Goal: Task Accomplishment & Management: Manage account settings

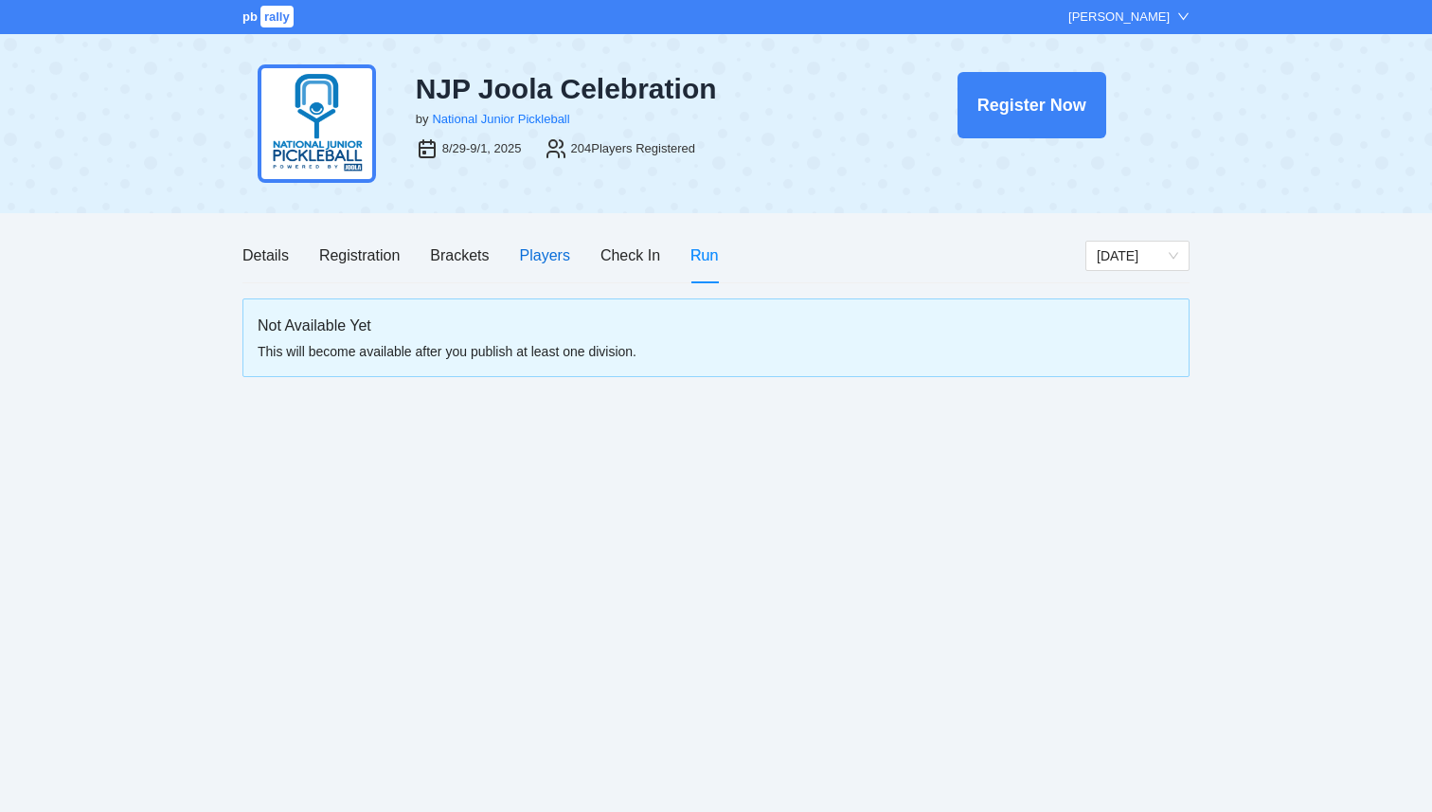
click at [535, 260] on div "Players" at bounding box center [545, 255] width 50 height 24
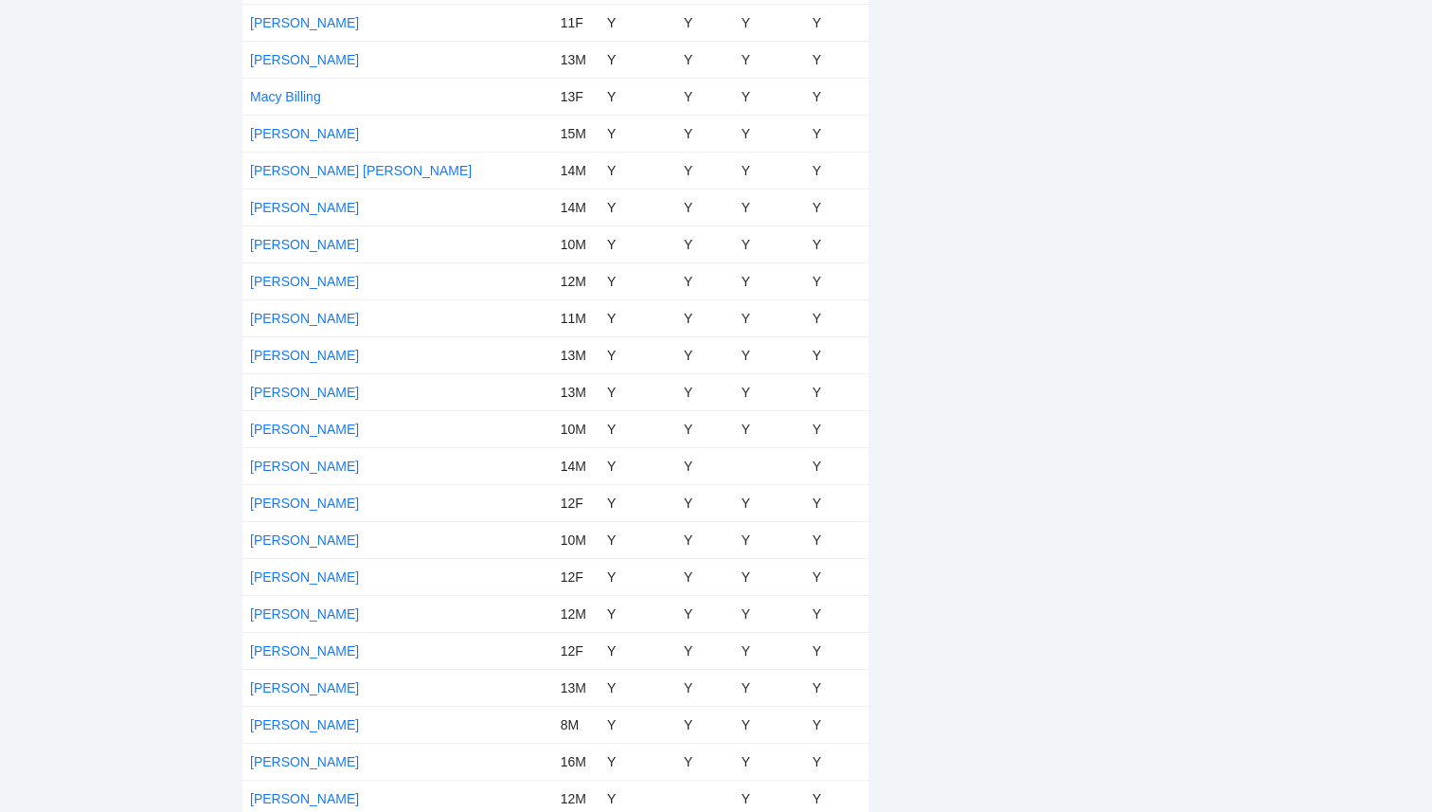
scroll to position [5857, 0]
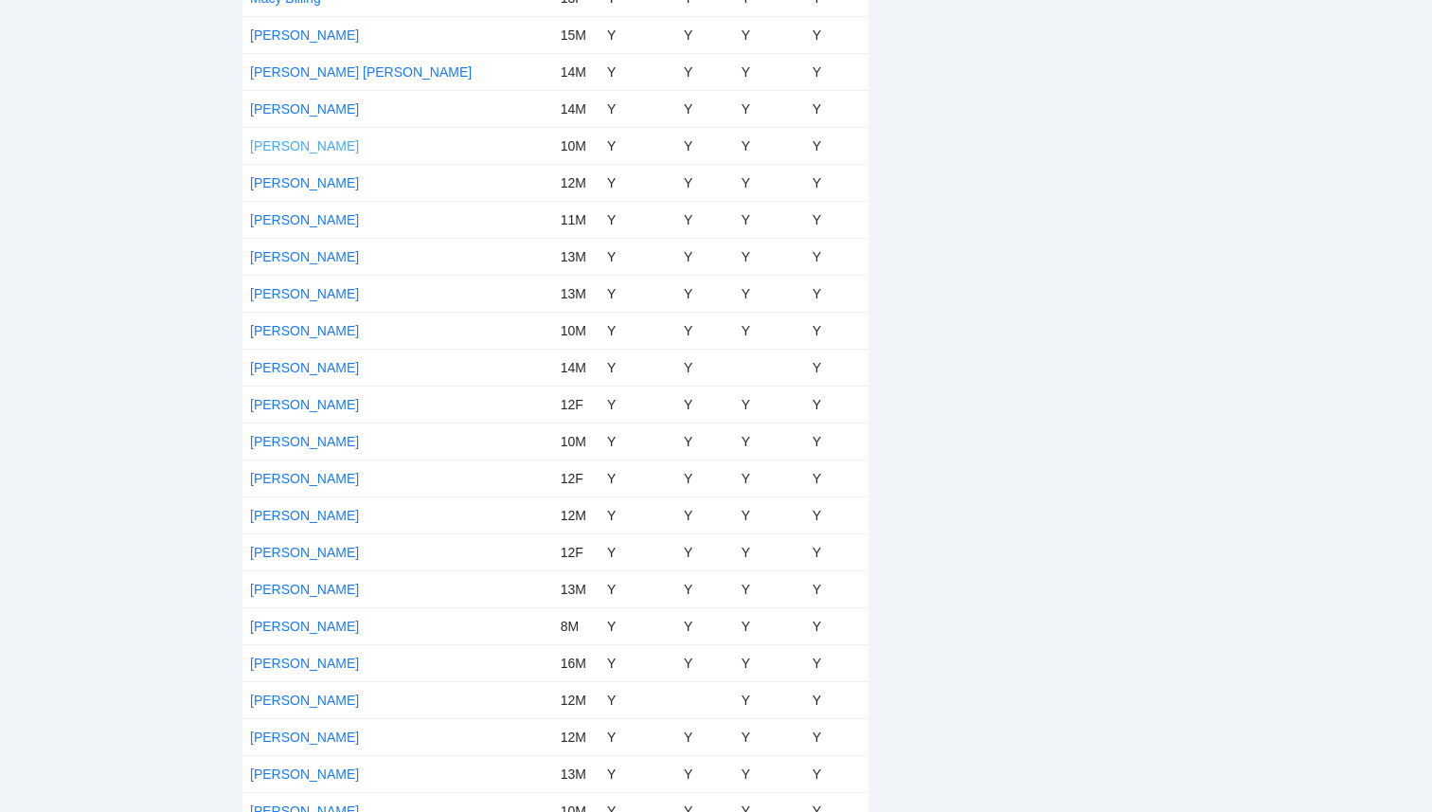
click at [298, 146] on link "[PERSON_NAME]" at bounding box center [304, 145] width 109 height 15
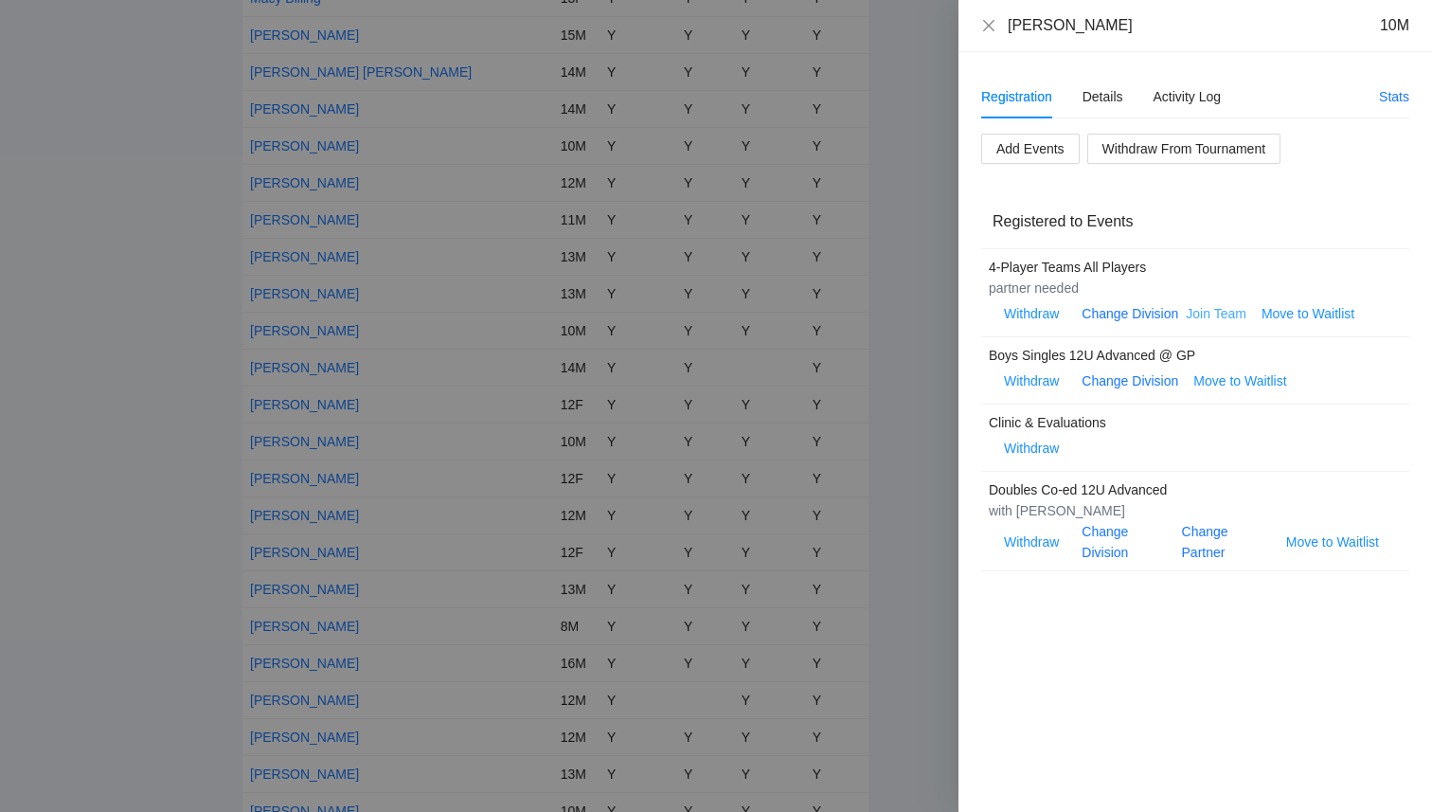
click at [1221, 316] on link "Join Team" at bounding box center [1216, 313] width 61 height 15
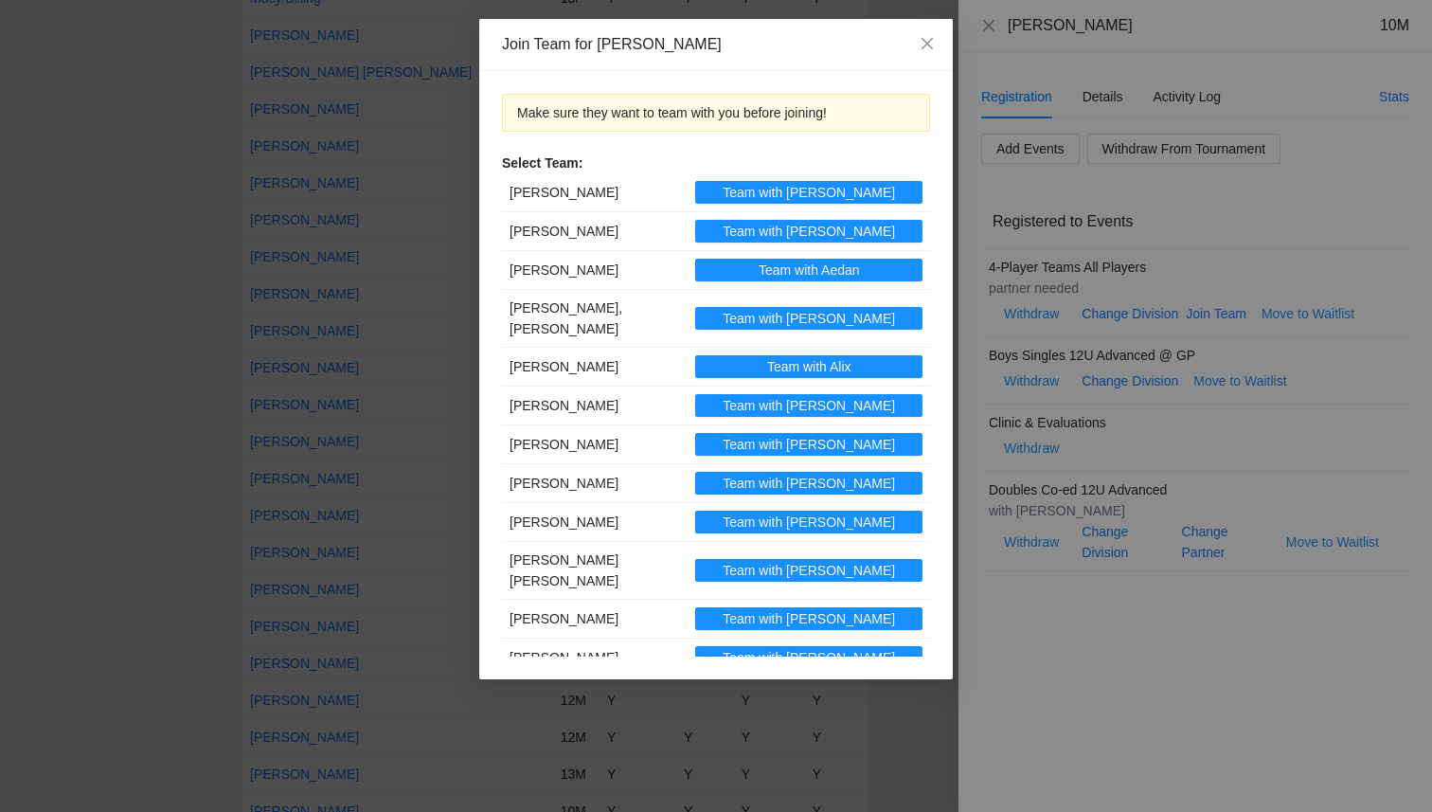
scroll to position [1331, 0]
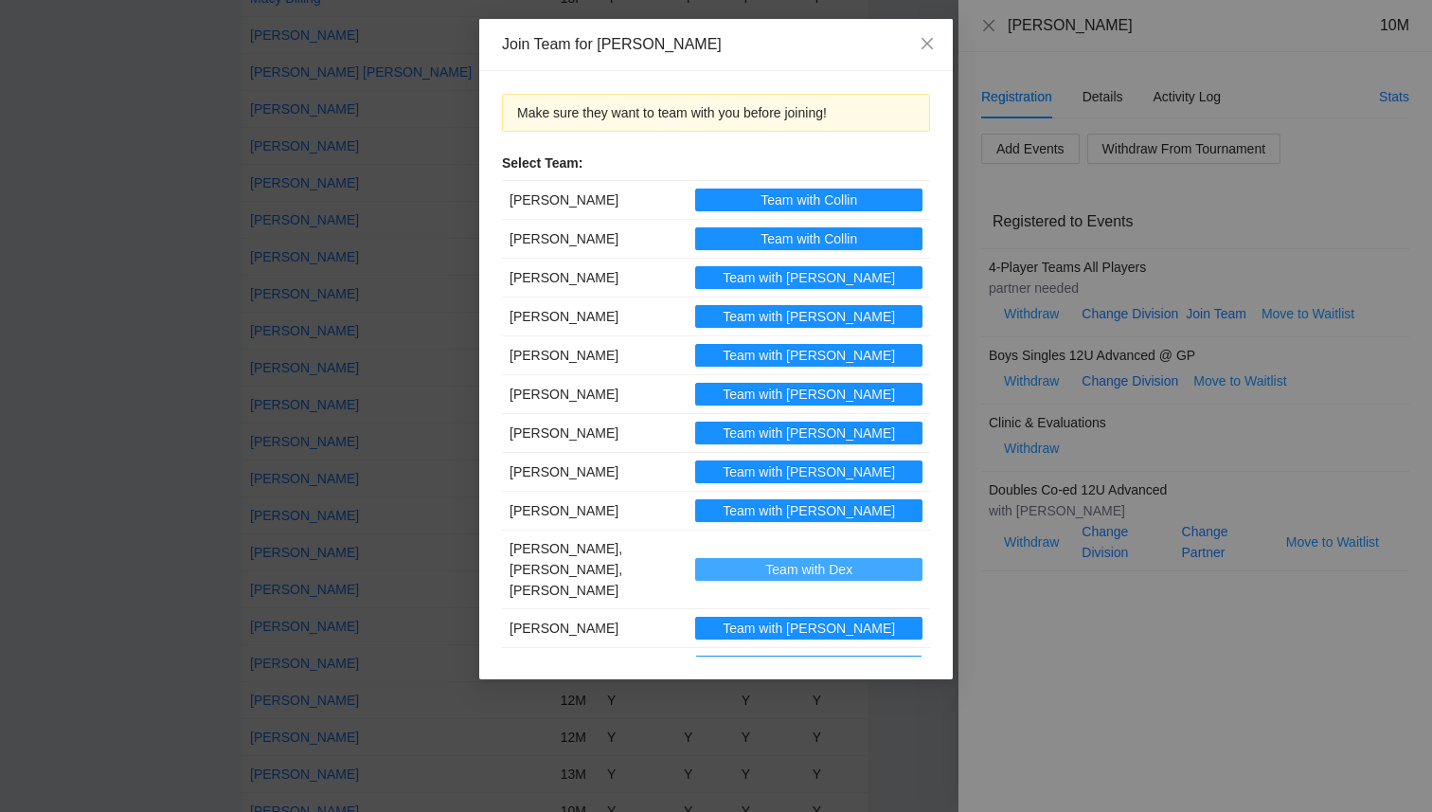
click at [834, 559] on span "Team with Dex" at bounding box center [808, 569] width 87 height 21
click at [925, 55] on span "Close" at bounding box center [927, 44] width 51 height 51
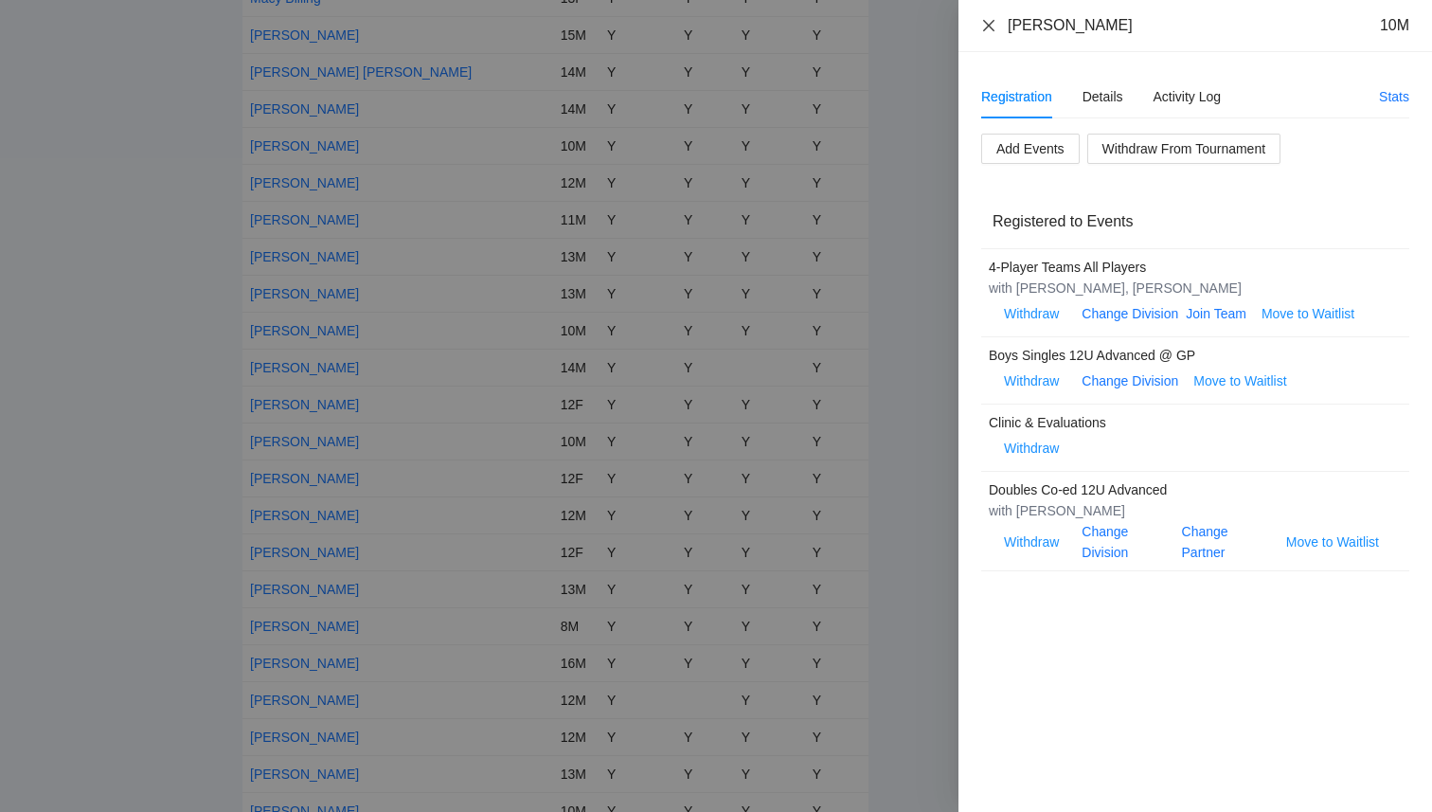
click at [992, 27] on icon "close" at bounding box center [988, 24] width 11 height 11
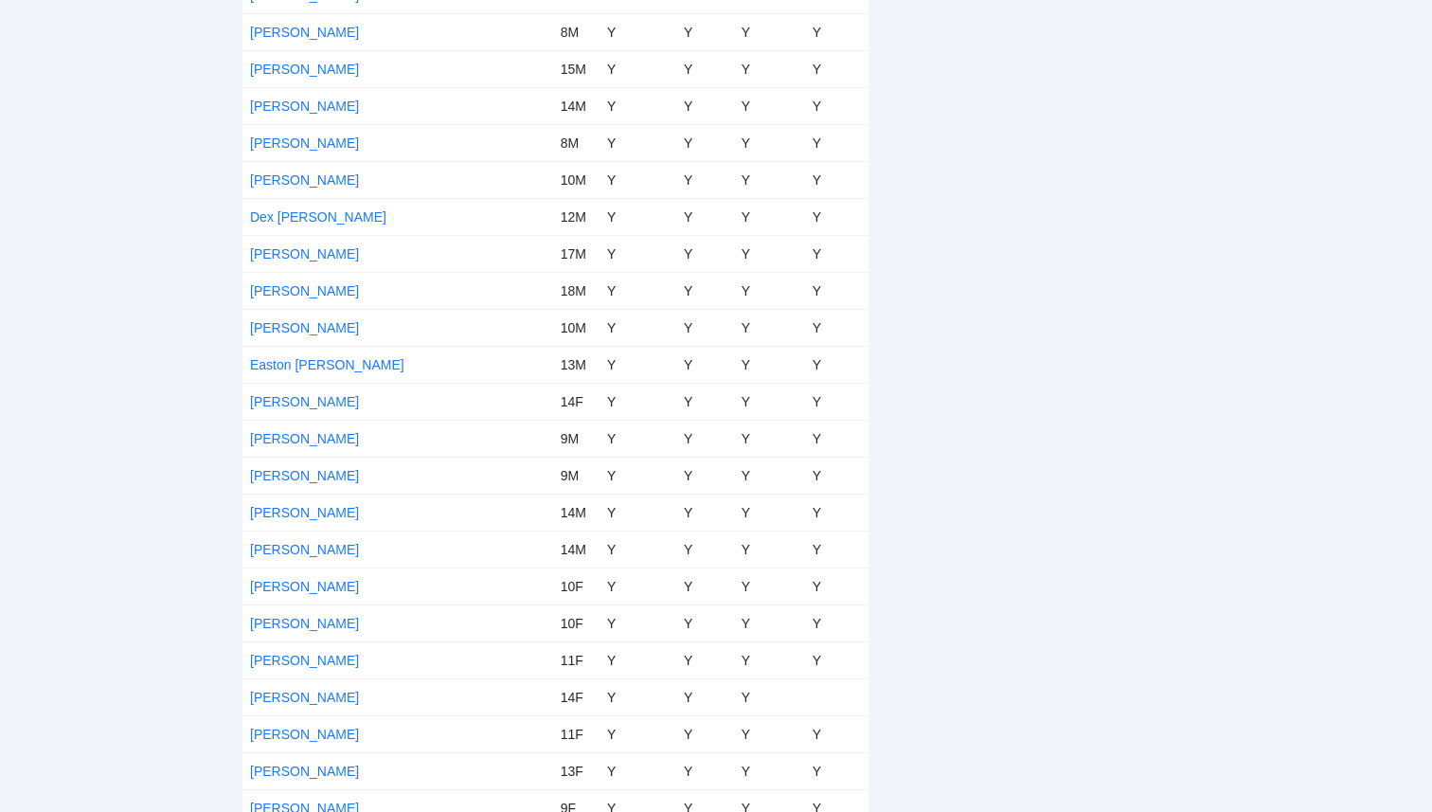
scroll to position [2309, 0]
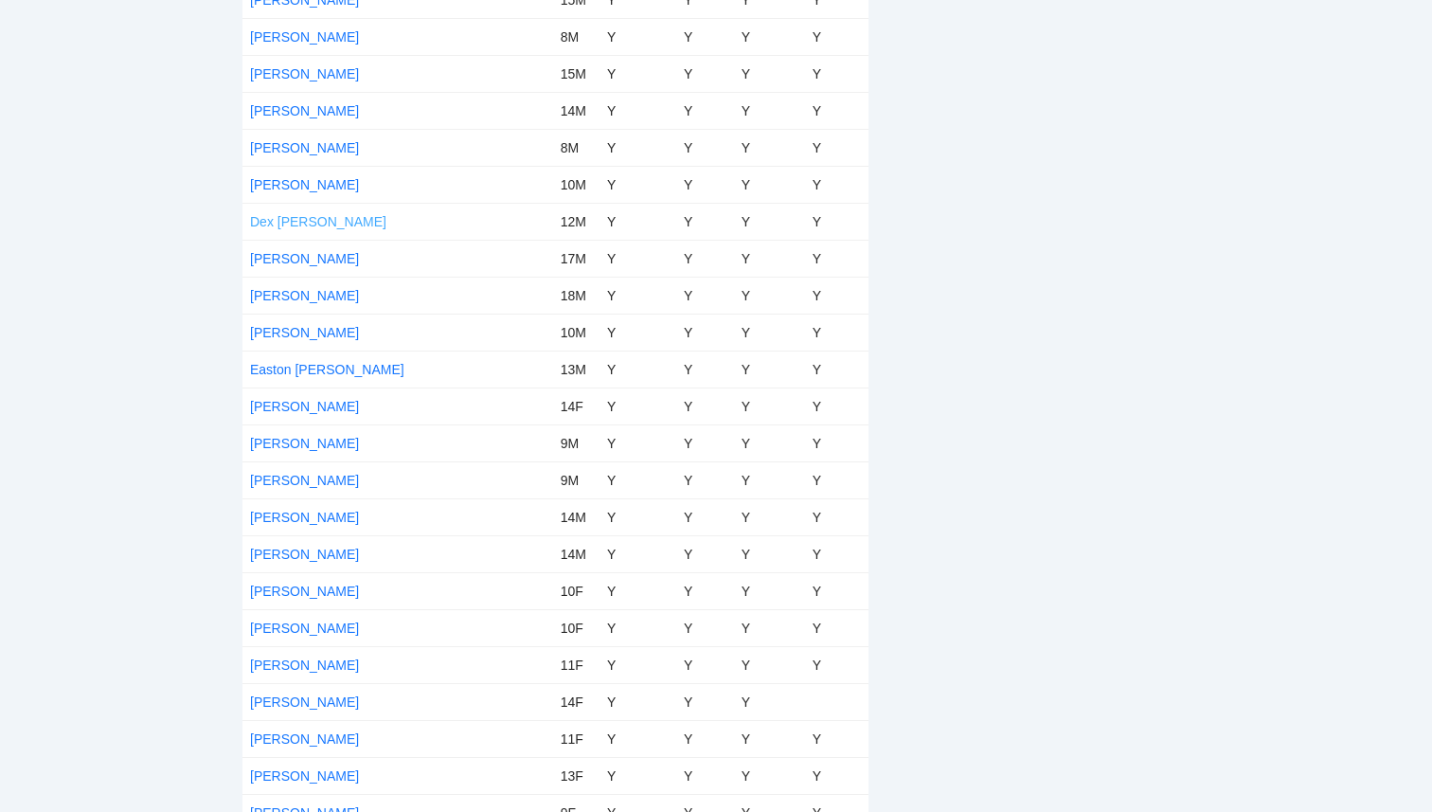
click at [287, 226] on link "Dex Saniuk" at bounding box center [318, 221] width 136 height 15
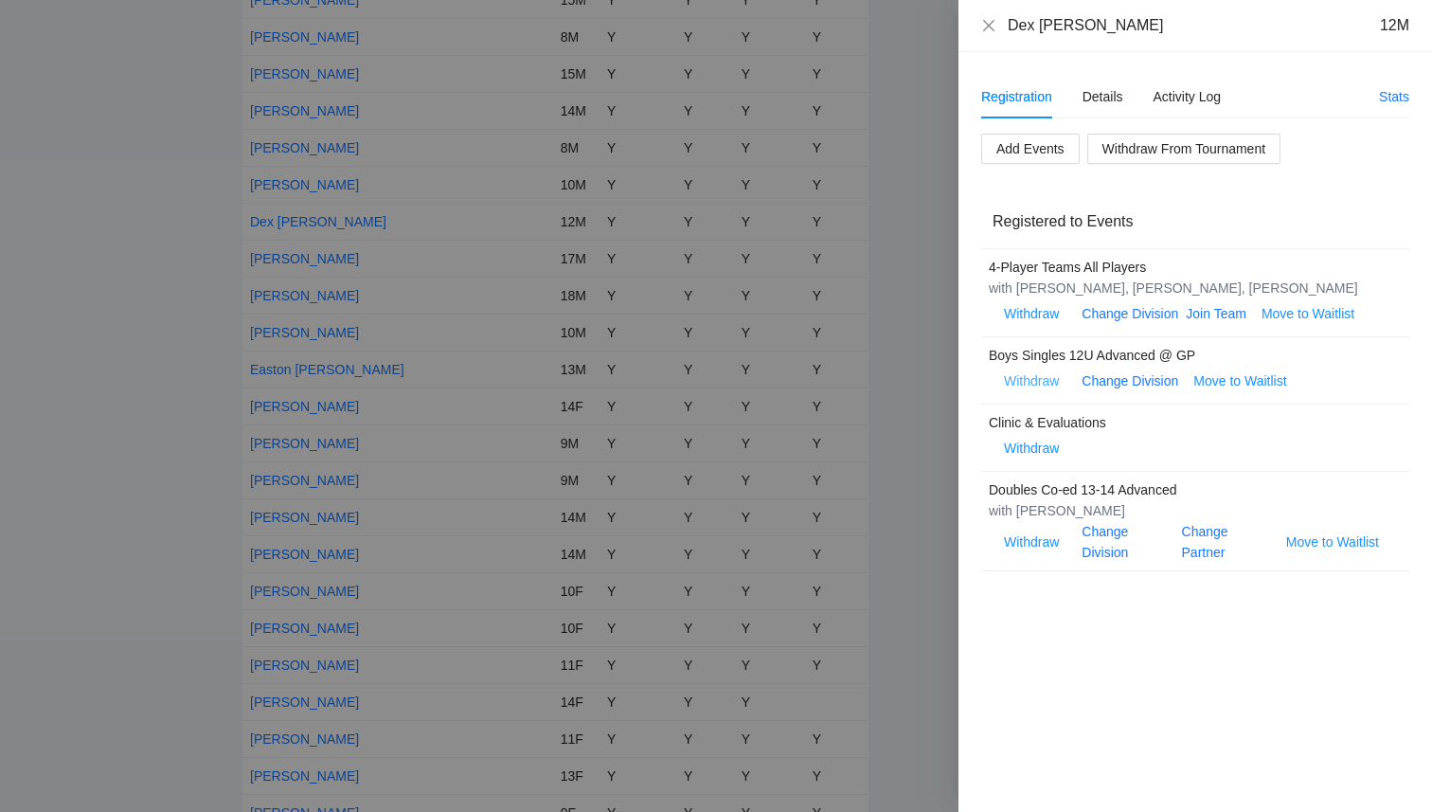
click at [1029, 380] on span "Withdraw" at bounding box center [1031, 380] width 55 height 21
click at [1085, 323] on span "OK" at bounding box center [1089, 321] width 19 height 21
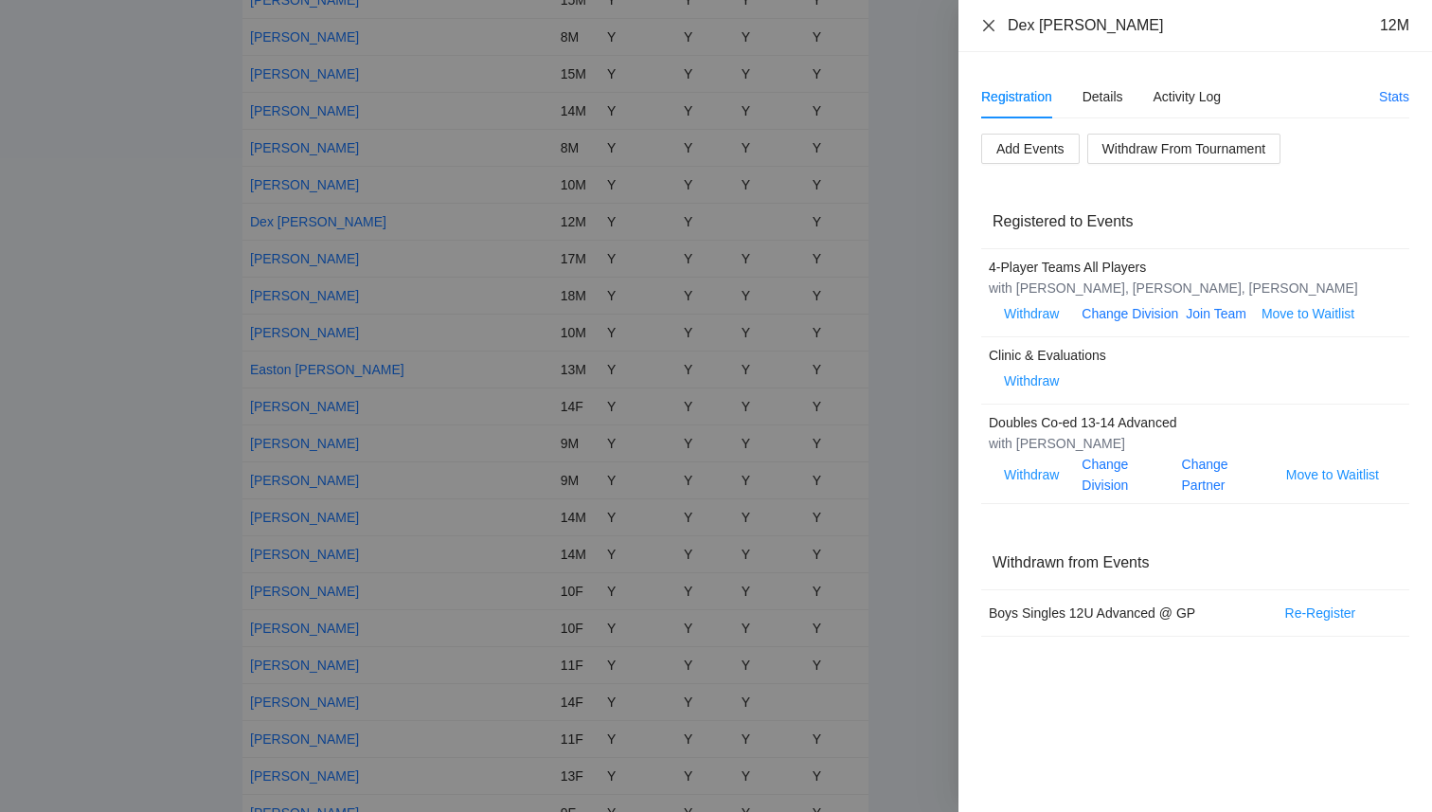
click at [988, 27] on icon "close" at bounding box center [988, 25] width 15 height 15
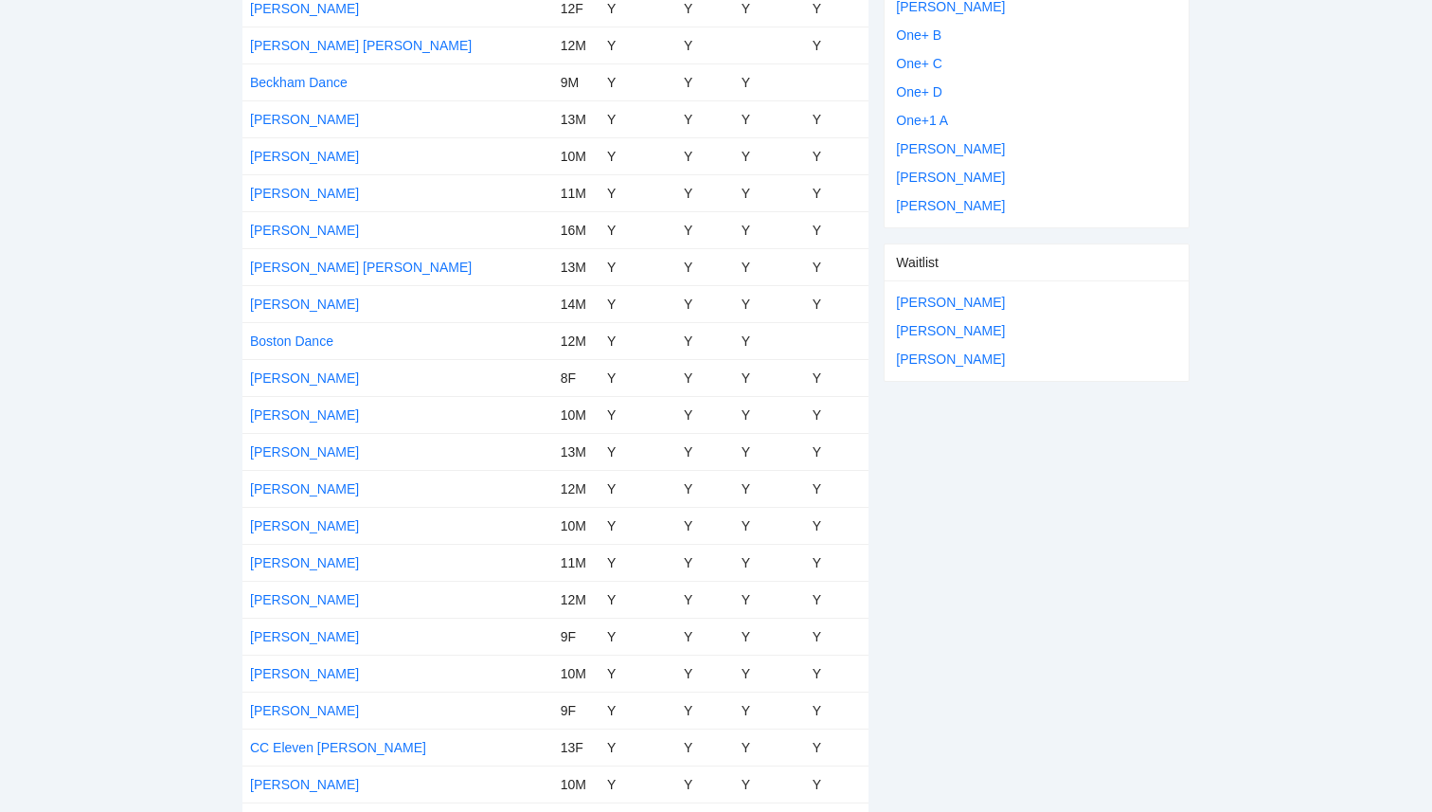
scroll to position [0, 0]
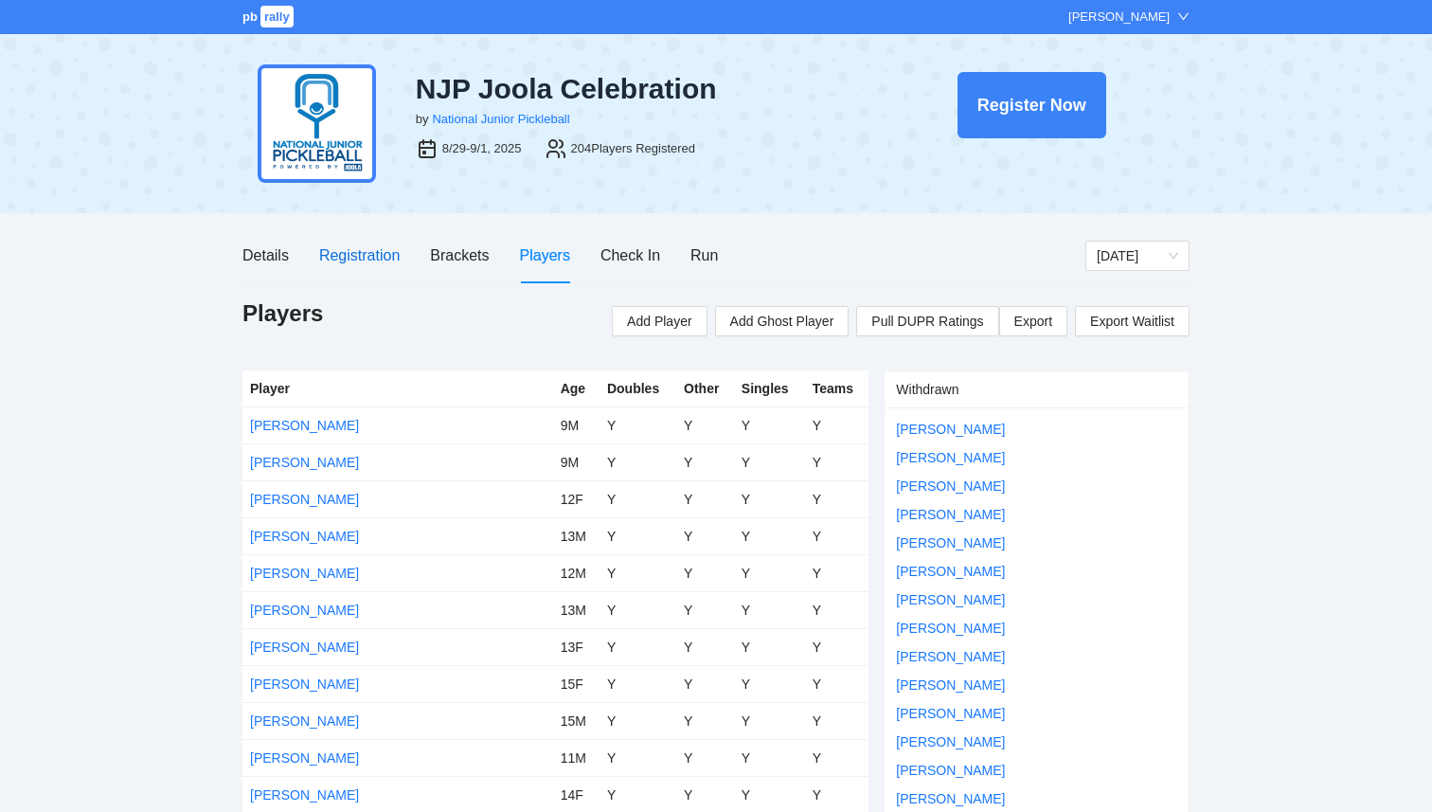
click at [358, 255] on div "Registration" at bounding box center [359, 255] width 81 height 24
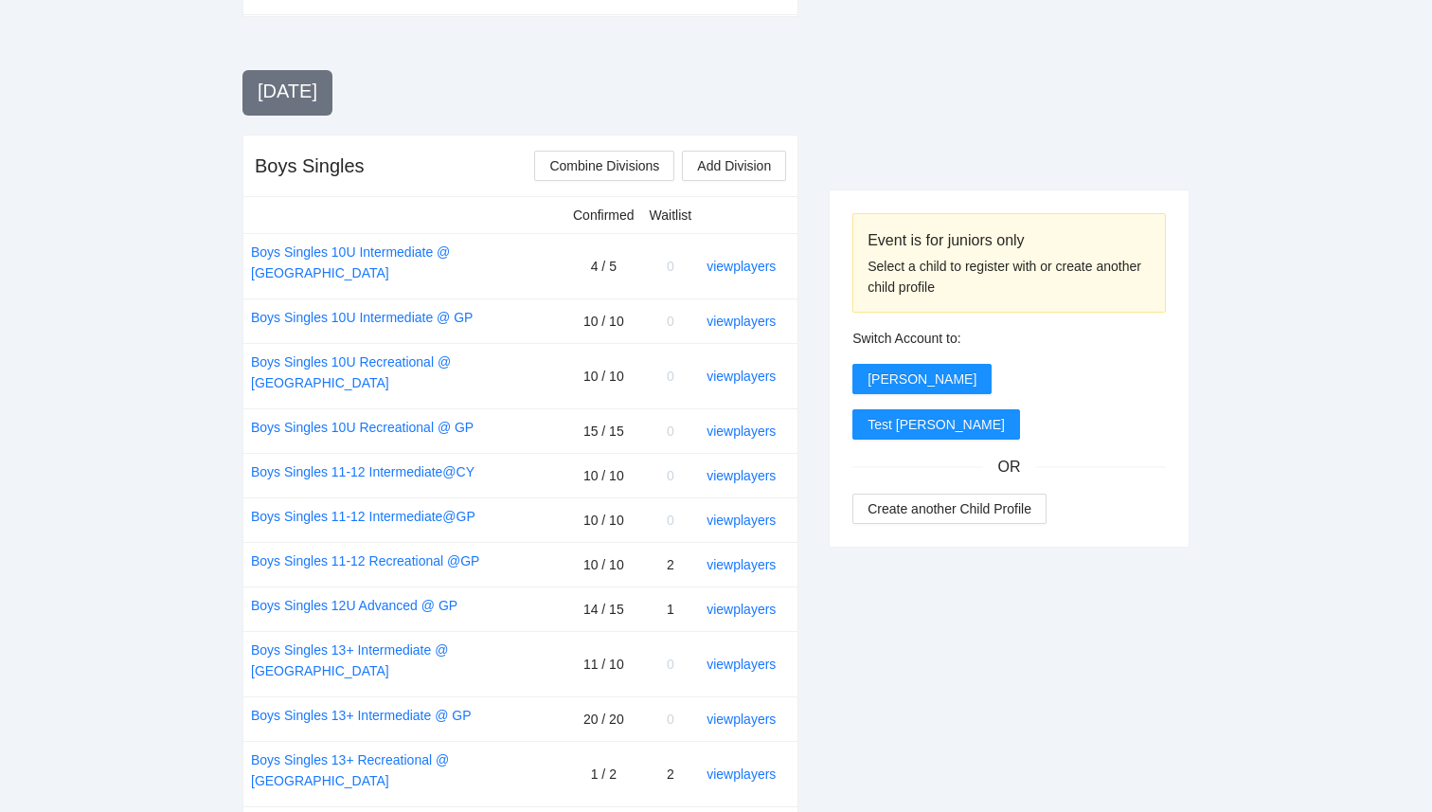
scroll to position [636, 0]
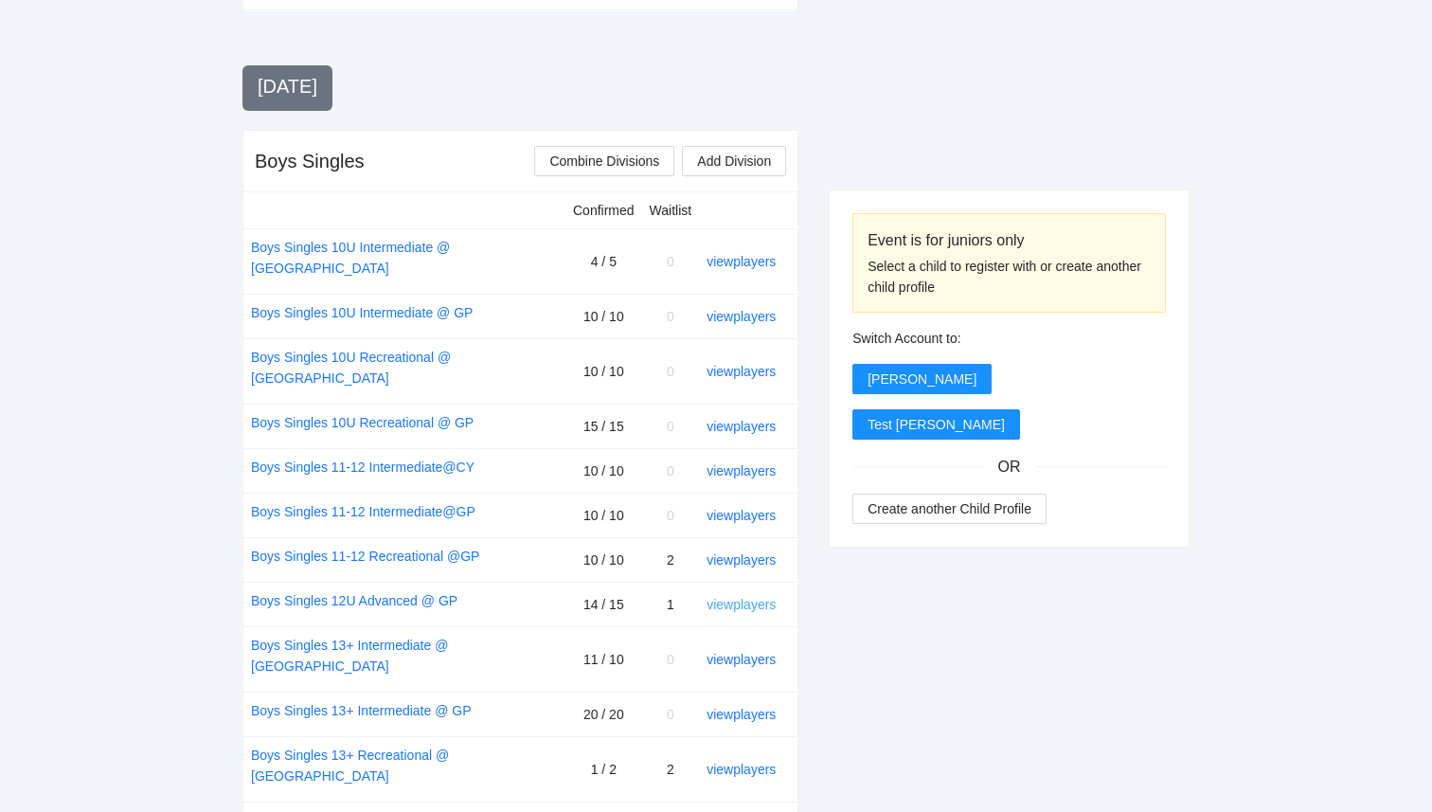
click at [747, 597] on link "view players" at bounding box center [741, 604] width 69 height 15
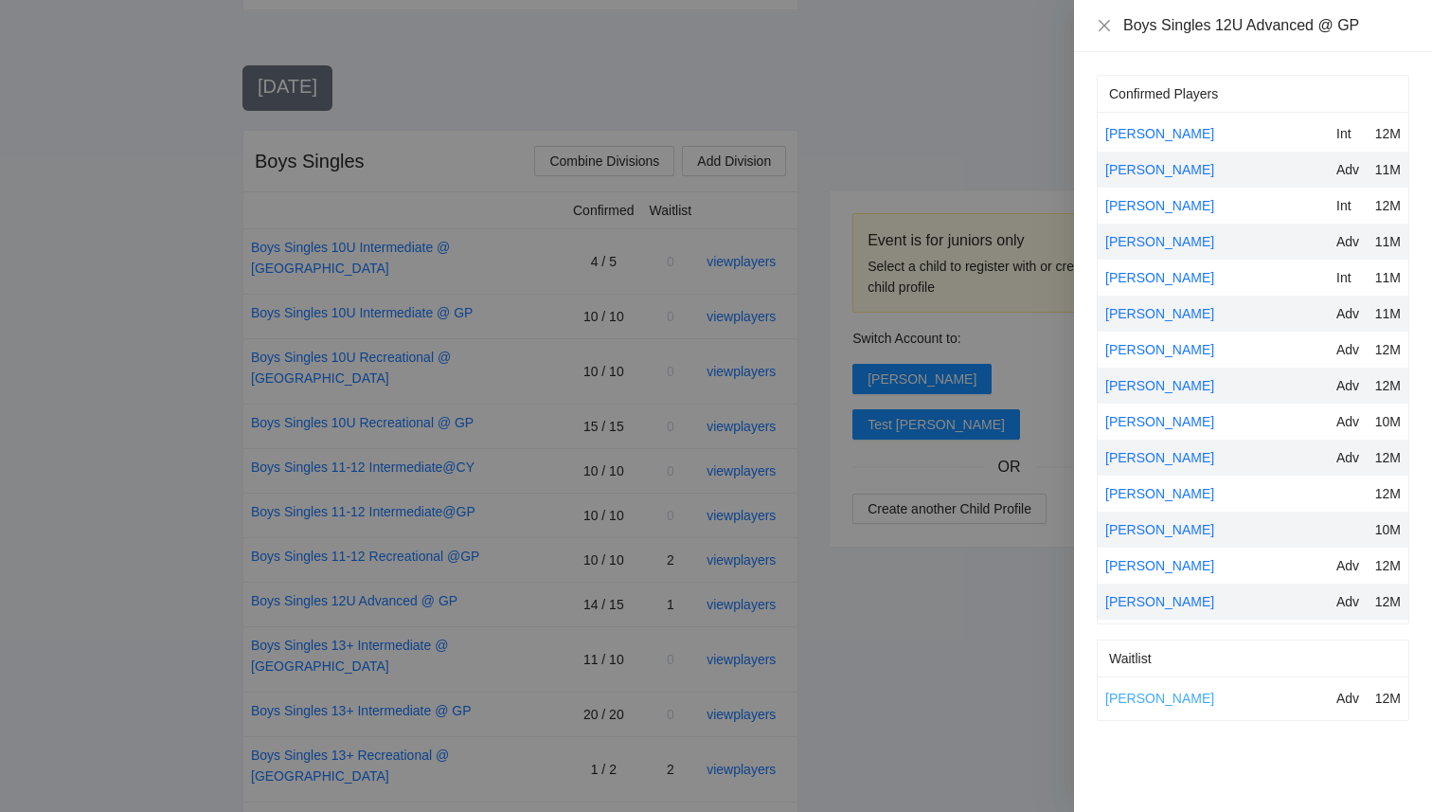
click at [1134, 699] on link "Hanson Huynh" at bounding box center [1159, 697] width 109 height 15
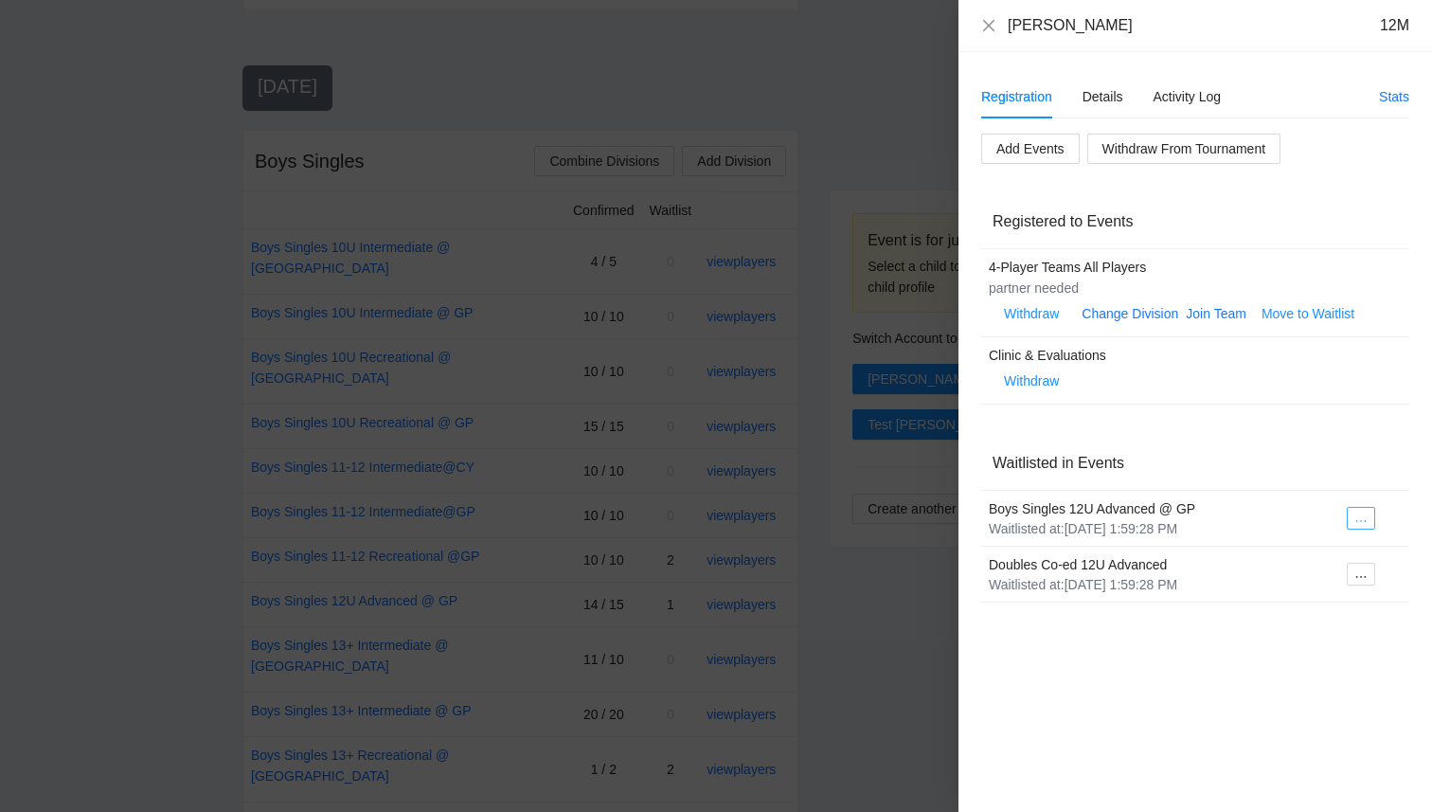
click at [1364, 527] on icon "ellipsis" at bounding box center [1360, 520] width 13 height 13
click at [1328, 555] on span "Register to Event" at bounding box center [1305, 552] width 119 height 21
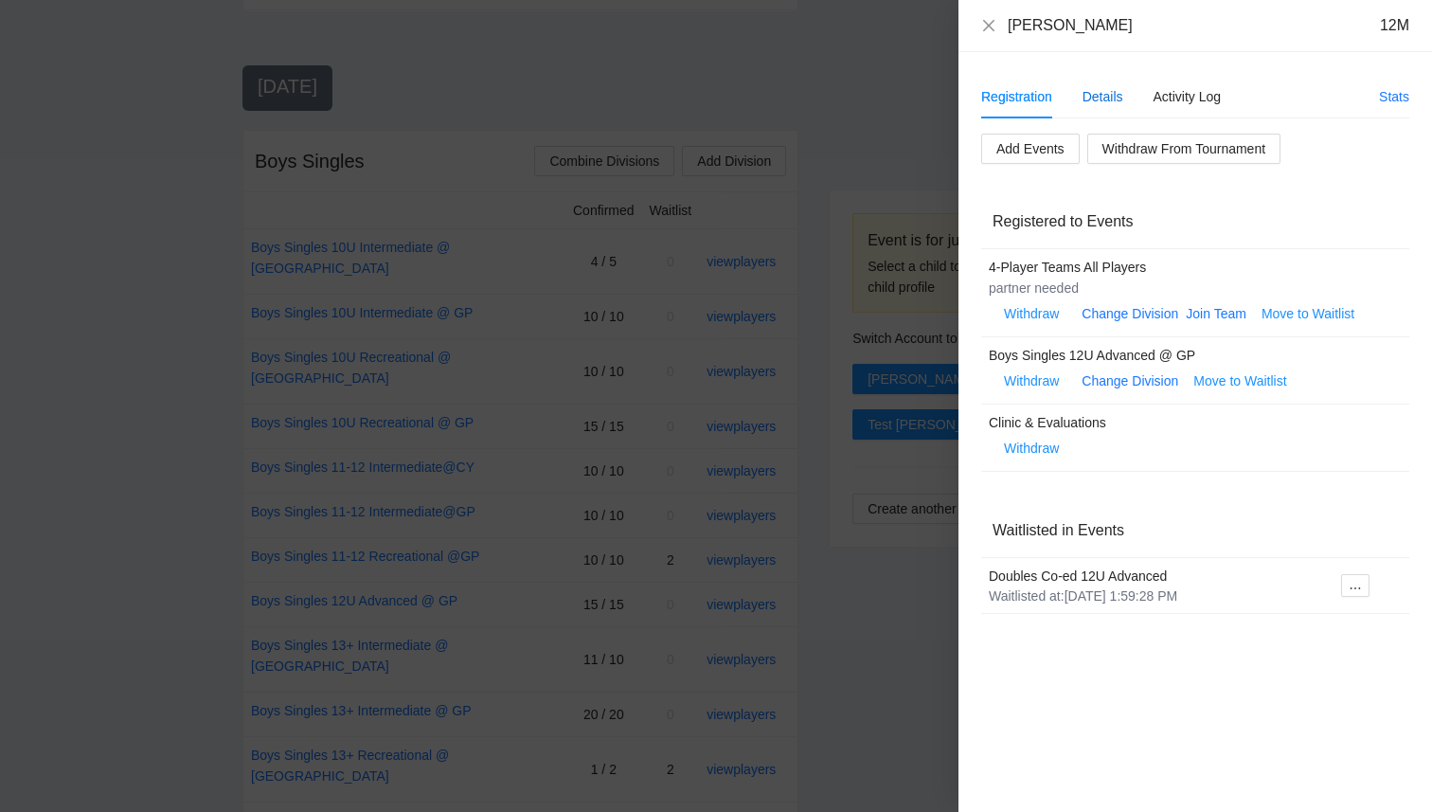
click at [1107, 94] on div "Details" at bounding box center [1103, 96] width 41 height 21
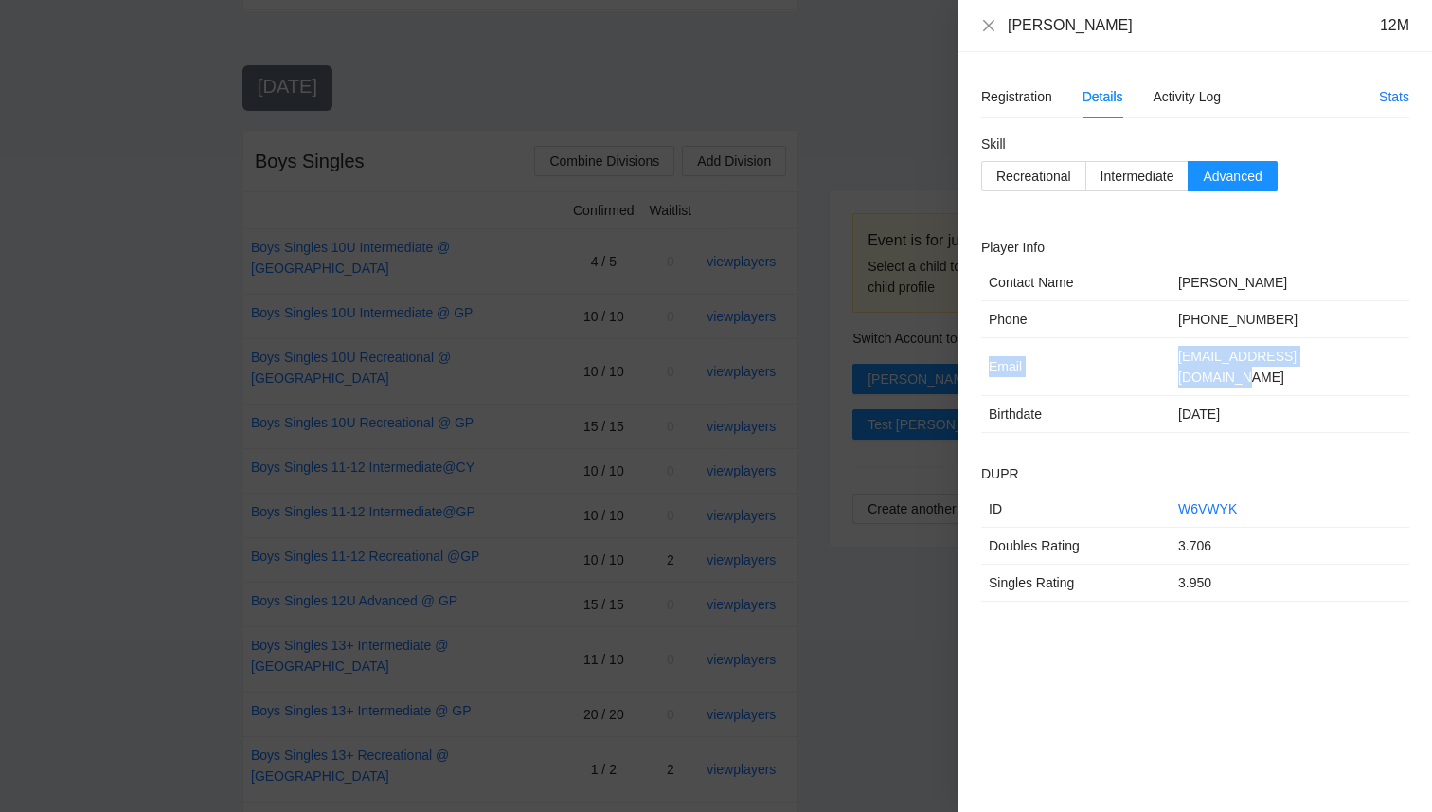
drag, startPoint x: 1368, startPoint y: 359, endPoint x: 1162, endPoint y: 342, distance: 206.2
click at [1162, 342] on tr "Email tuoinguyen0910@gmail.com" at bounding box center [1195, 367] width 428 height 58
copy tr "Email tuoinguyen0910@gmail.com"
click at [1331, 406] on td "10/03/2012" at bounding box center [1290, 414] width 239 height 37
drag, startPoint x: 1350, startPoint y: 359, endPoint x: 1167, endPoint y: 354, distance: 182.9
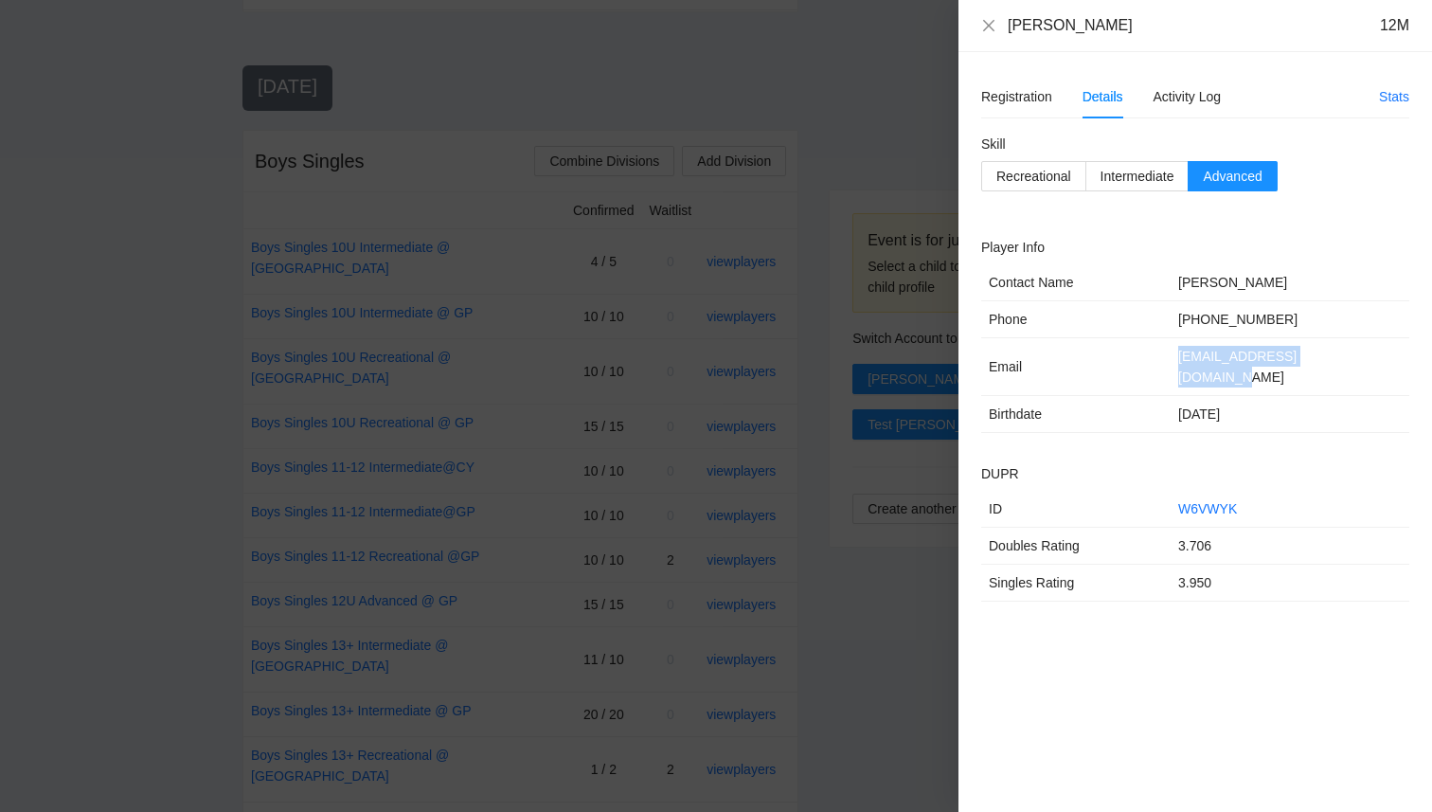
click at [1167, 354] on tr "Email tuoinguyen0910@gmail.com" at bounding box center [1195, 367] width 428 height 58
copy tr "tuoinguyen0910@gmail.com"
click at [1016, 94] on div "Registration" at bounding box center [1016, 96] width 71 height 21
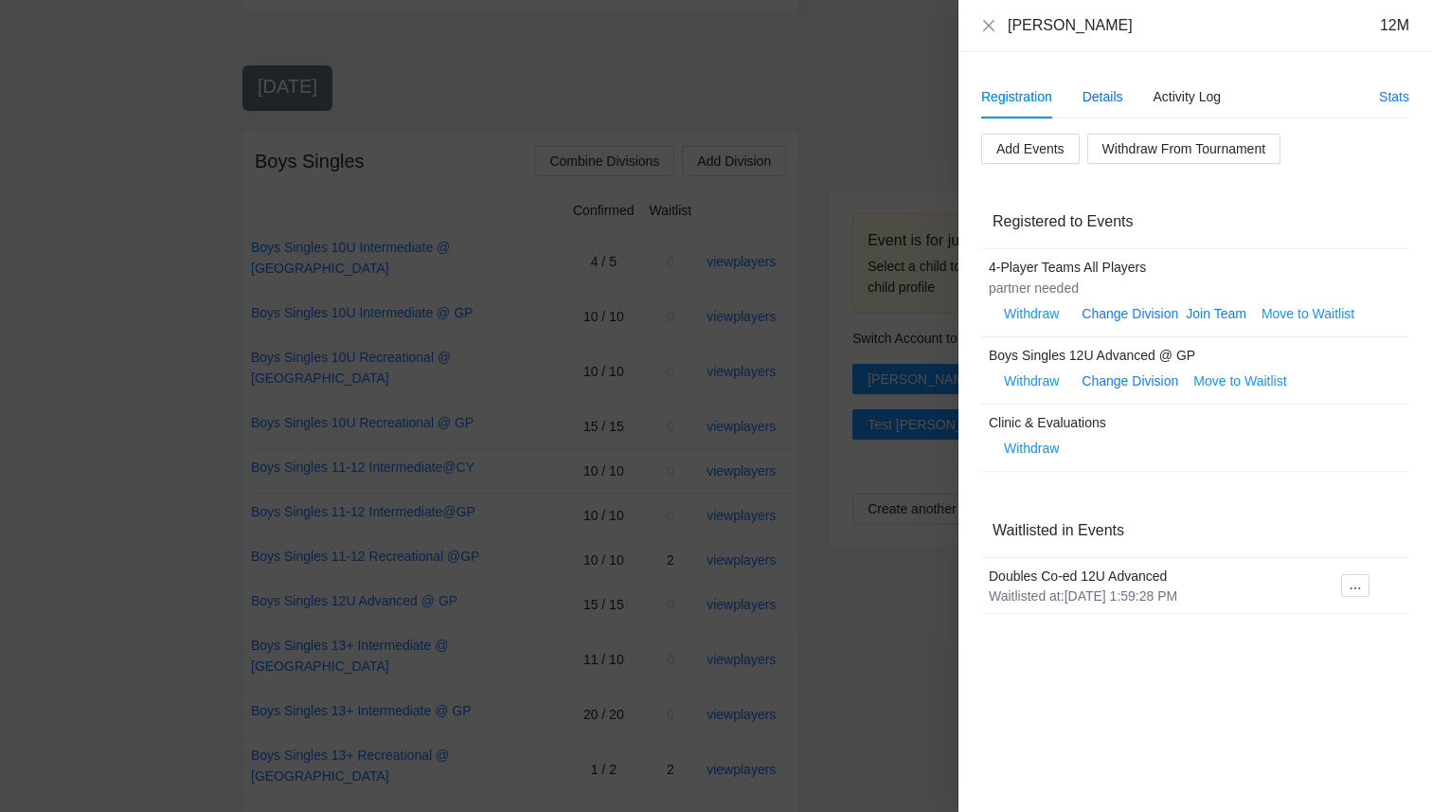
click at [1090, 99] on div "Details" at bounding box center [1103, 96] width 41 height 21
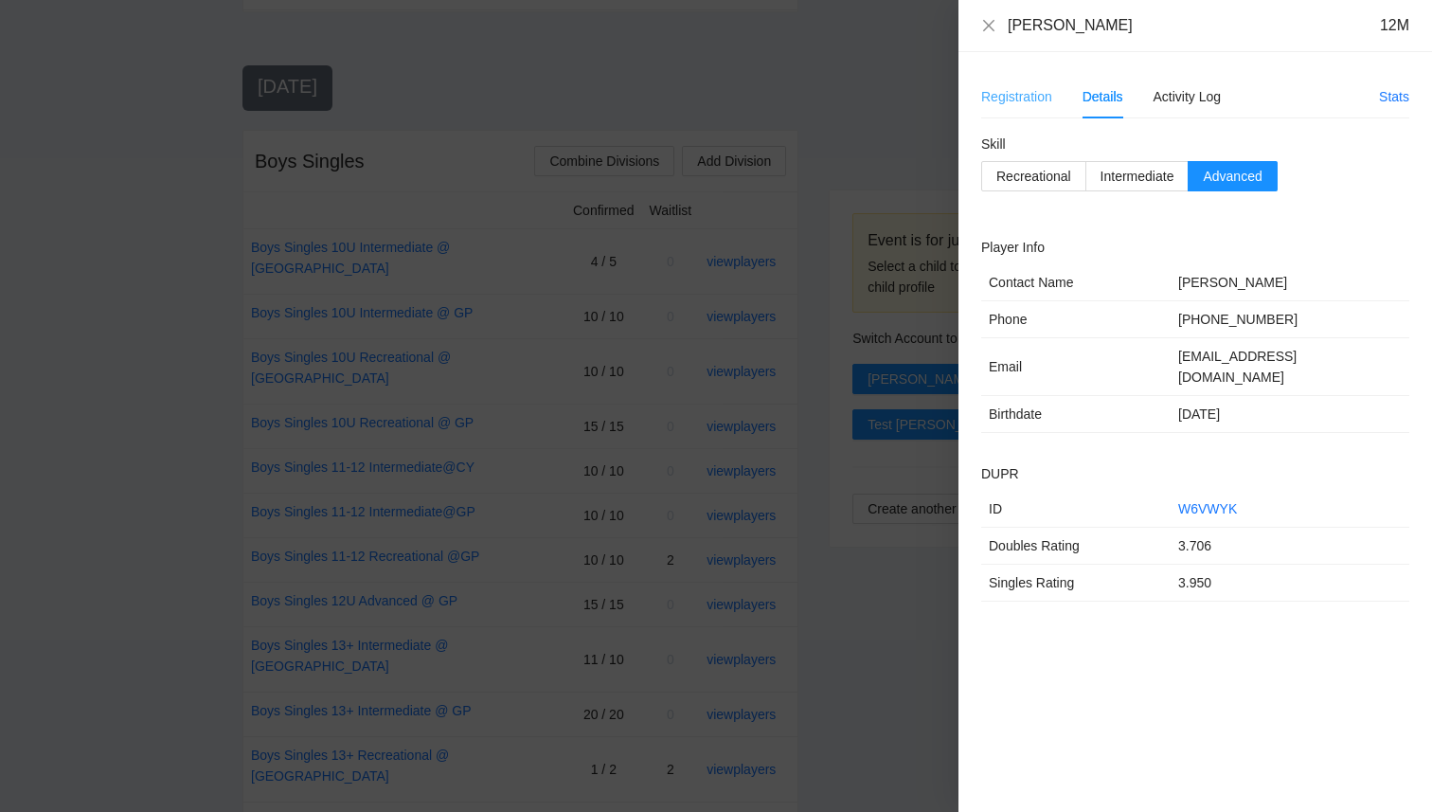
click at [1000, 107] on div "Registration" at bounding box center [1016, 97] width 71 height 44
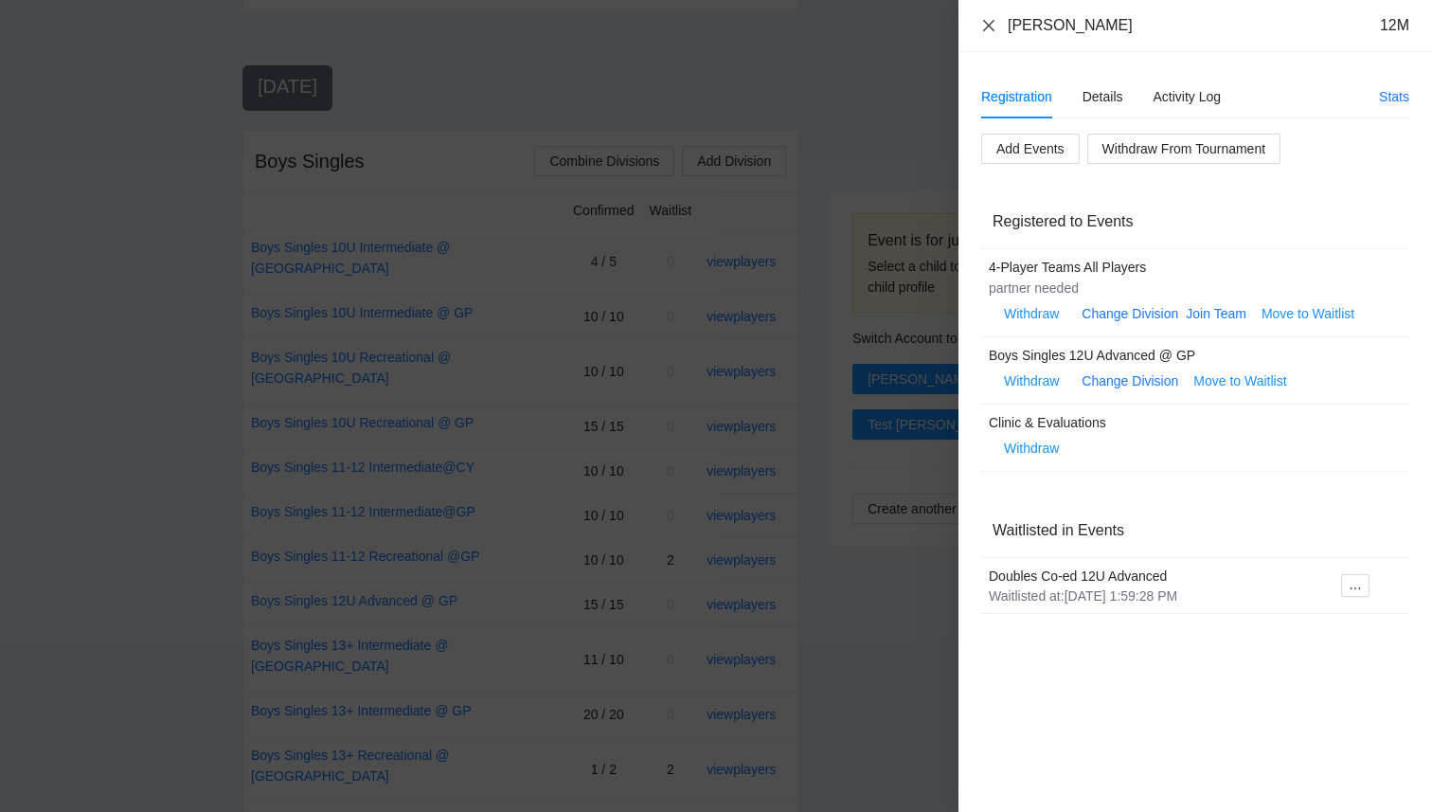
click at [982, 24] on icon "close" at bounding box center [988, 25] width 15 height 15
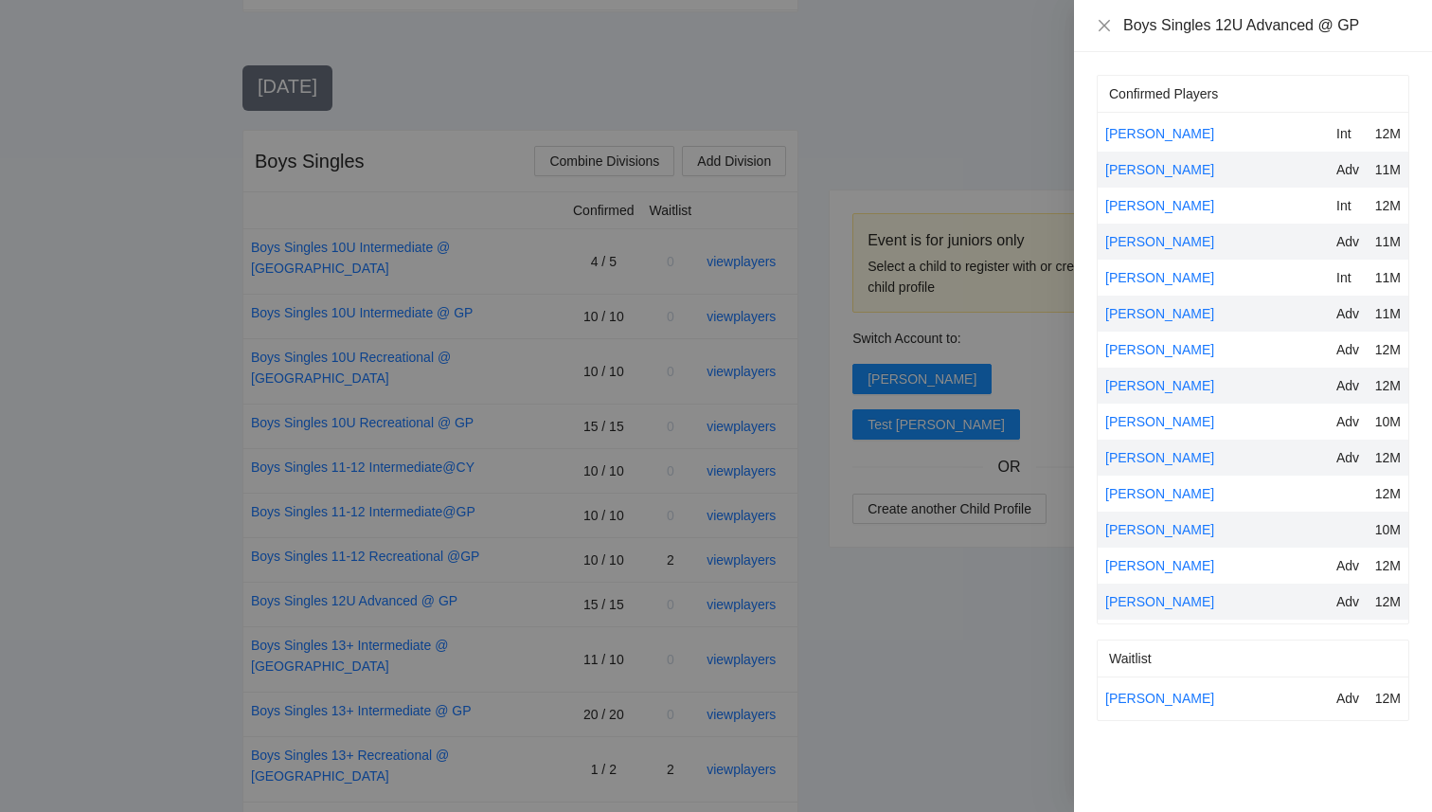
click at [825, 81] on div at bounding box center [716, 406] width 1432 height 812
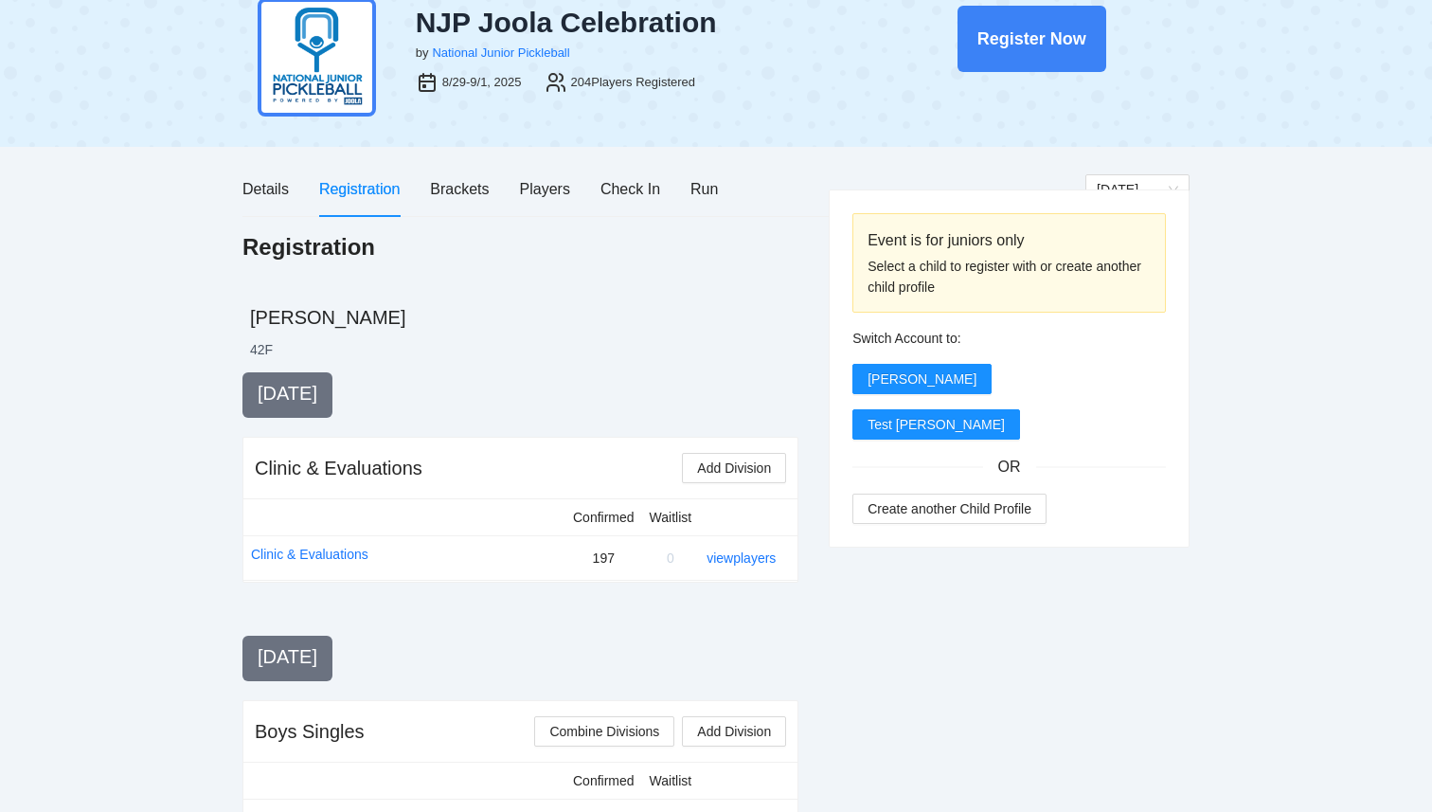
scroll to position [0, 0]
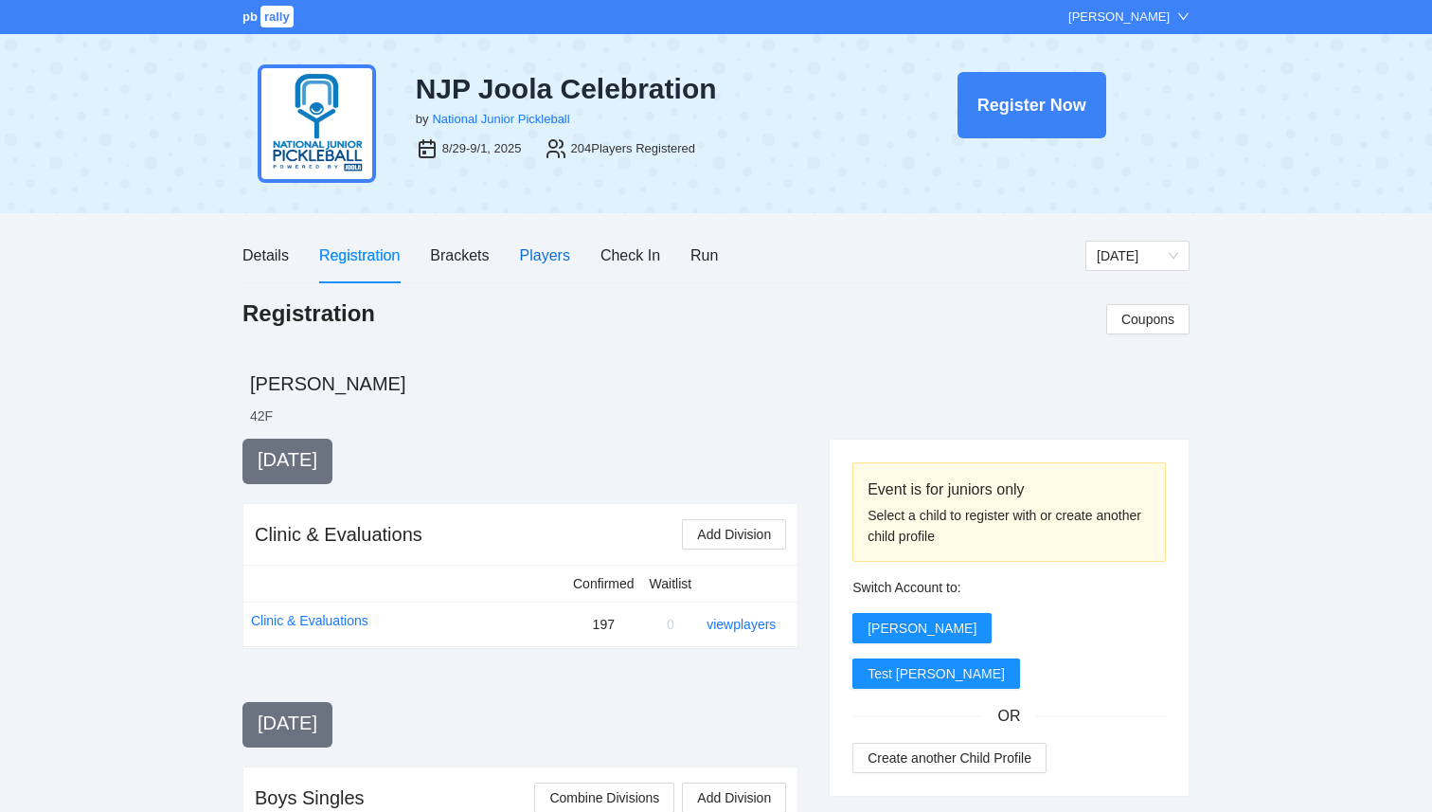
click at [526, 255] on div "Players" at bounding box center [545, 255] width 50 height 24
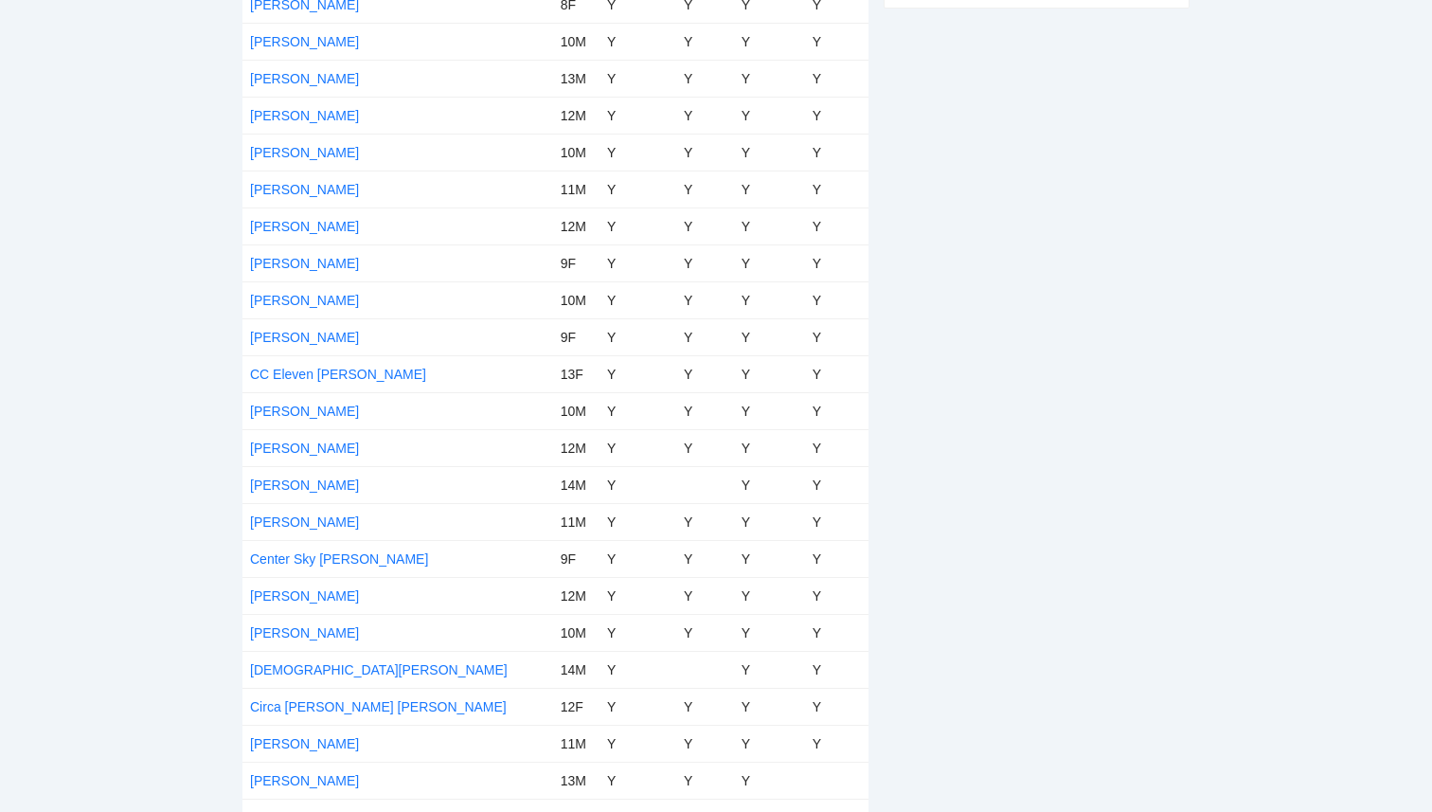
scroll to position [1344, 0]
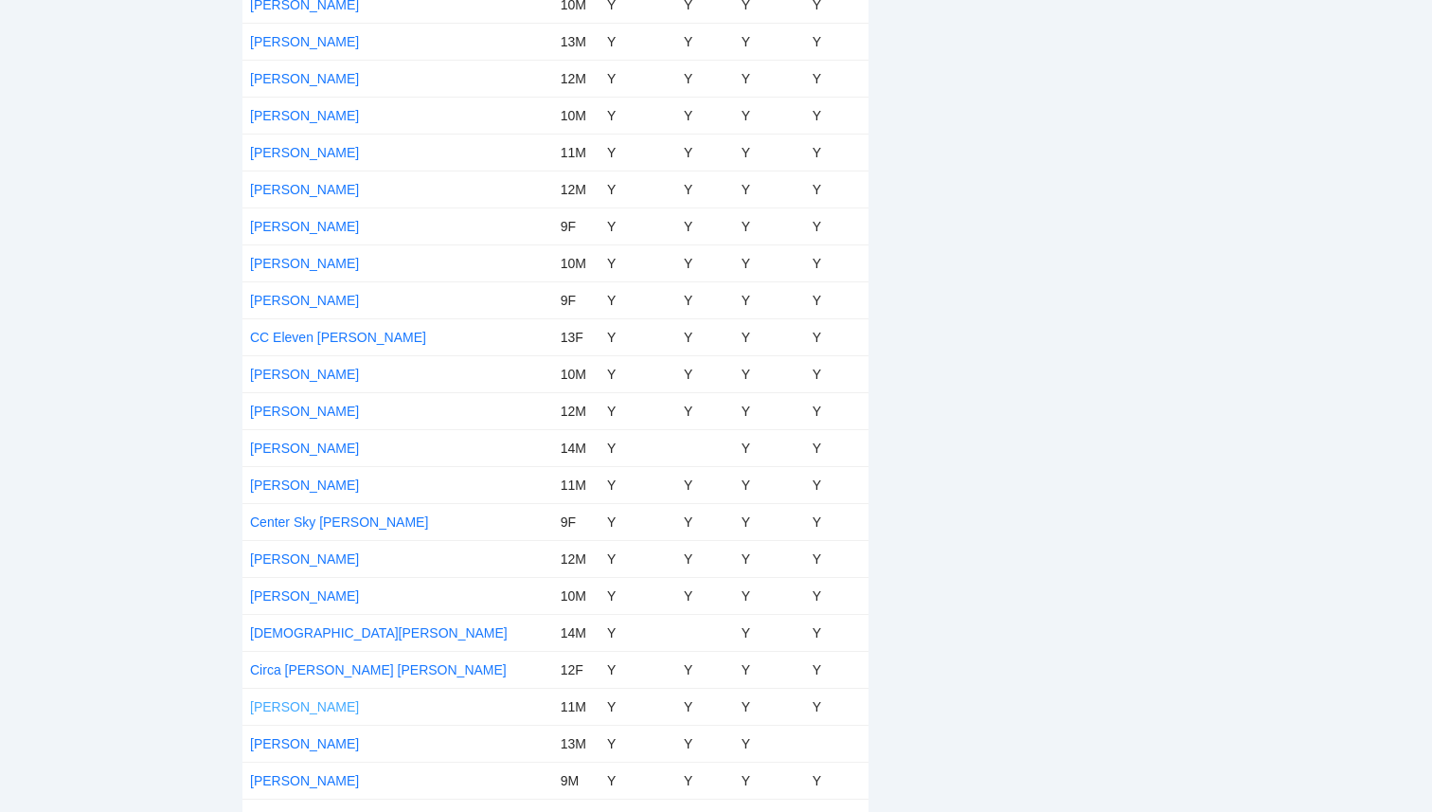
click at [315, 706] on link "Cohen Clarke" at bounding box center [304, 706] width 109 height 15
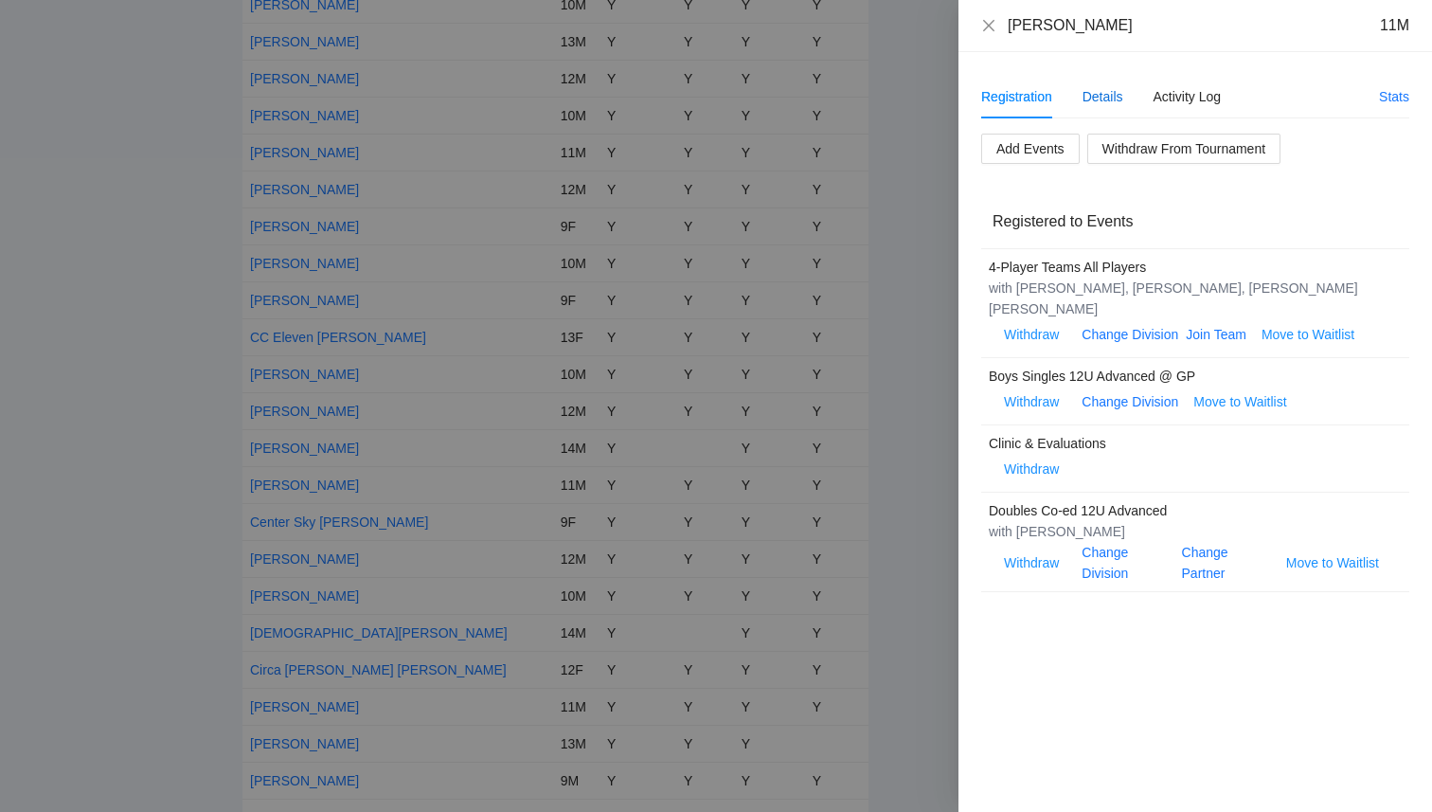
click at [1111, 99] on div "Details" at bounding box center [1103, 96] width 41 height 21
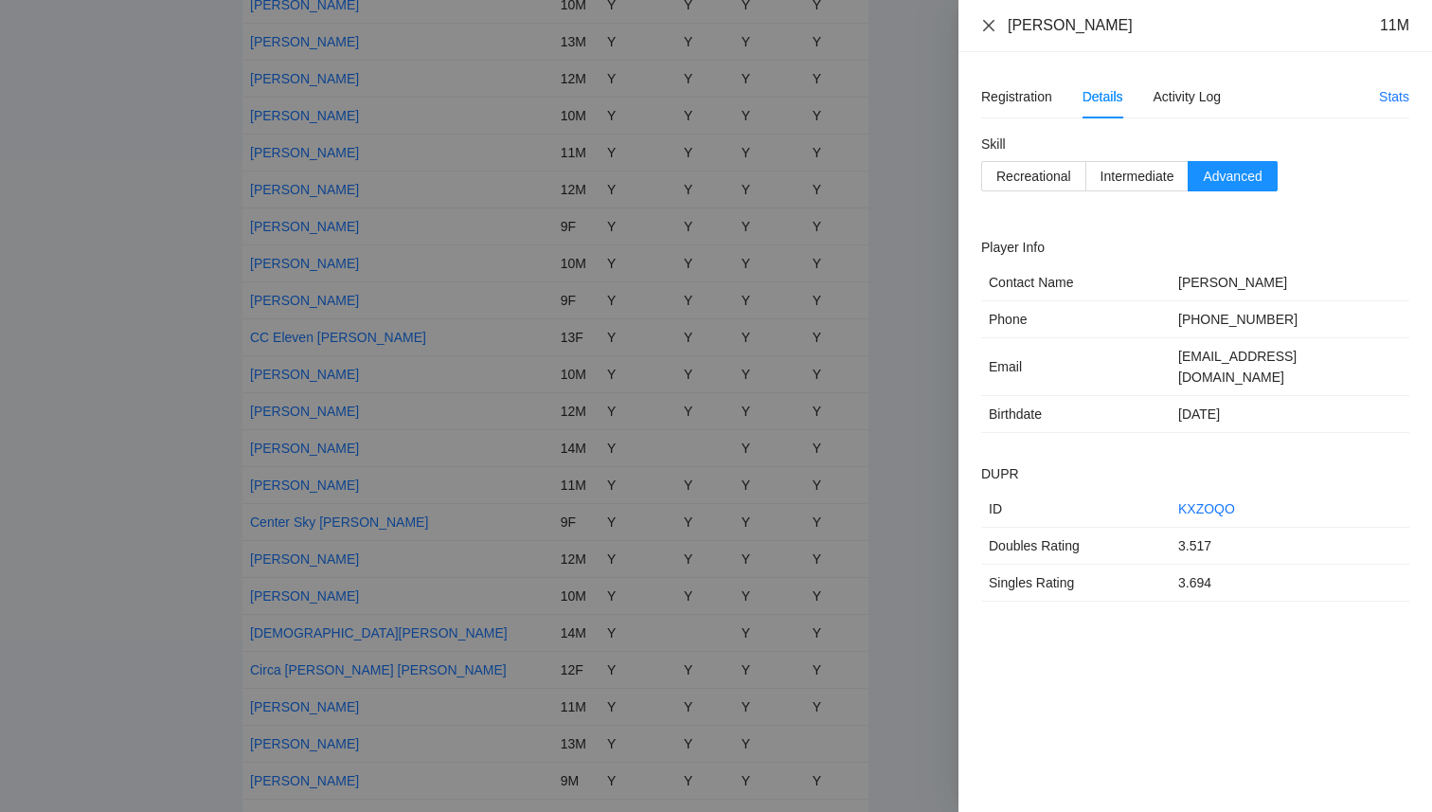
click at [986, 30] on icon "close" at bounding box center [988, 25] width 15 height 15
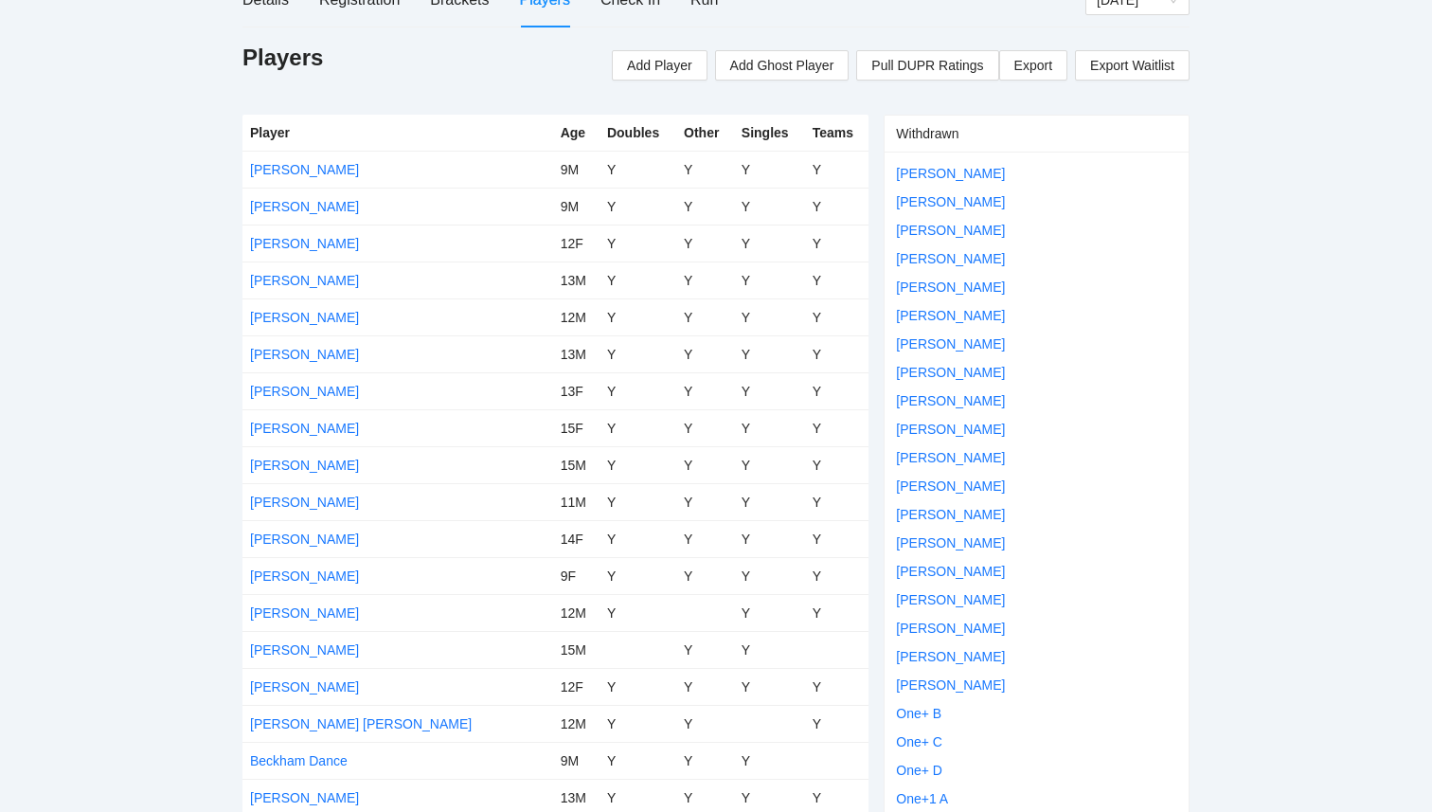
scroll to position [0, 0]
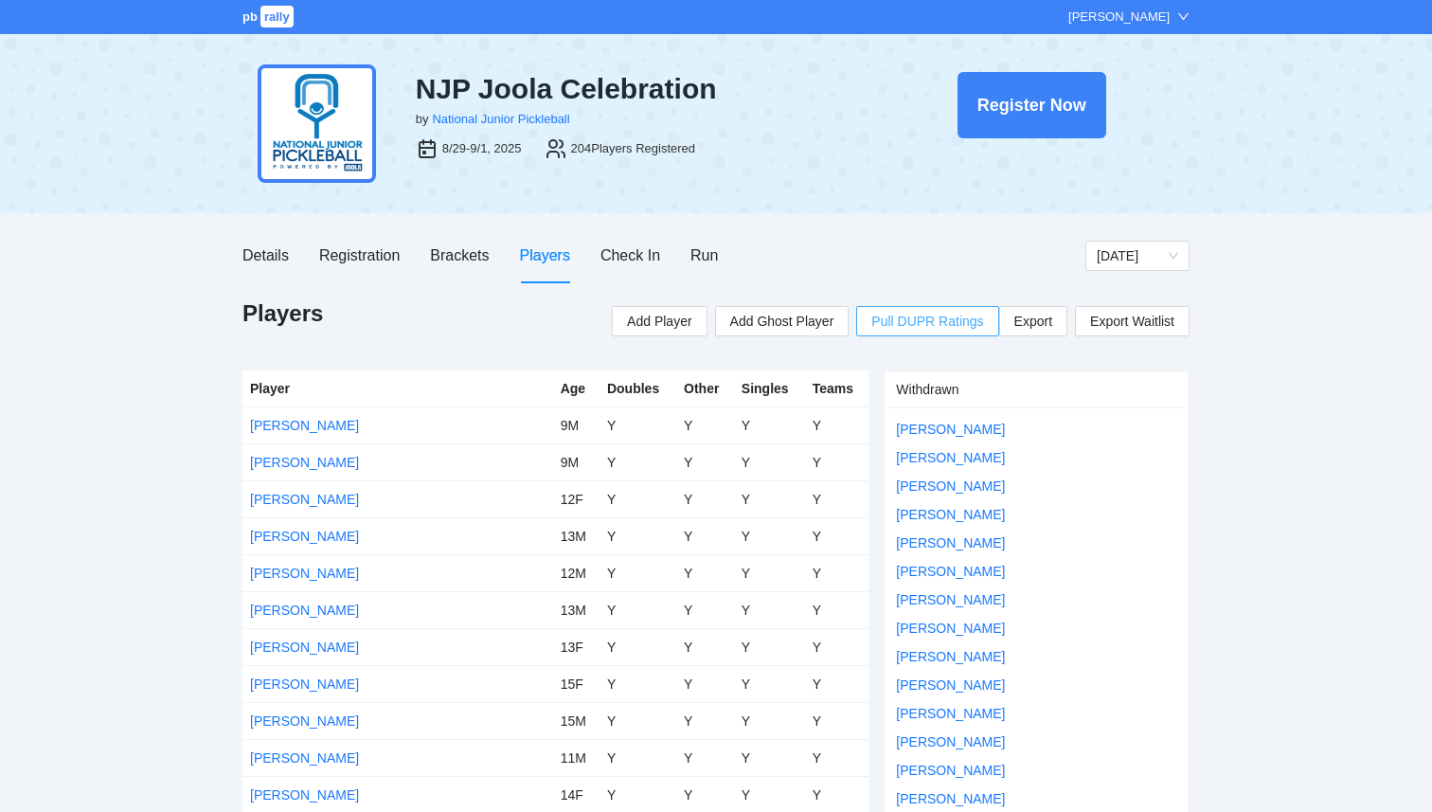
click at [881, 319] on span "Pull DUPR Ratings" at bounding box center [927, 321] width 112 height 21
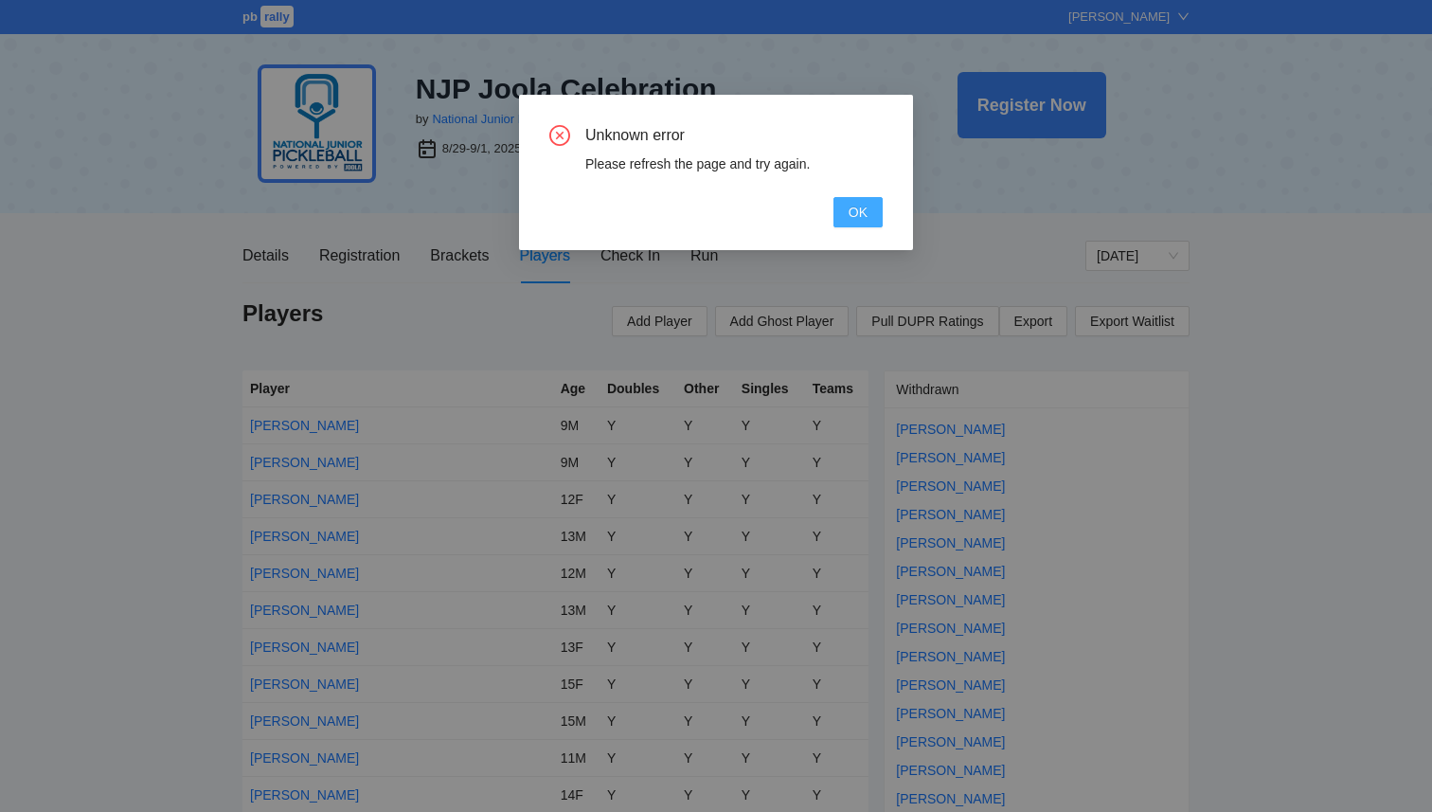
click at [862, 218] on span "OK" at bounding box center [858, 212] width 19 height 21
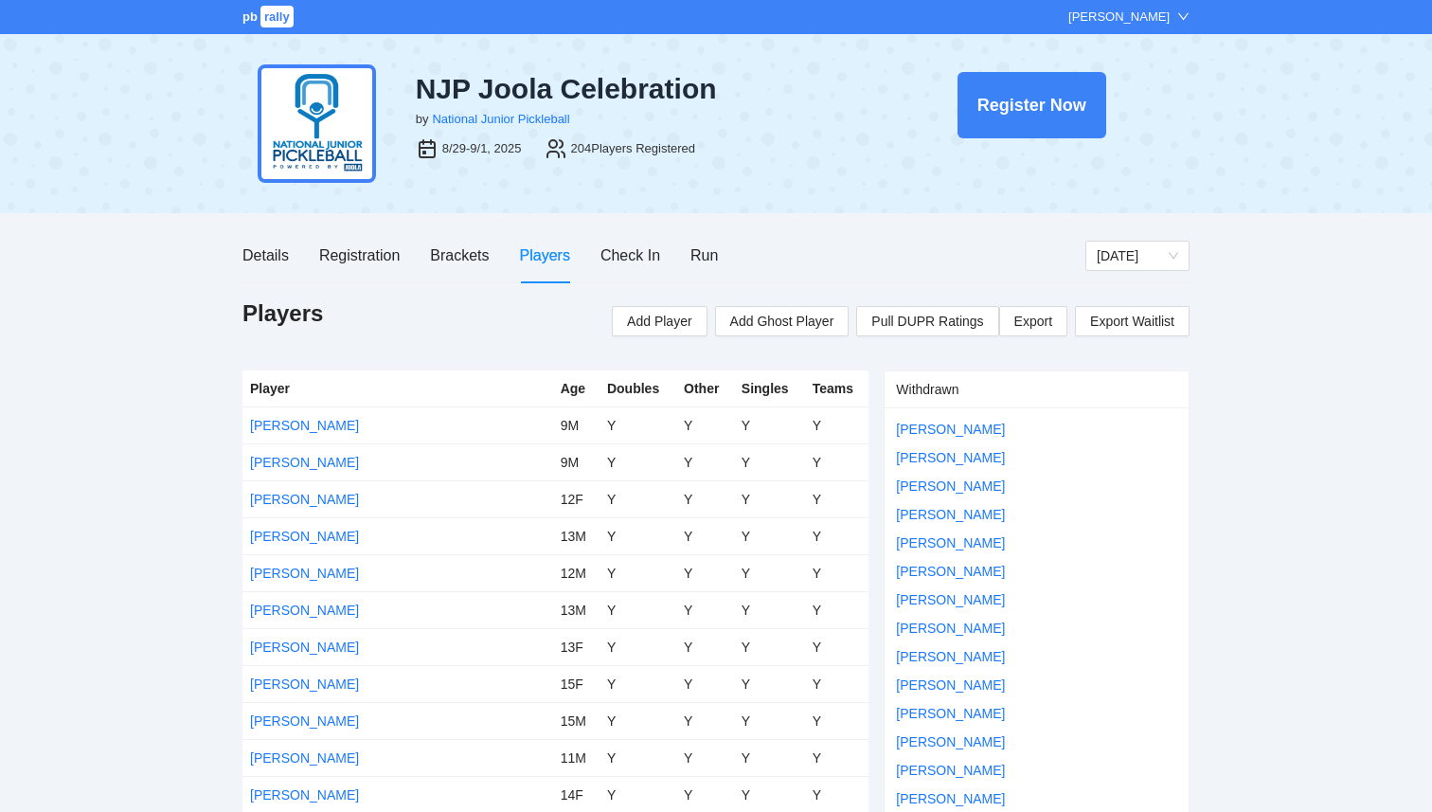
click at [860, 242] on div "Details Registration Brackets Players Check In Run" at bounding box center [663, 255] width 843 height 54
click at [438, 247] on div "Brackets" at bounding box center [459, 255] width 59 height 24
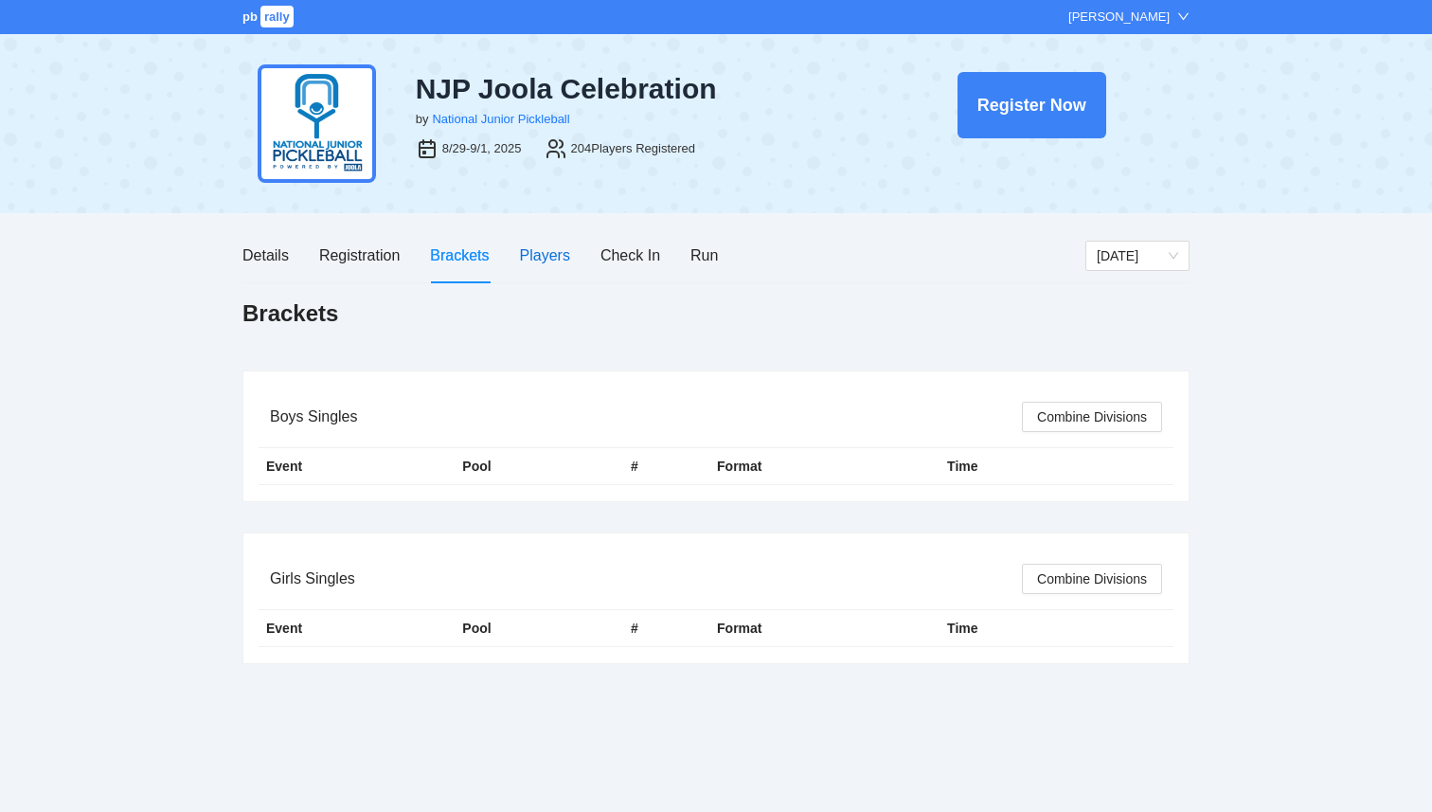
click at [545, 252] on div "Players" at bounding box center [545, 255] width 50 height 24
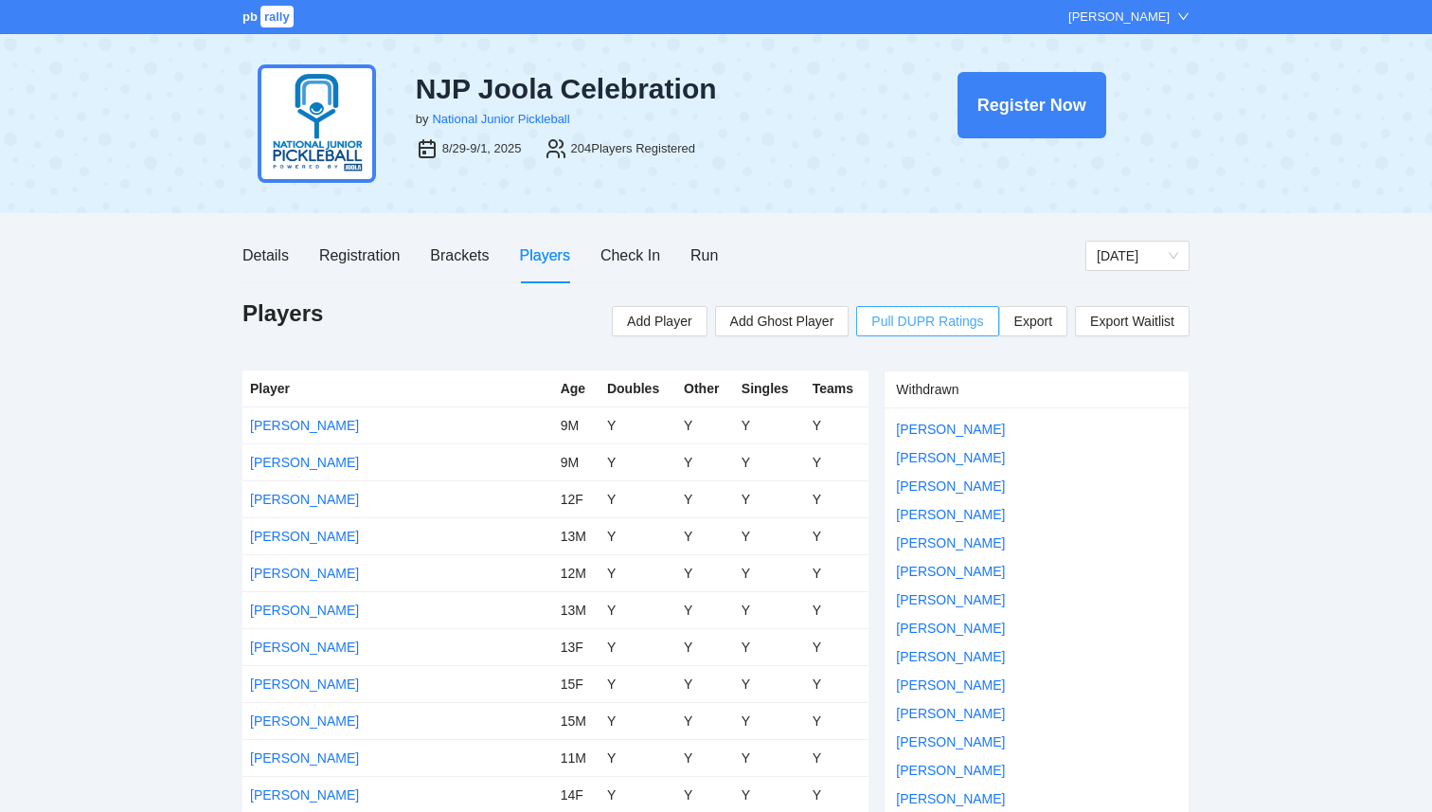
click at [899, 324] on span "Pull DUPR Ratings" at bounding box center [927, 321] width 112 height 21
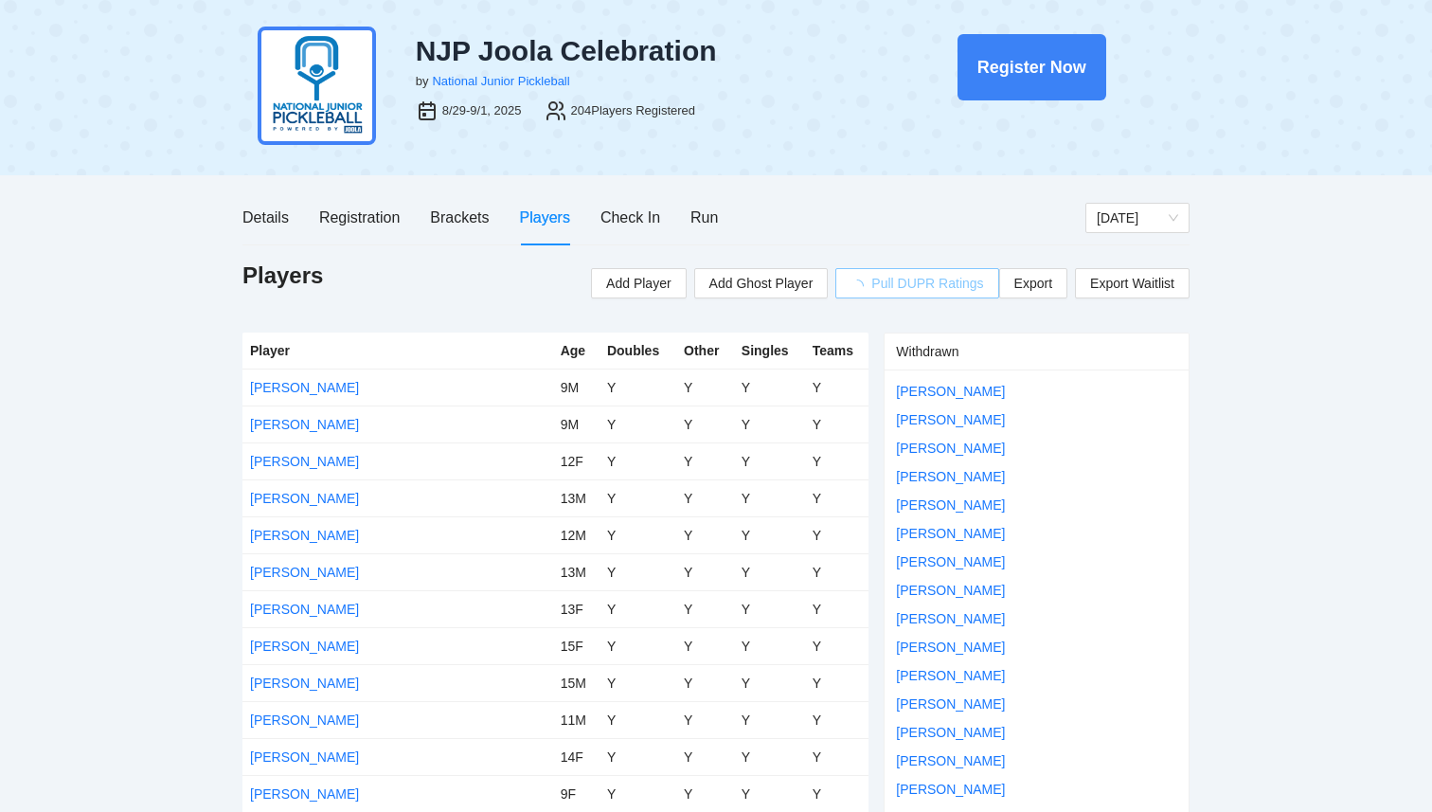
scroll to position [33, 0]
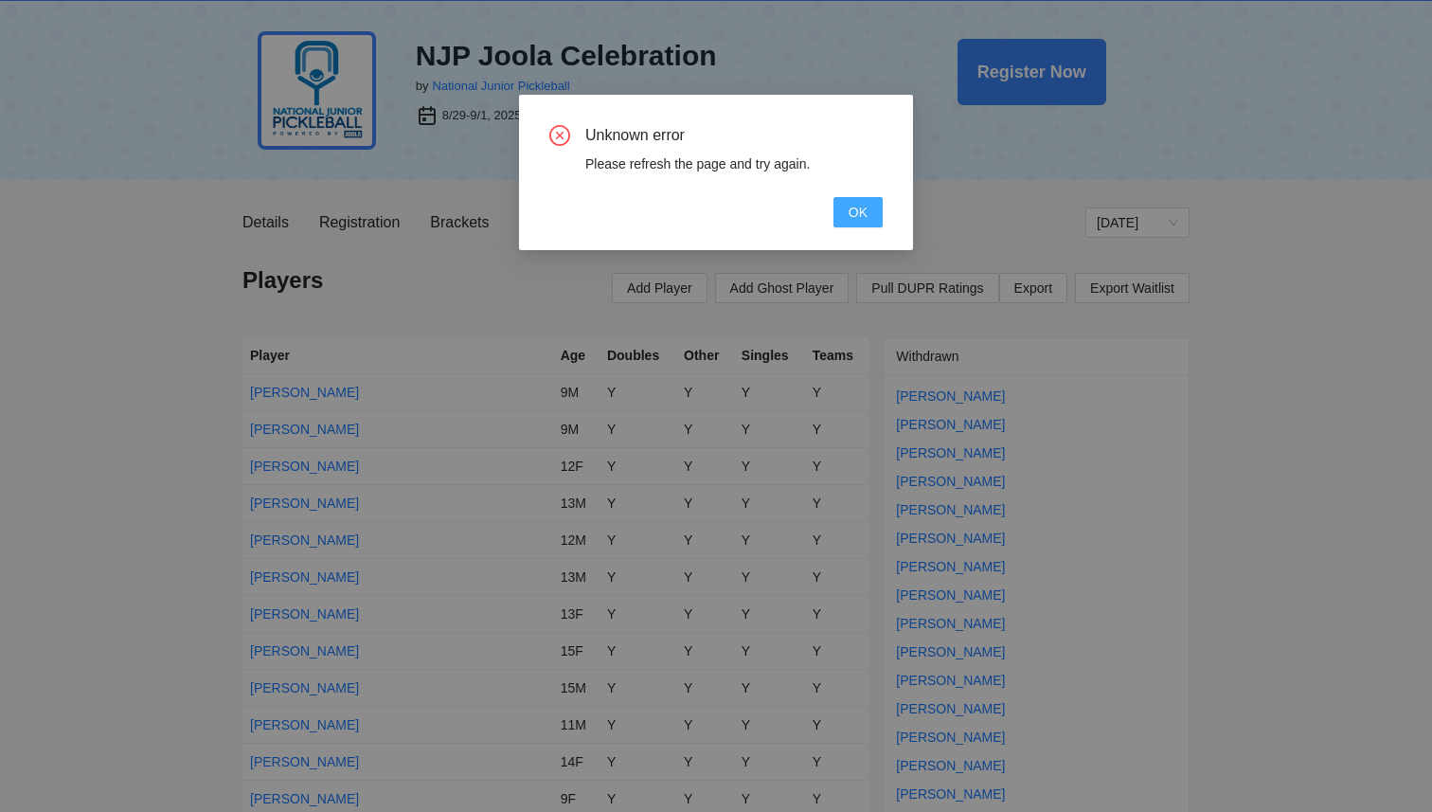
click at [865, 211] on span "OK" at bounding box center [858, 212] width 19 height 21
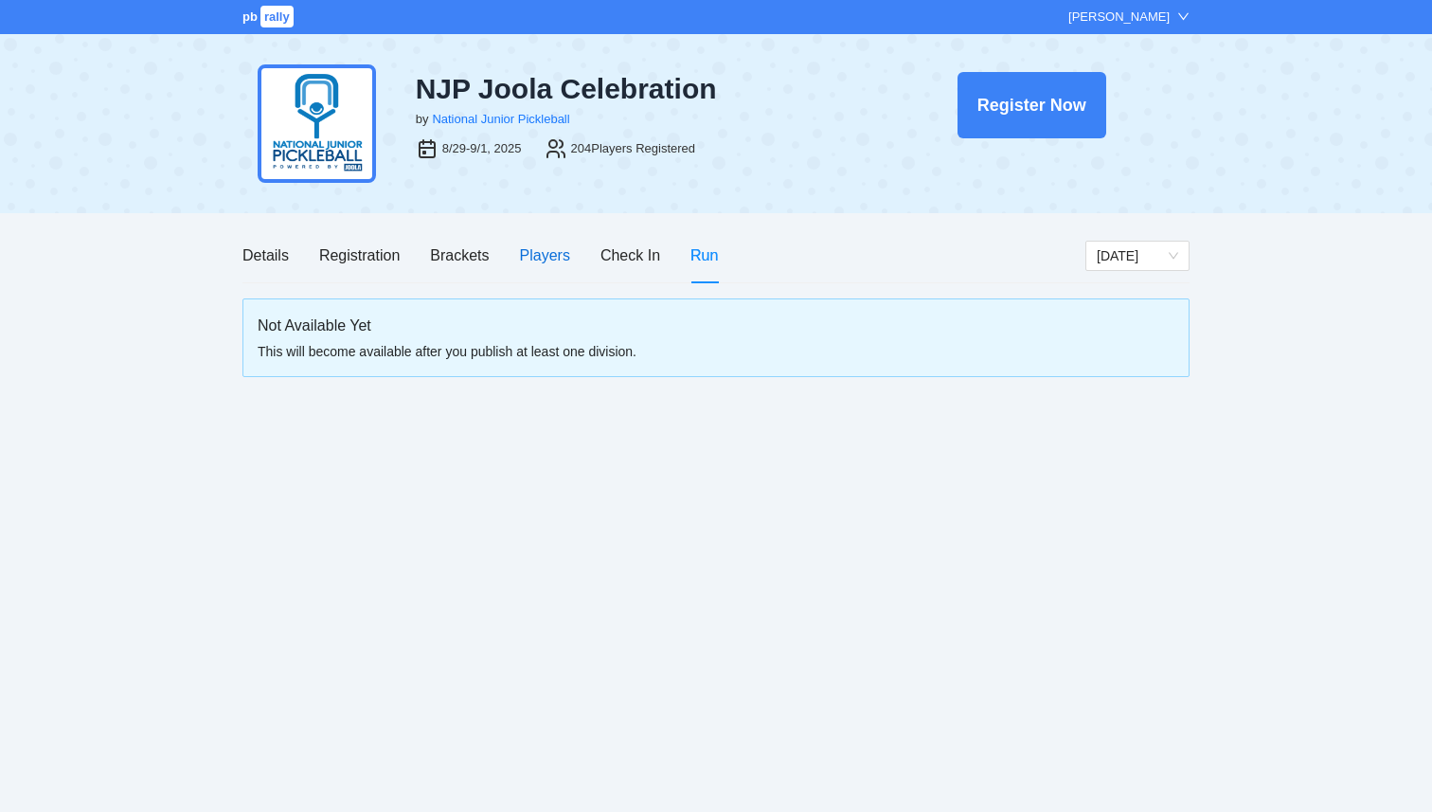
click at [525, 249] on div "Players" at bounding box center [545, 255] width 50 height 24
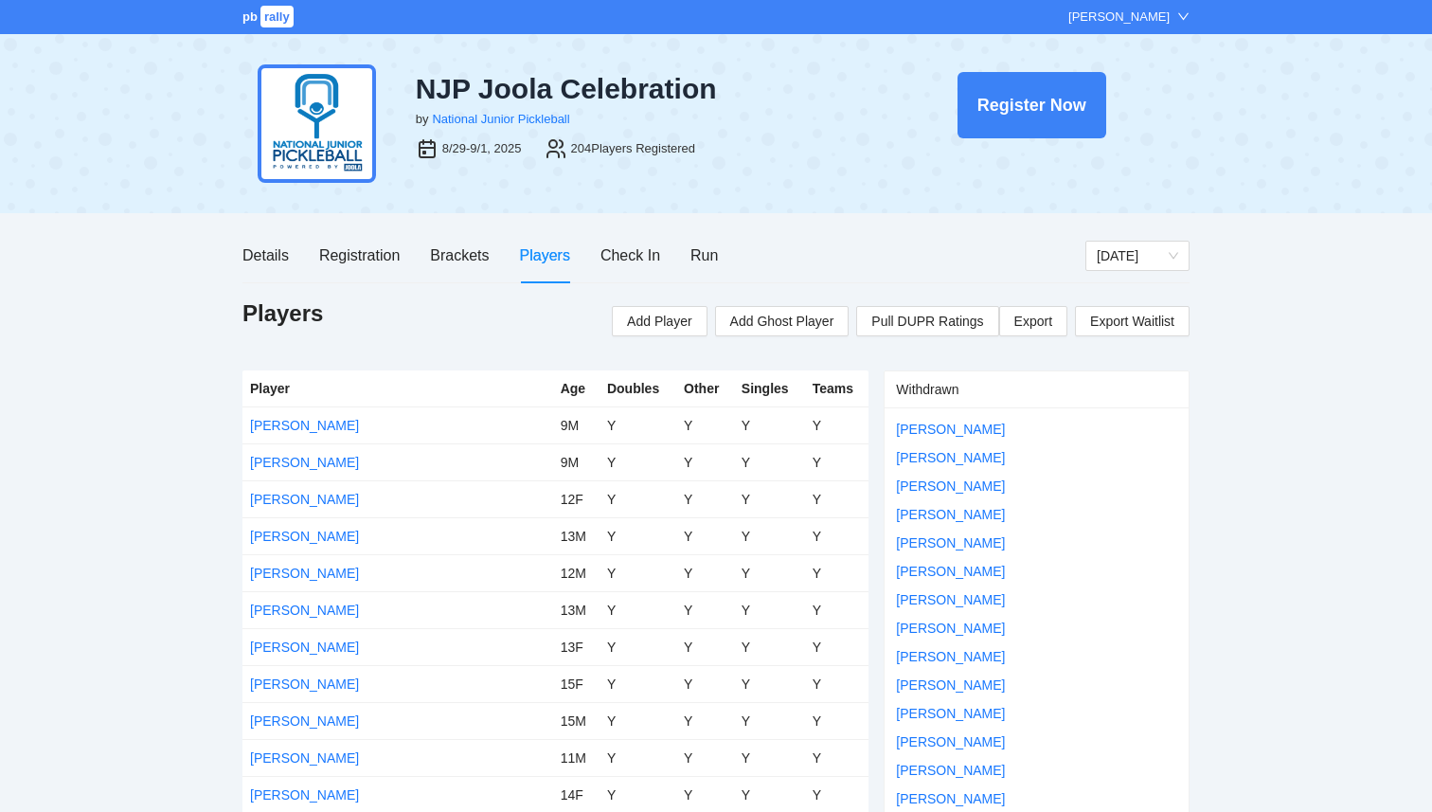
click at [1136, 10] on div "[PERSON_NAME]" at bounding box center [1118, 17] width 101 height 19
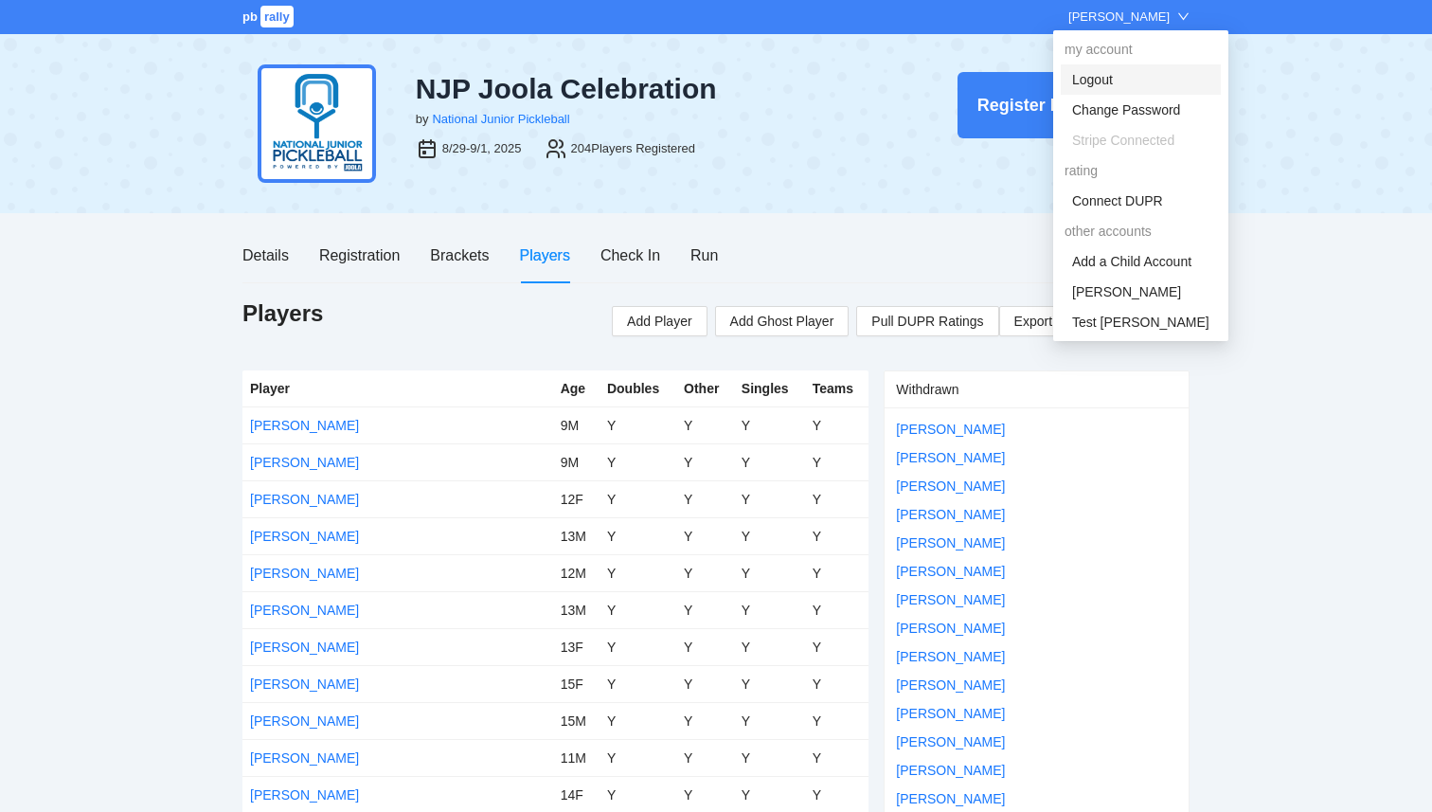
click at [1099, 81] on link "Logout" at bounding box center [1092, 79] width 41 height 15
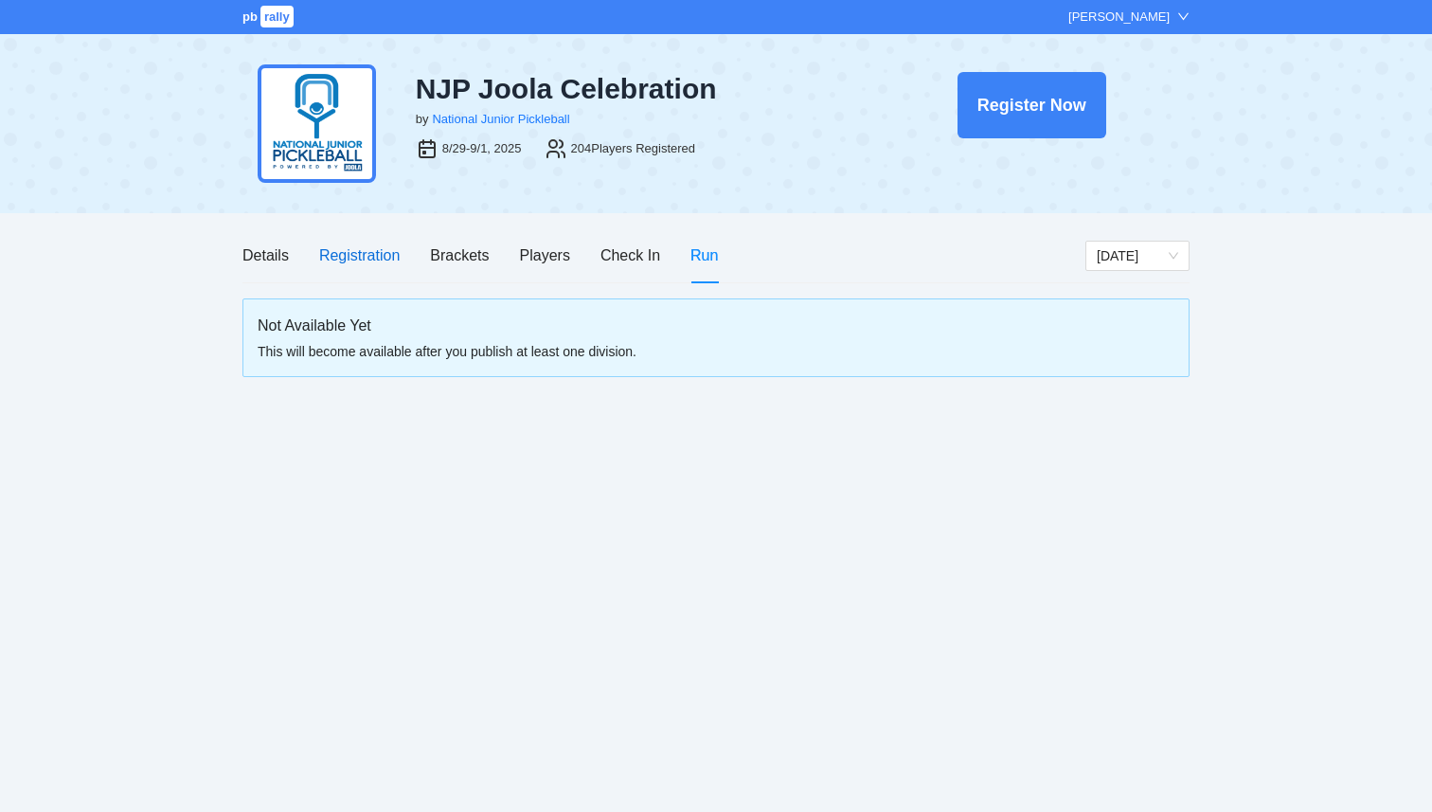
click at [371, 255] on div "Registration" at bounding box center [359, 255] width 81 height 24
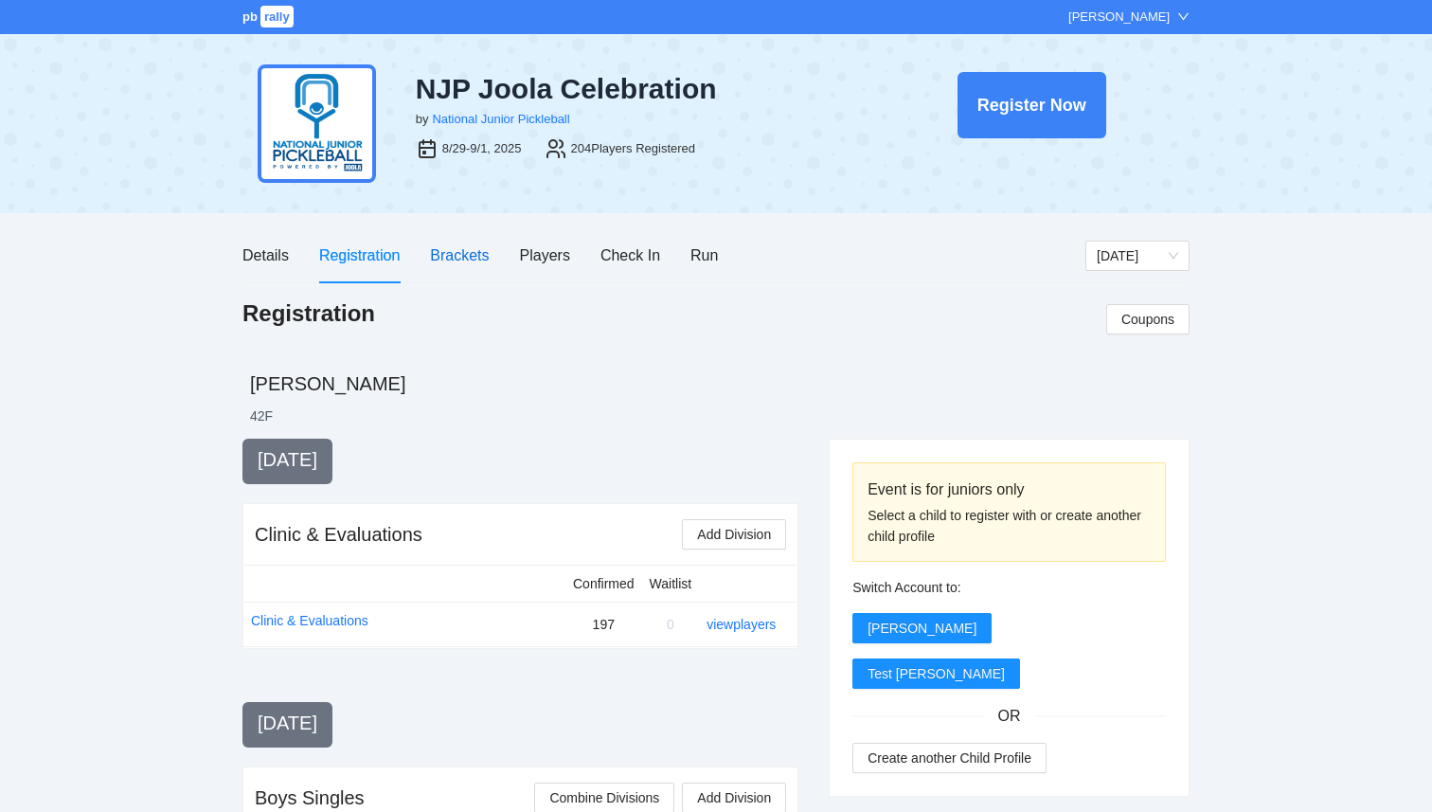
click at [472, 260] on div "Brackets" at bounding box center [459, 255] width 59 height 24
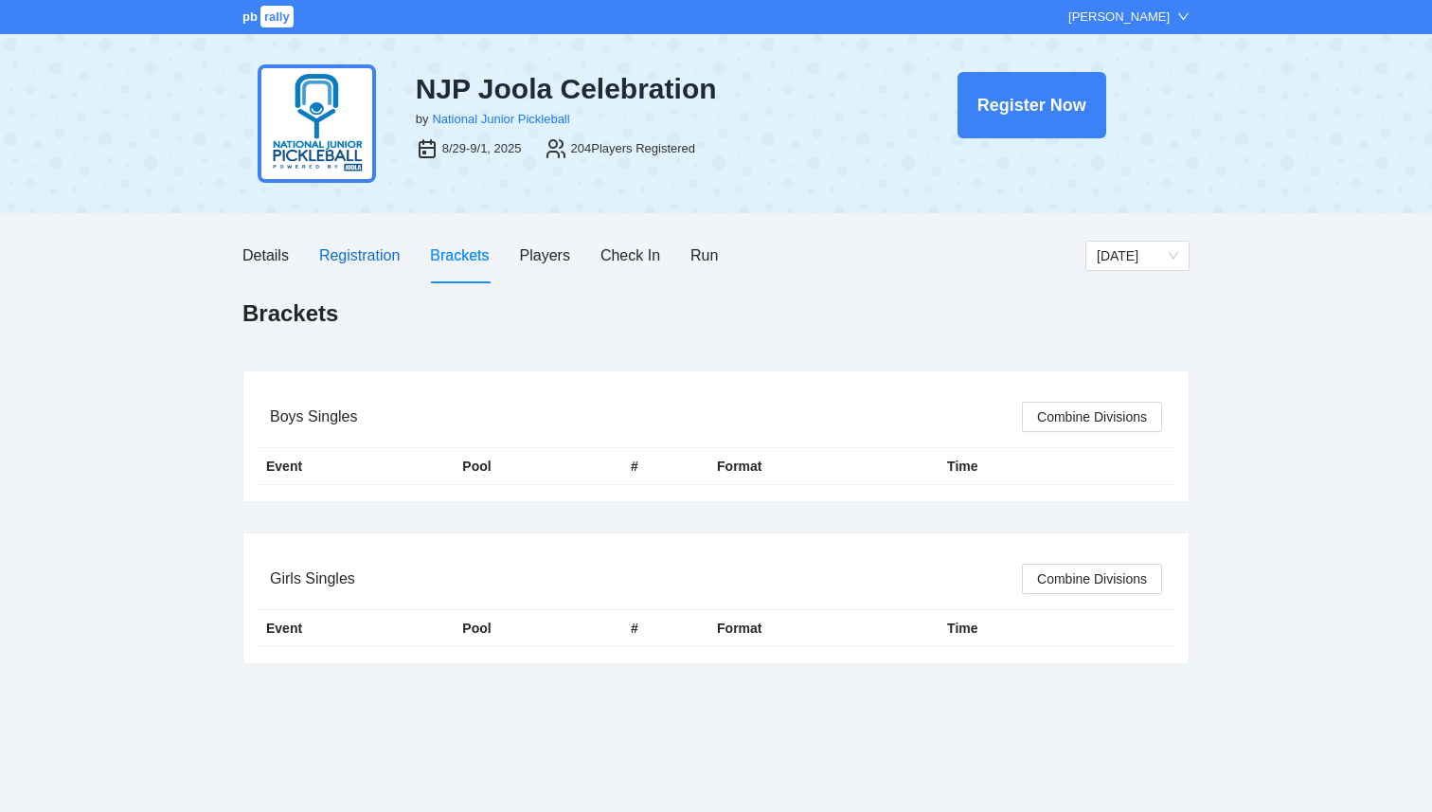
click at [365, 249] on div "Registration" at bounding box center [359, 255] width 81 height 24
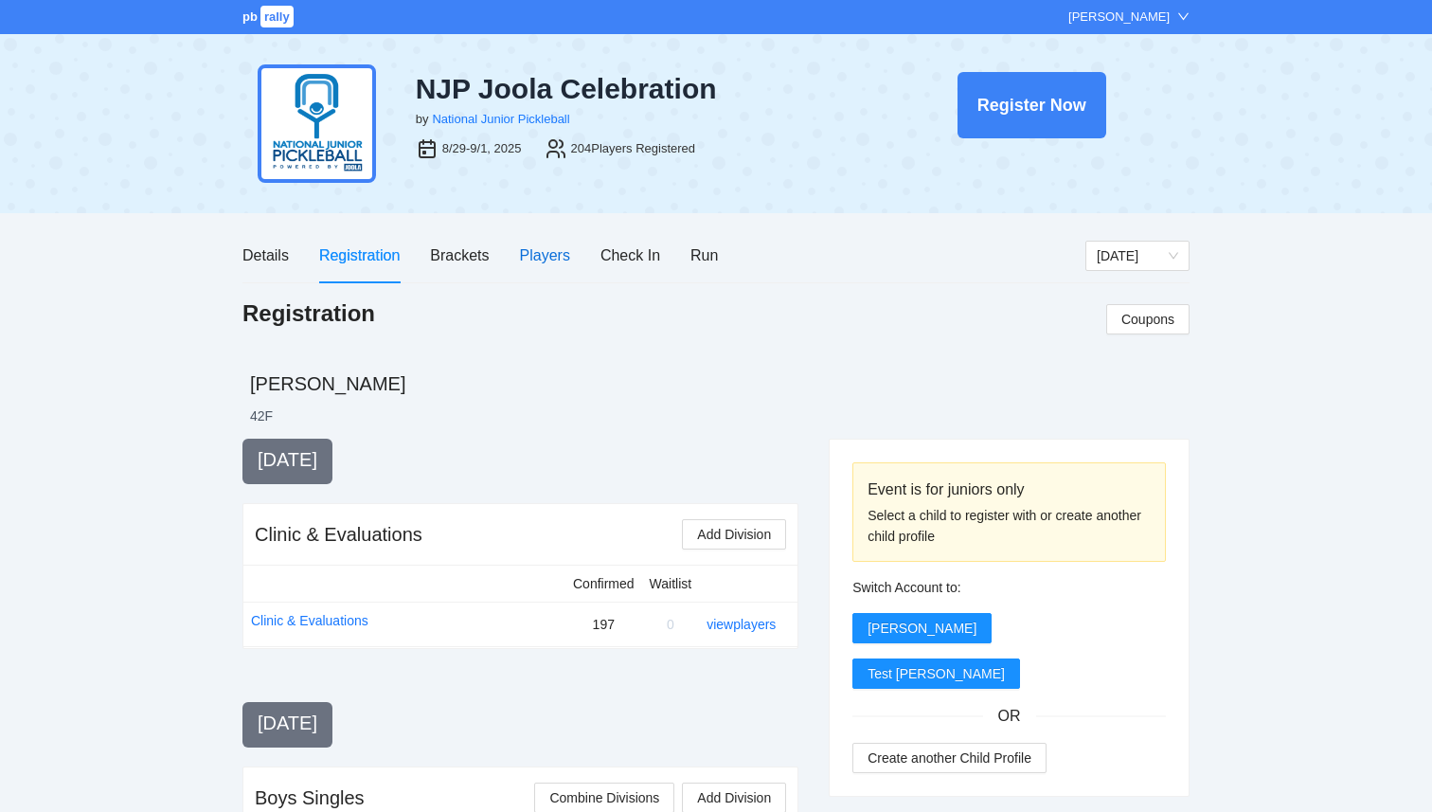
click at [548, 258] on div "Players" at bounding box center [545, 255] width 50 height 24
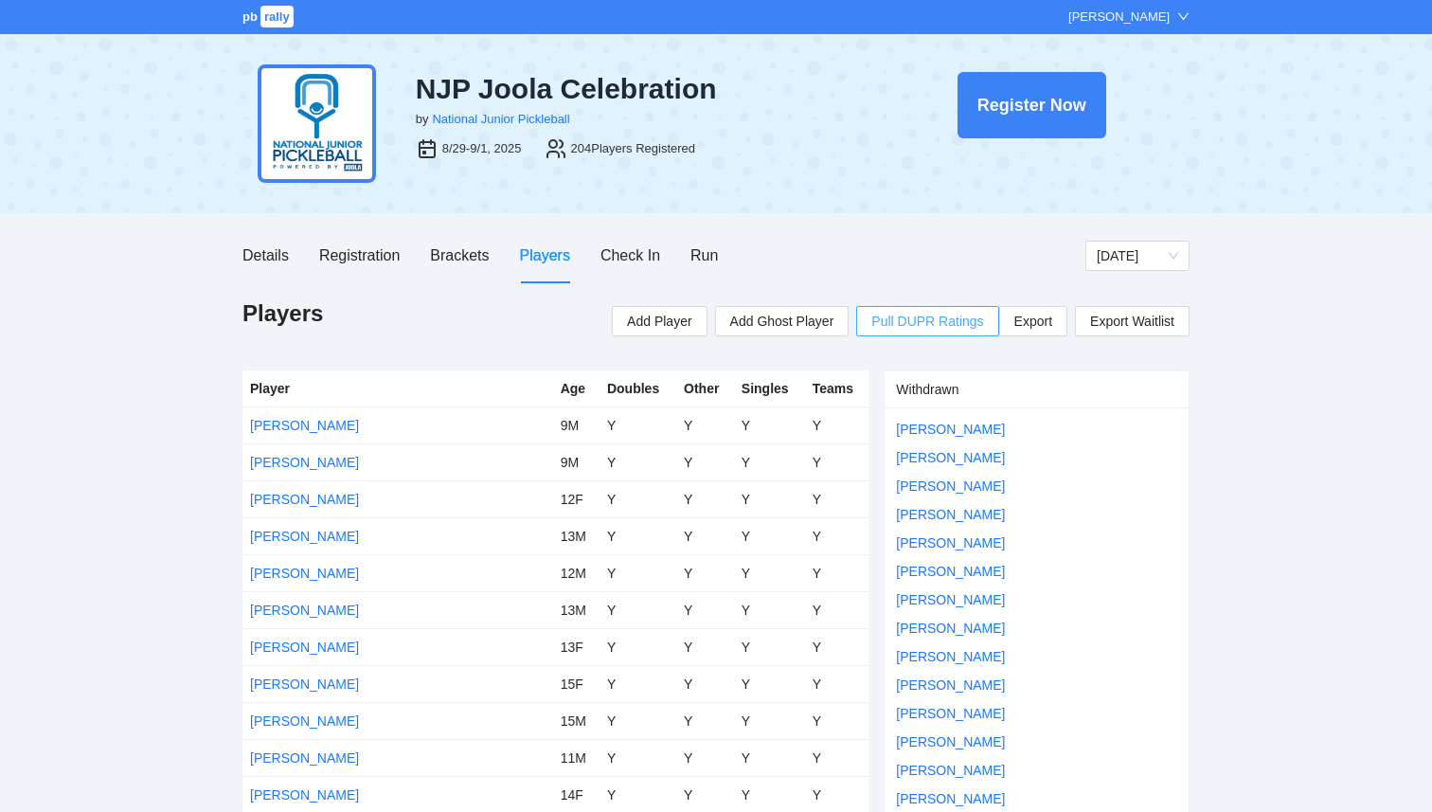
click at [934, 320] on span "Pull DUPR Ratings" at bounding box center [927, 321] width 112 height 21
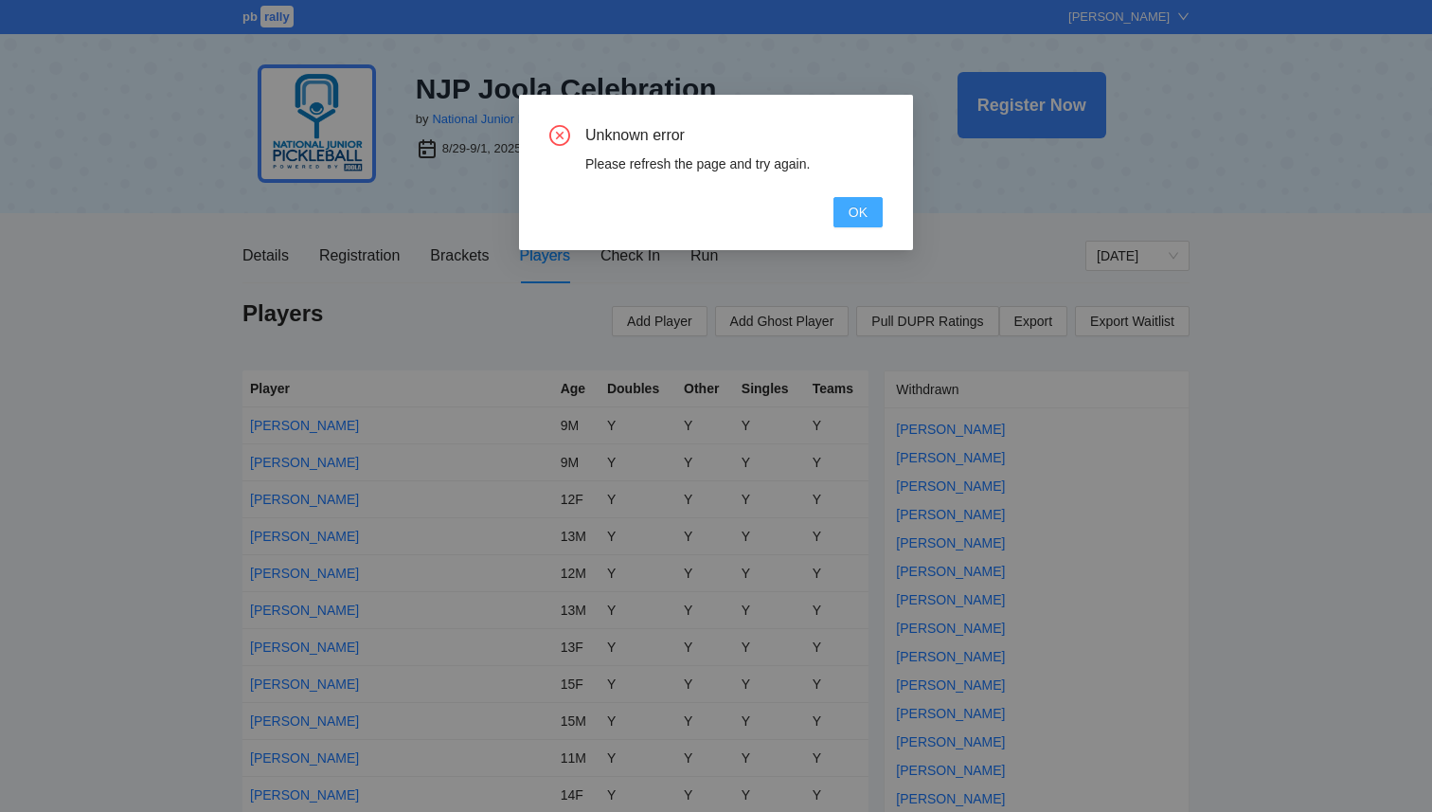
click at [863, 226] on button "OK" at bounding box center [858, 212] width 49 height 30
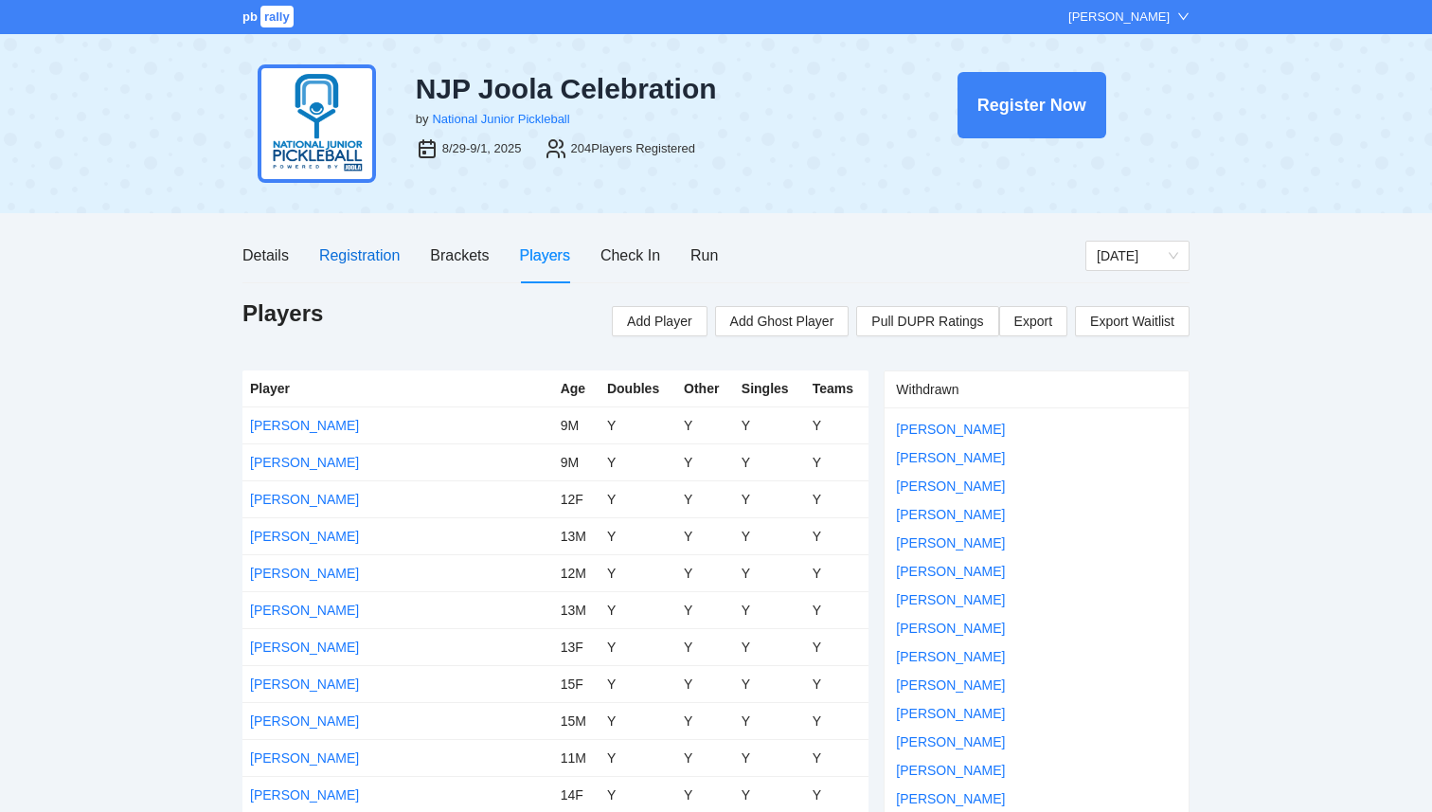
click at [361, 257] on div "Registration" at bounding box center [359, 255] width 81 height 24
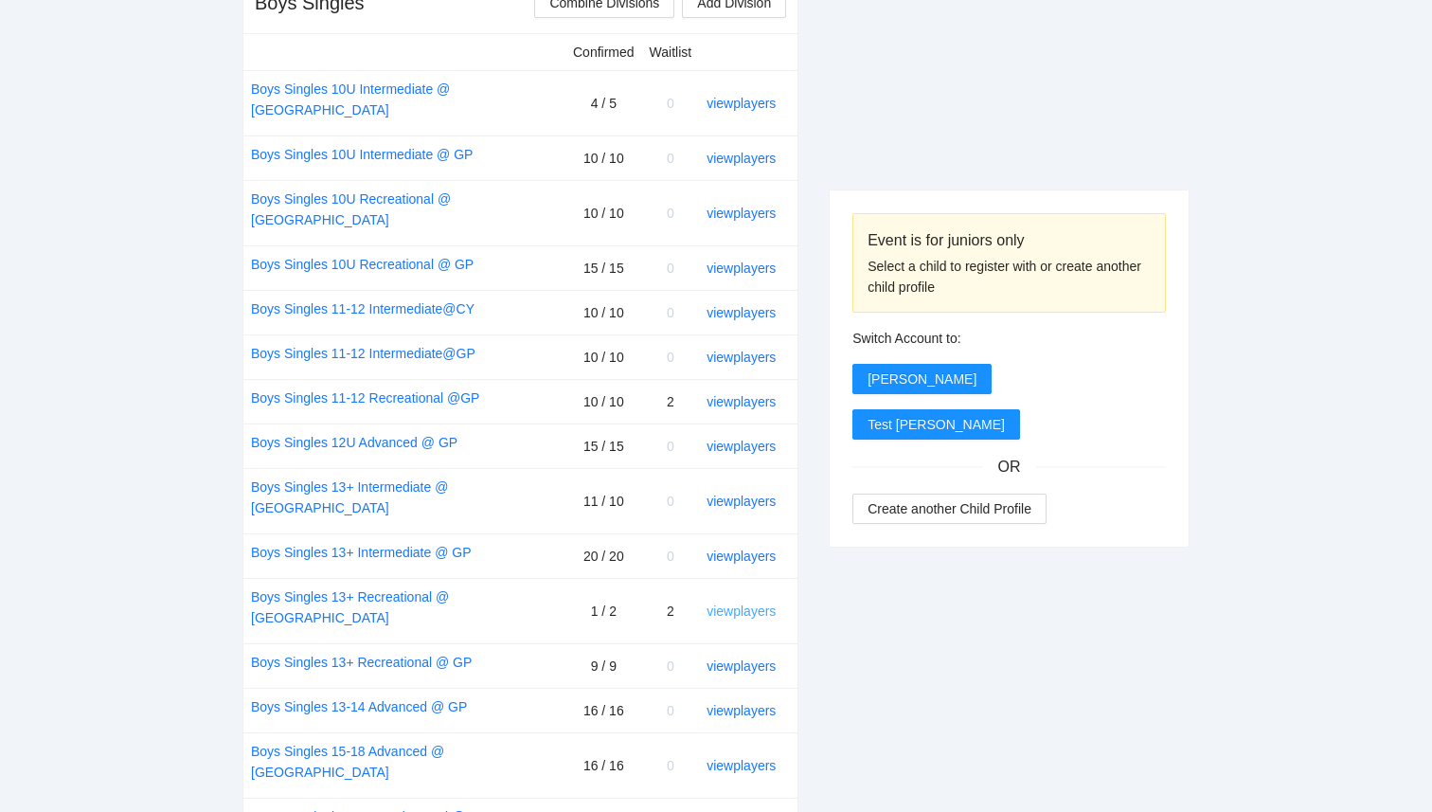
scroll to position [797, 0]
click at [751, 601] on link "view players" at bounding box center [741, 608] width 69 height 15
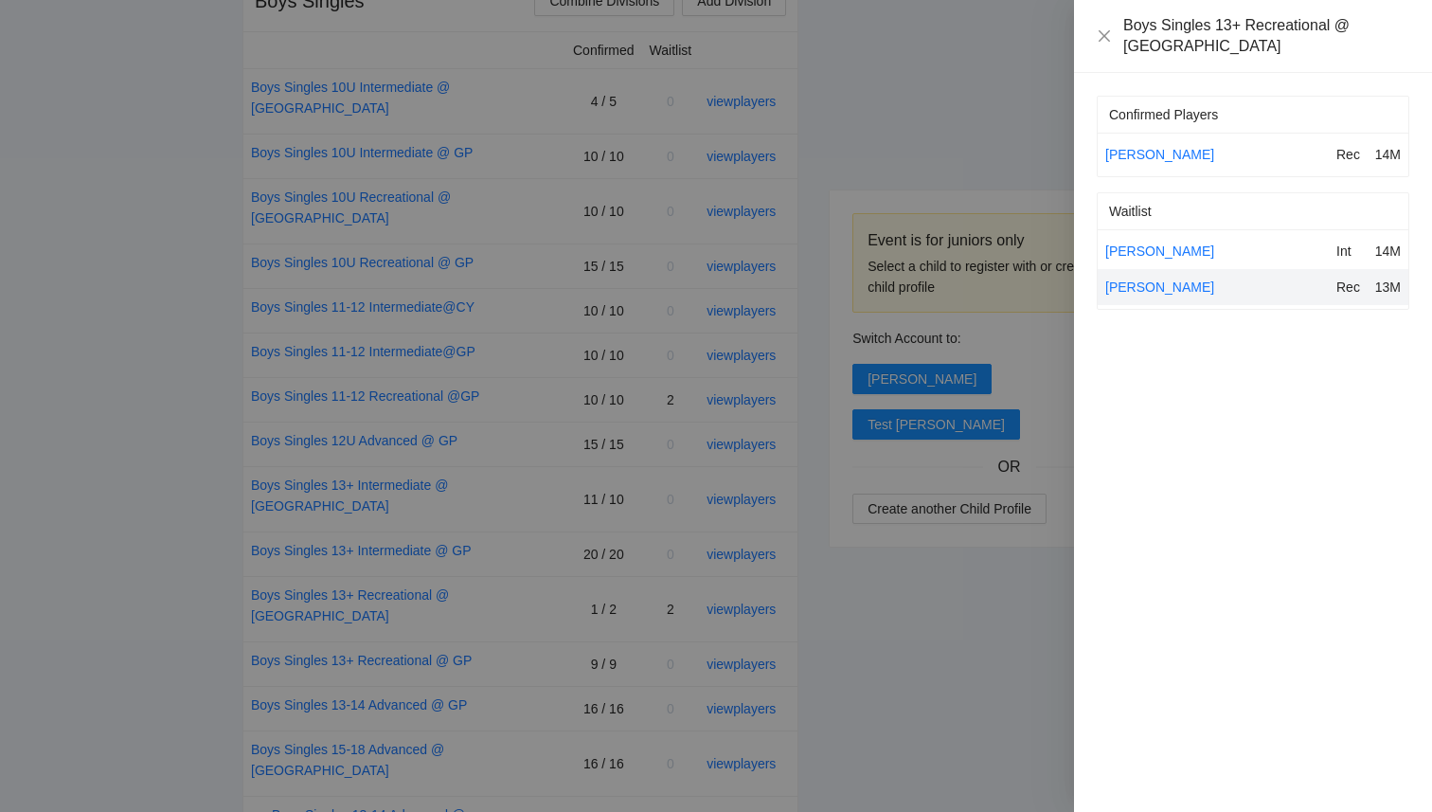
click at [921, 588] on div at bounding box center [716, 406] width 1432 height 812
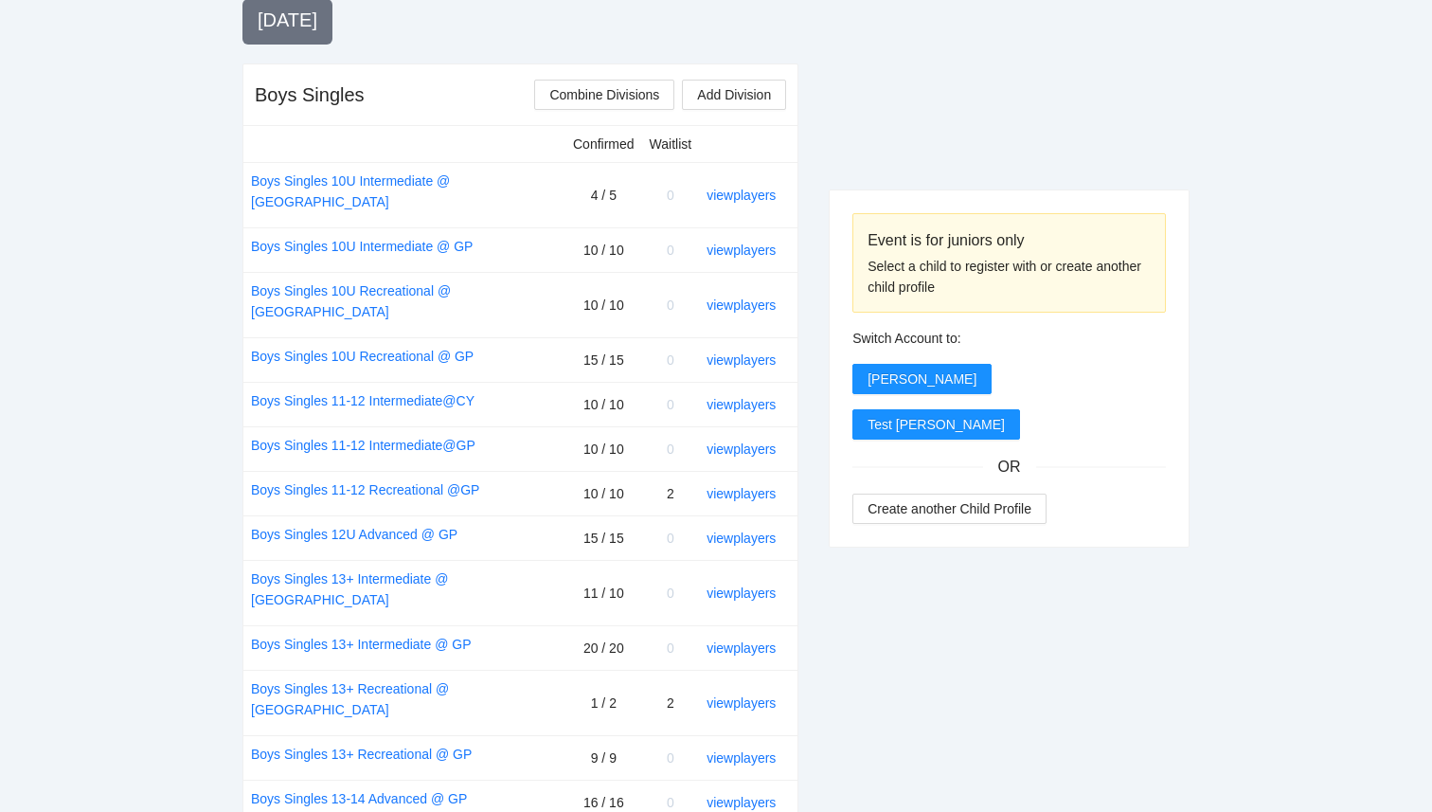
scroll to position [712, 0]
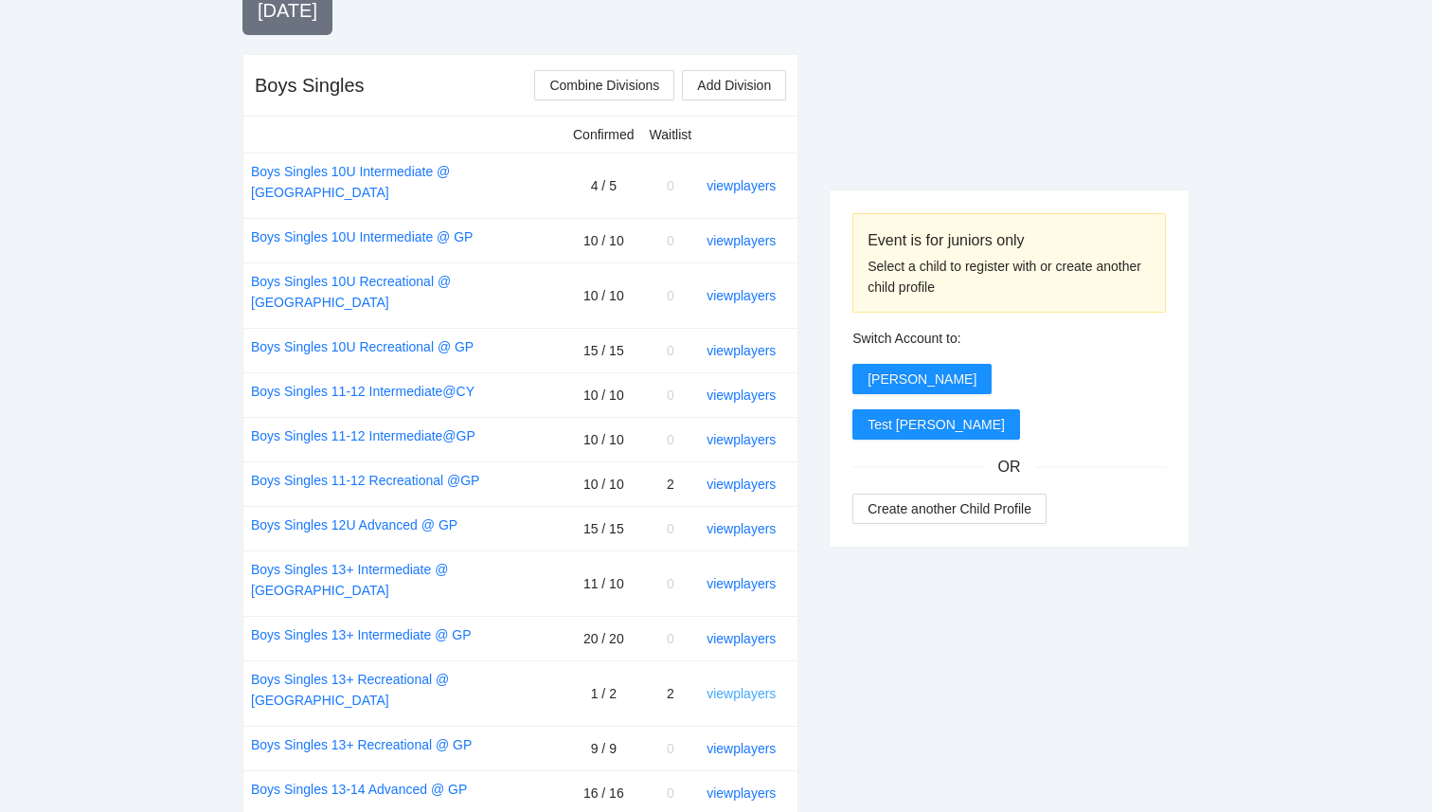
click at [750, 686] on link "view players" at bounding box center [741, 693] width 69 height 15
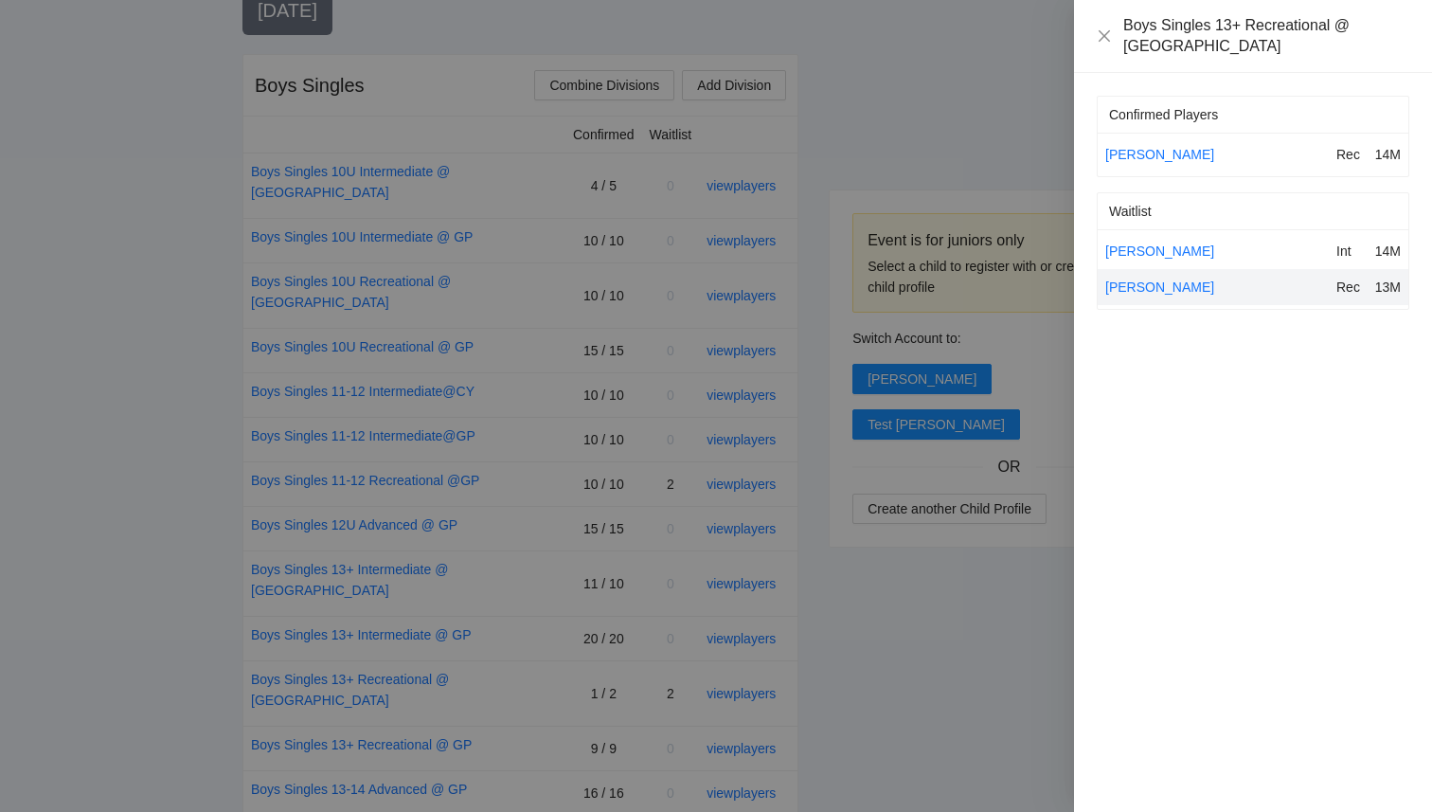
click at [467, 620] on div at bounding box center [716, 406] width 1432 height 812
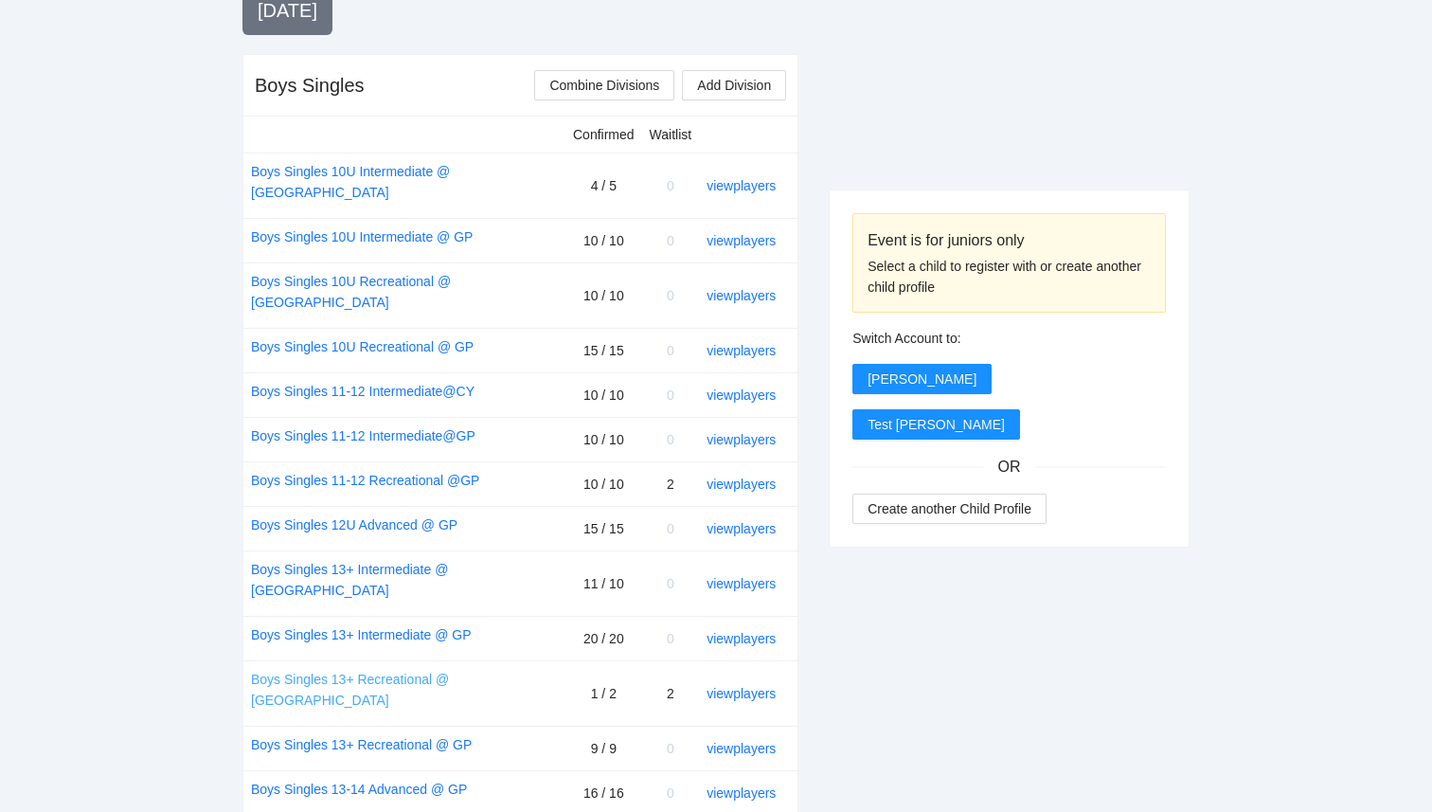
click at [446, 669] on link "Boys Singles 13+ Recreational @ CY" at bounding box center [404, 690] width 307 height 42
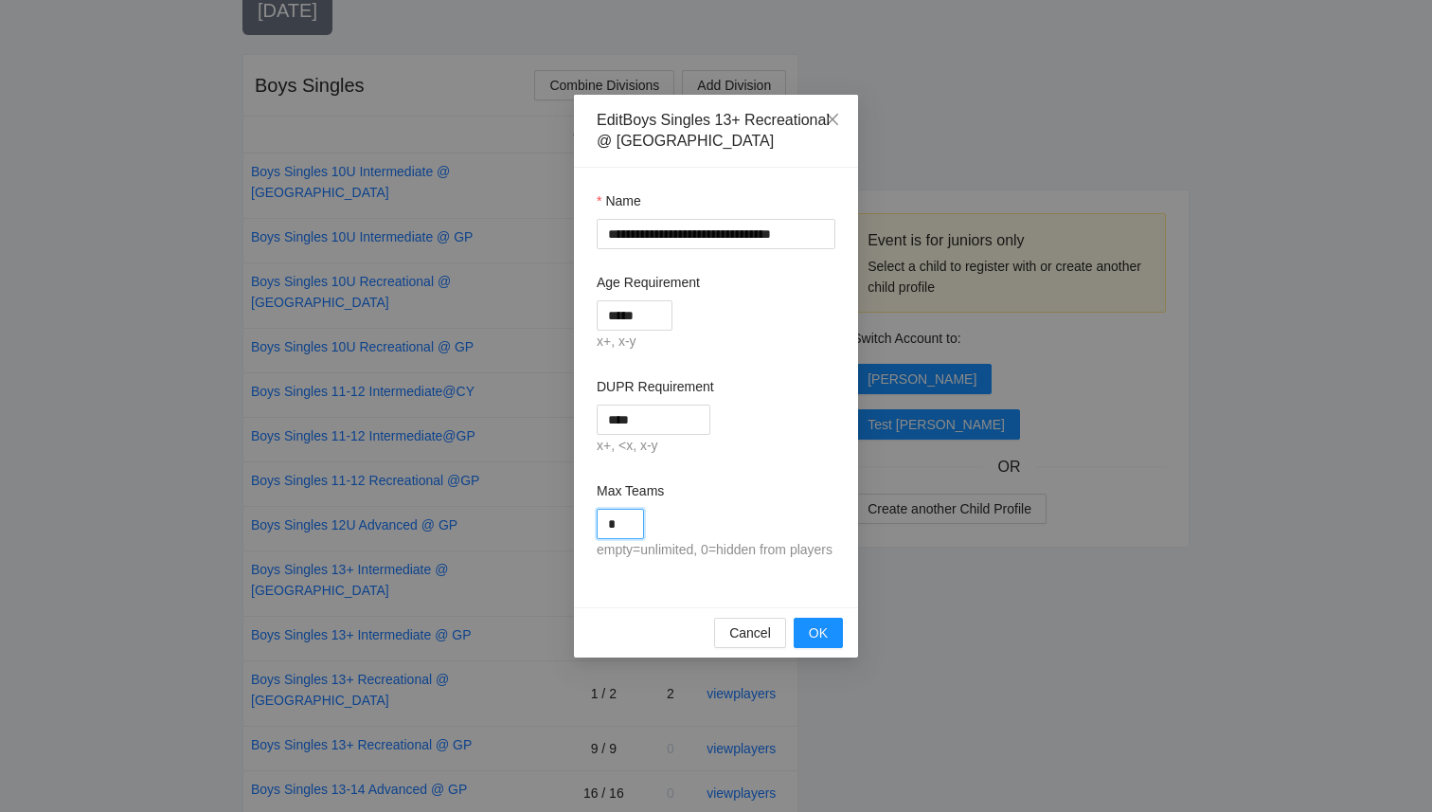
drag, startPoint x: 625, startPoint y: 528, endPoint x: 574, endPoint y: 525, distance: 51.2
click at [574, 525] on div "**********" at bounding box center [716, 387] width 284 height 439
type input "*"
click at [820, 643] on span "OK" at bounding box center [818, 632] width 19 height 21
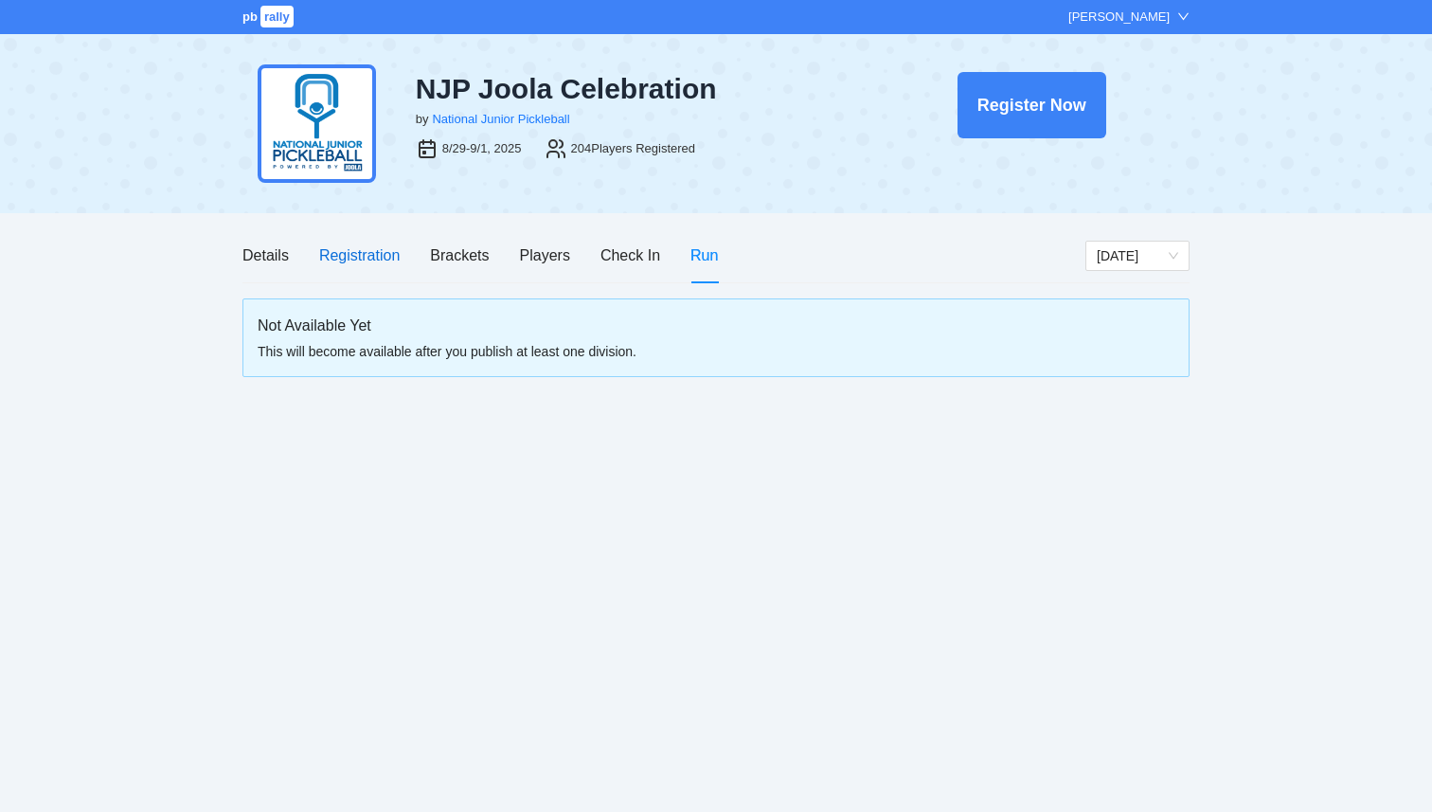
click at [364, 257] on div "Registration" at bounding box center [359, 255] width 81 height 24
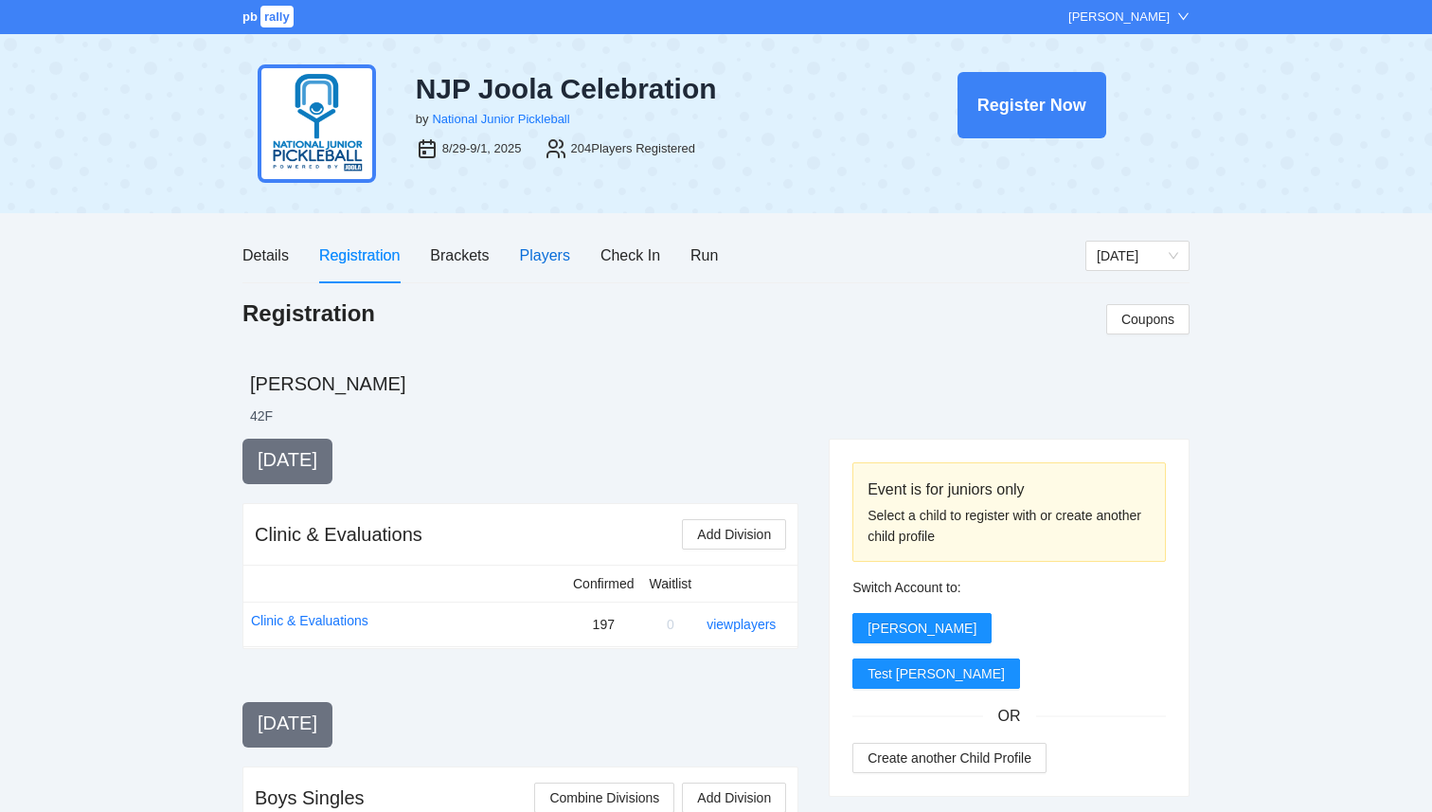
click at [546, 248] on div "Players" at bounding box center [545, 255] width 50 height 24
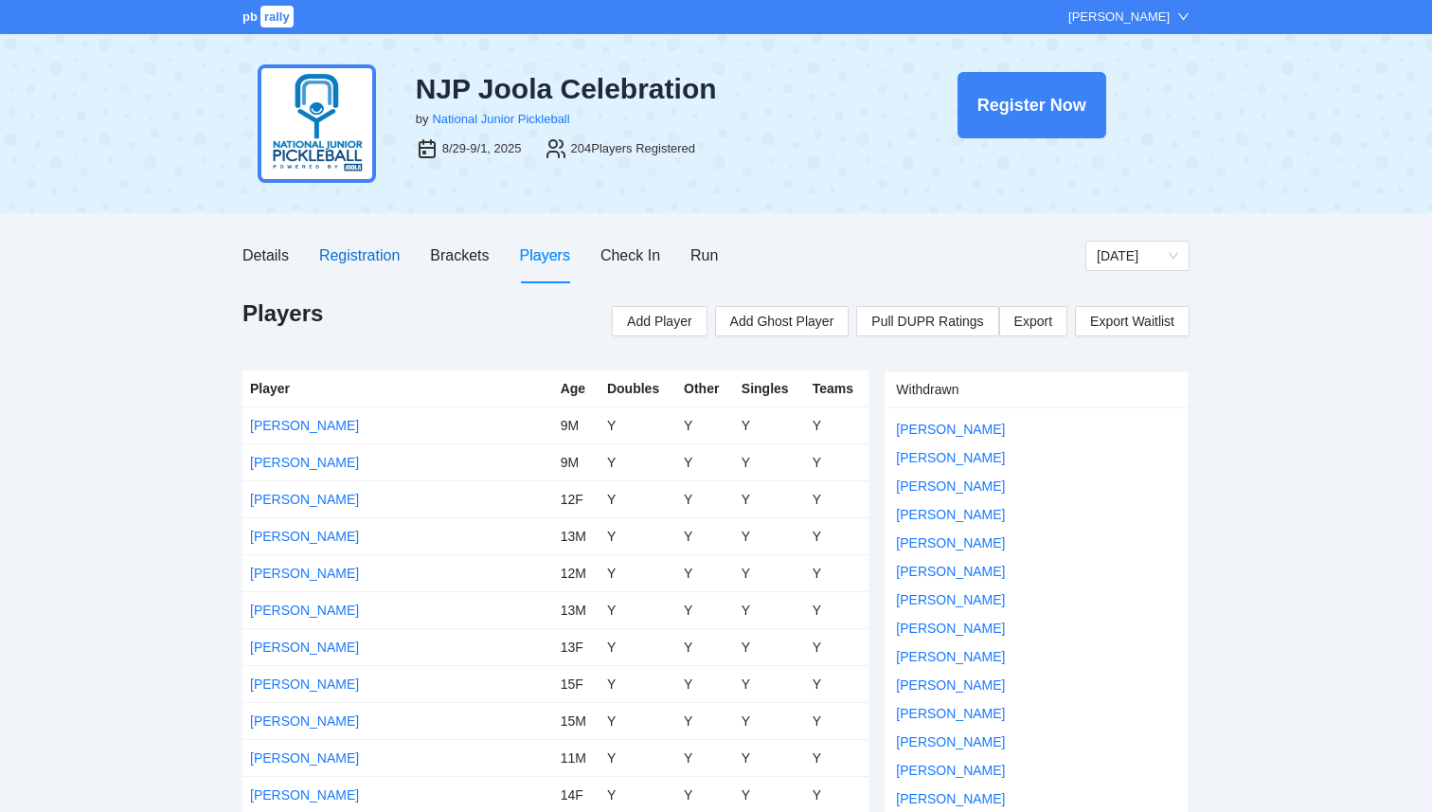
click at [350, 259] on div "Registration" at bounding box center [359, 255] width 81 height 24
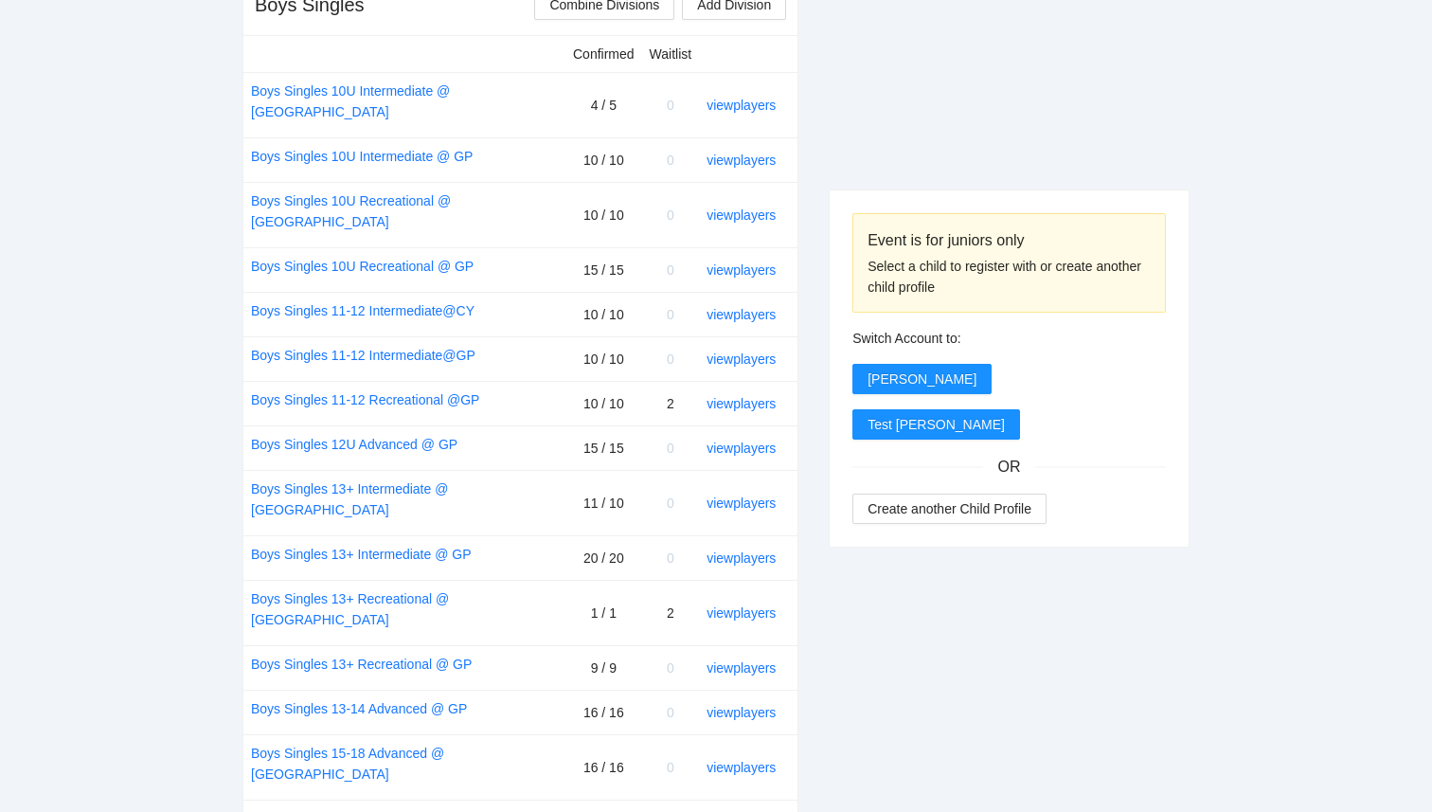
scroll to position [796, 0]
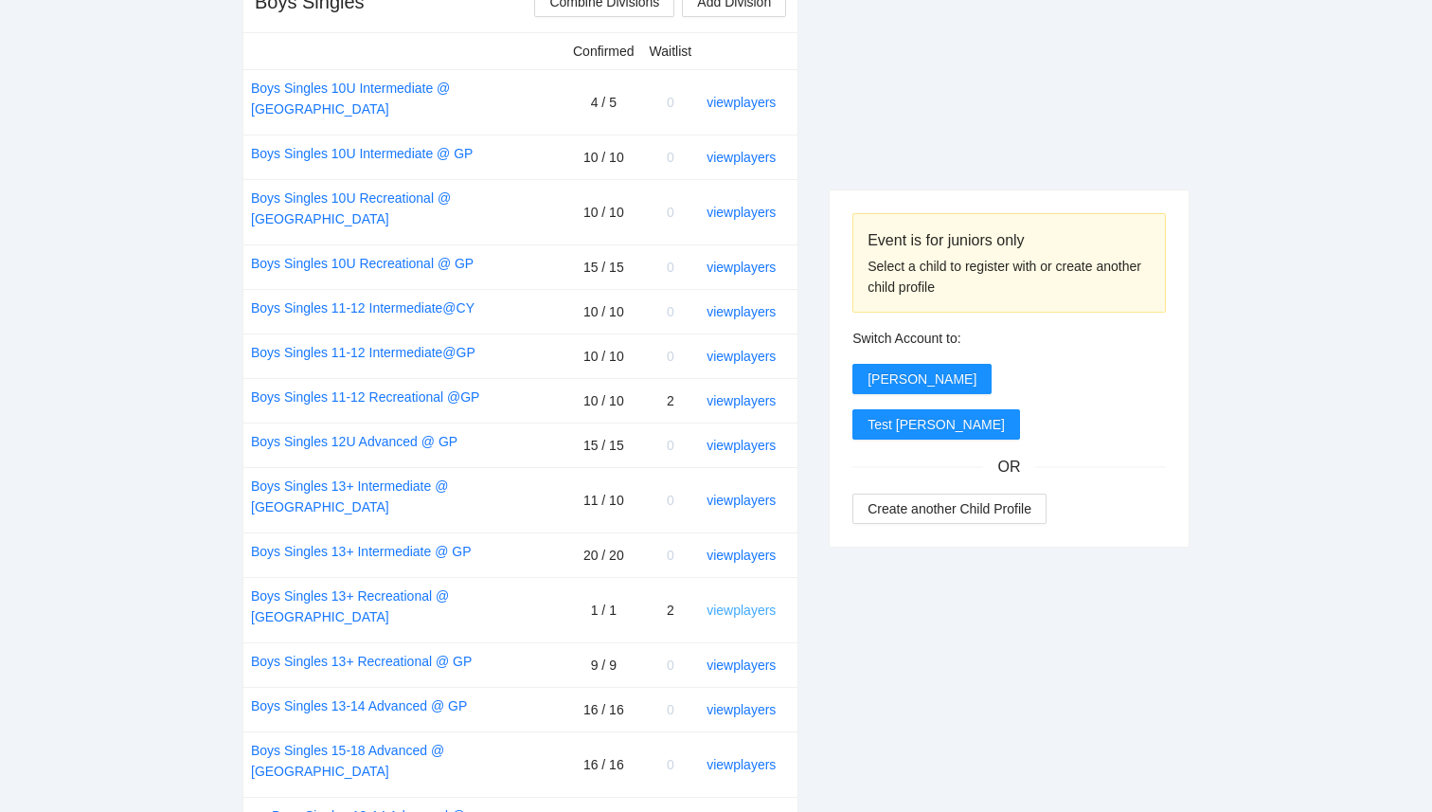
click at [744, 602] on link "view players" at bounding box center [741, 609] width 69 height 15
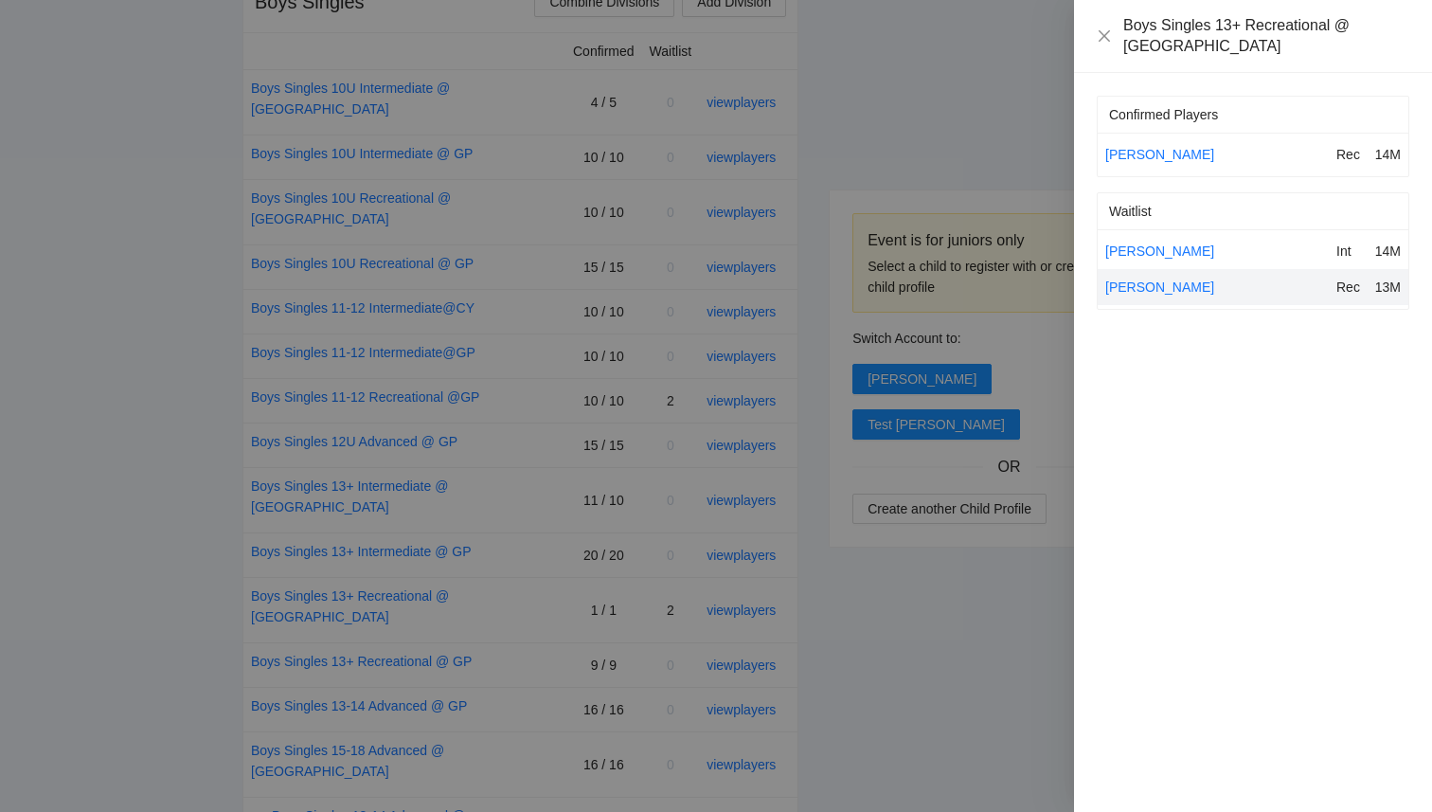
click at [1129, 241] on div "[PERSON_NAME]" at bounding box center [1217, 251] width 224 height 21
click at [1131, 243] on link "[PERSON_NAME]" at bounding box center [1159, 250] width 109 height 15
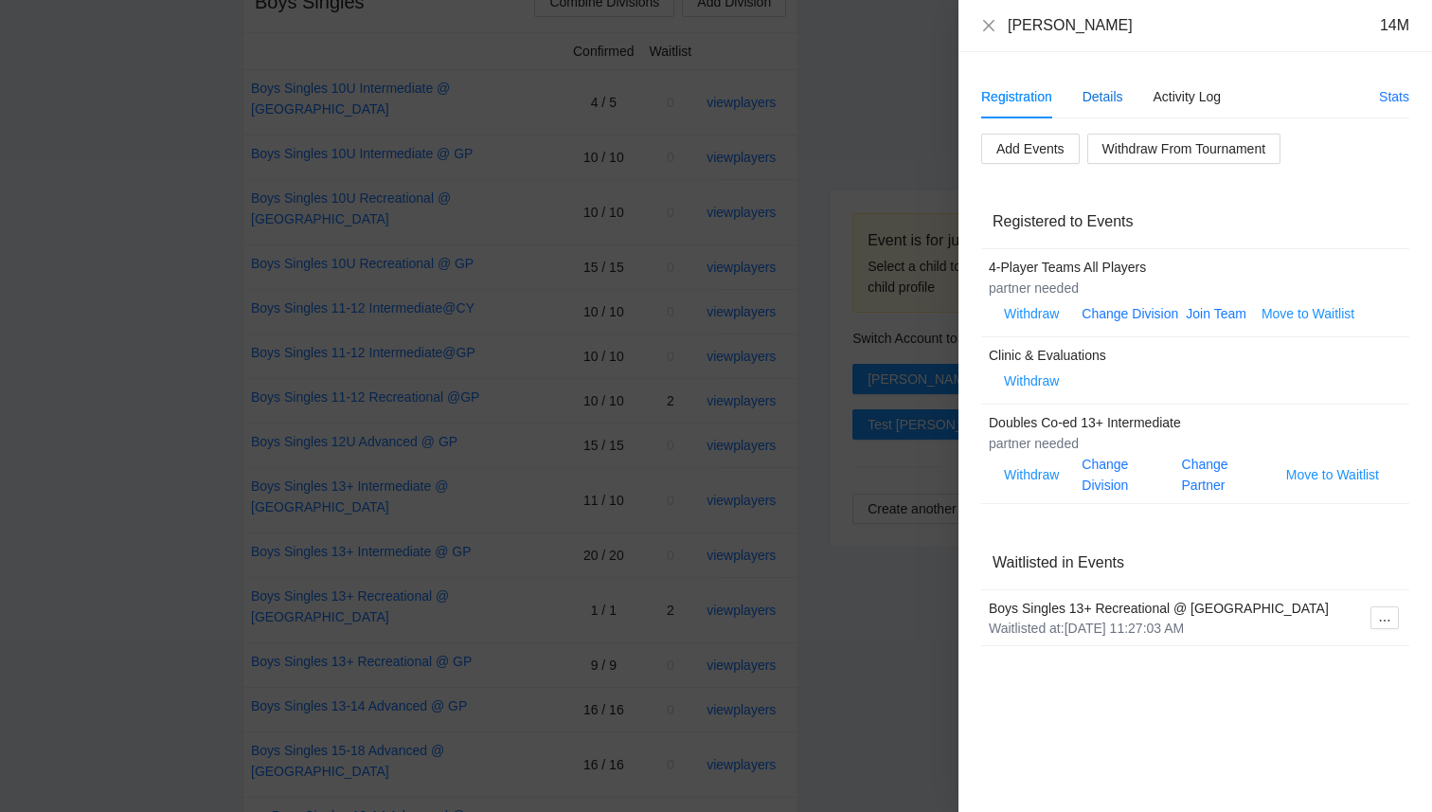
click at [1107, 93] on div "Details" at bounding box center [1103, 96] width 41 height 21
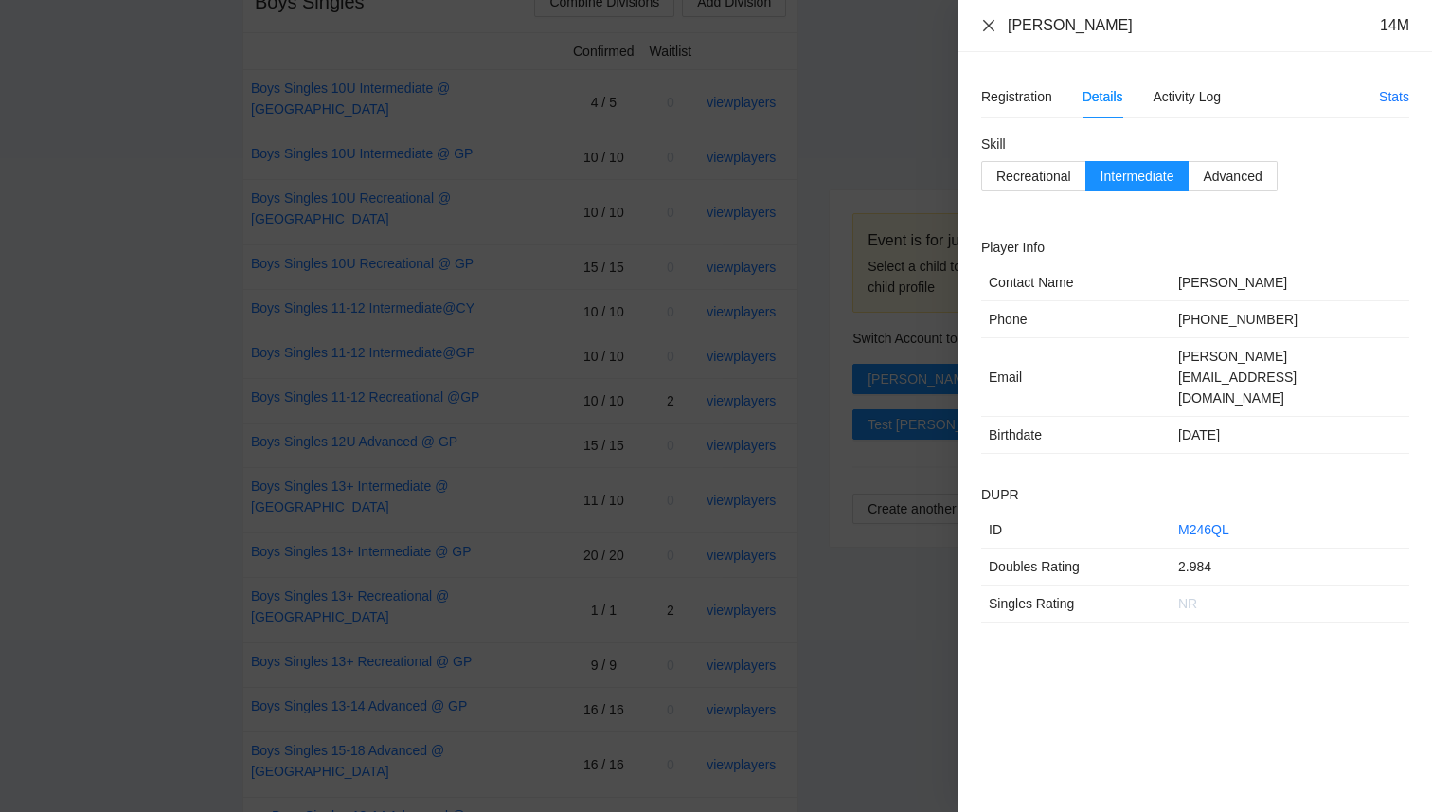
click at [991, 32] on icon "close" at bounding box center [988, 25] width 15 height 15
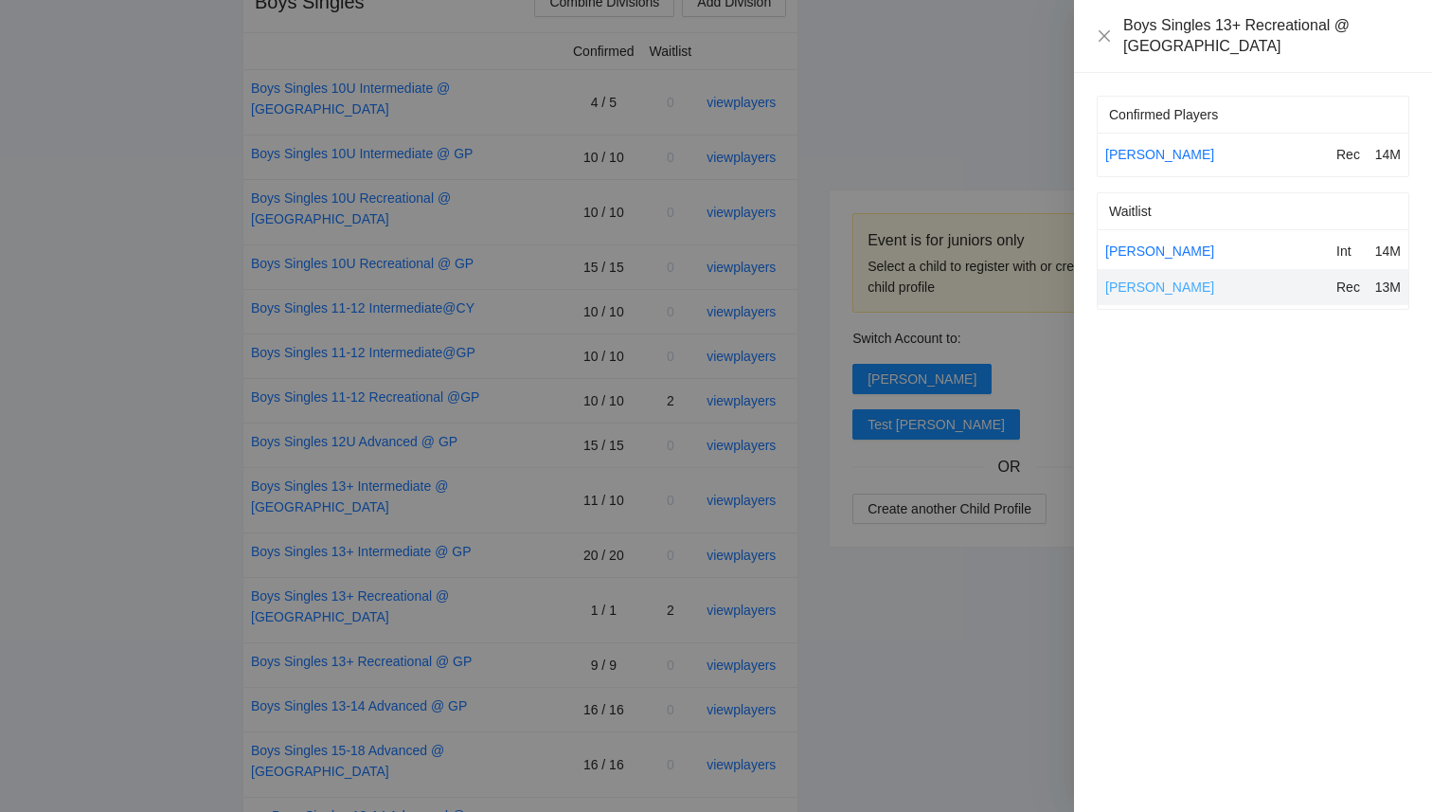
click at [1146, 279] on link "[PERSON_NAME]" at bounding box center [1159, 286] width 109 height 15
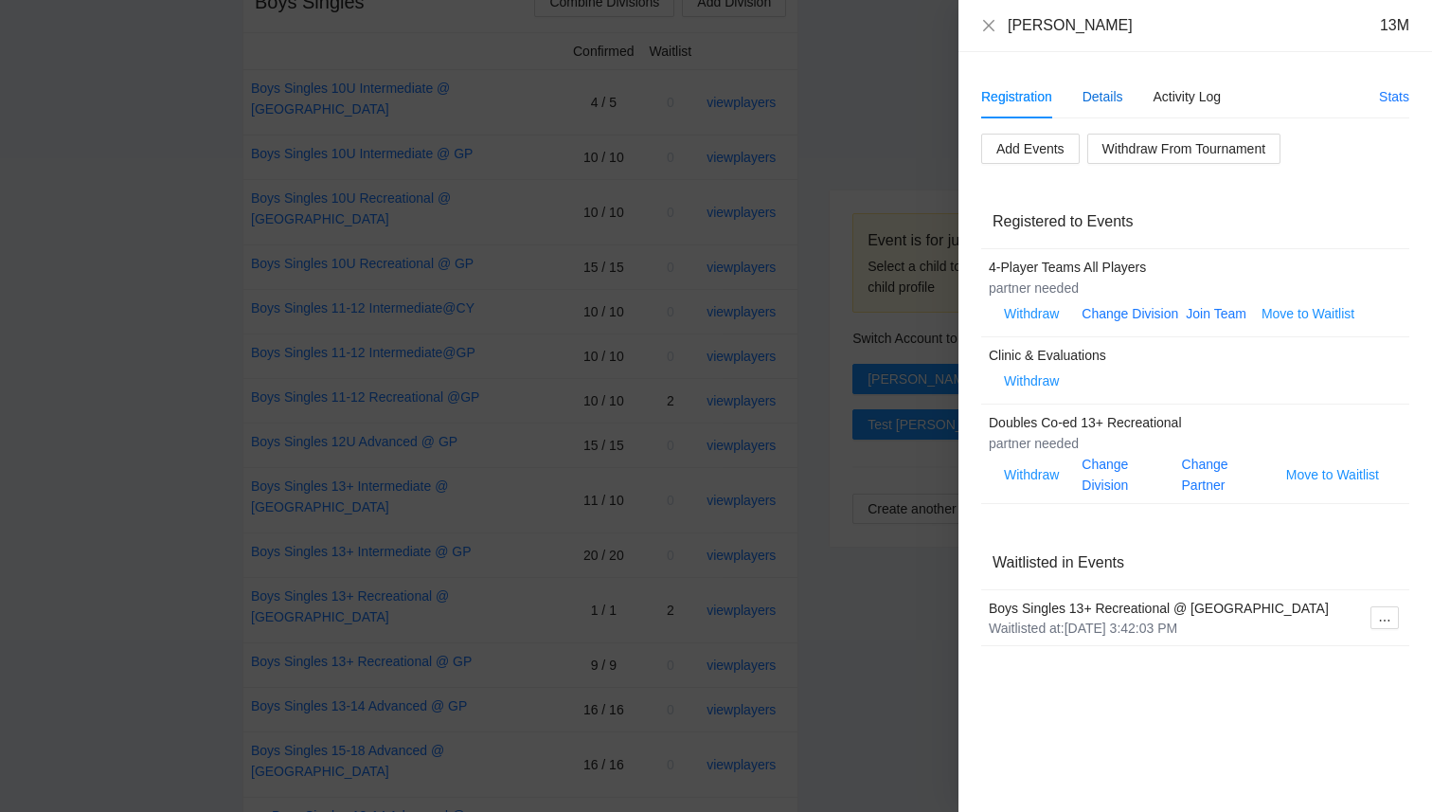
click at [1098, 98] on div "Details" at bounding box center [1103, 96] width 41 height 21
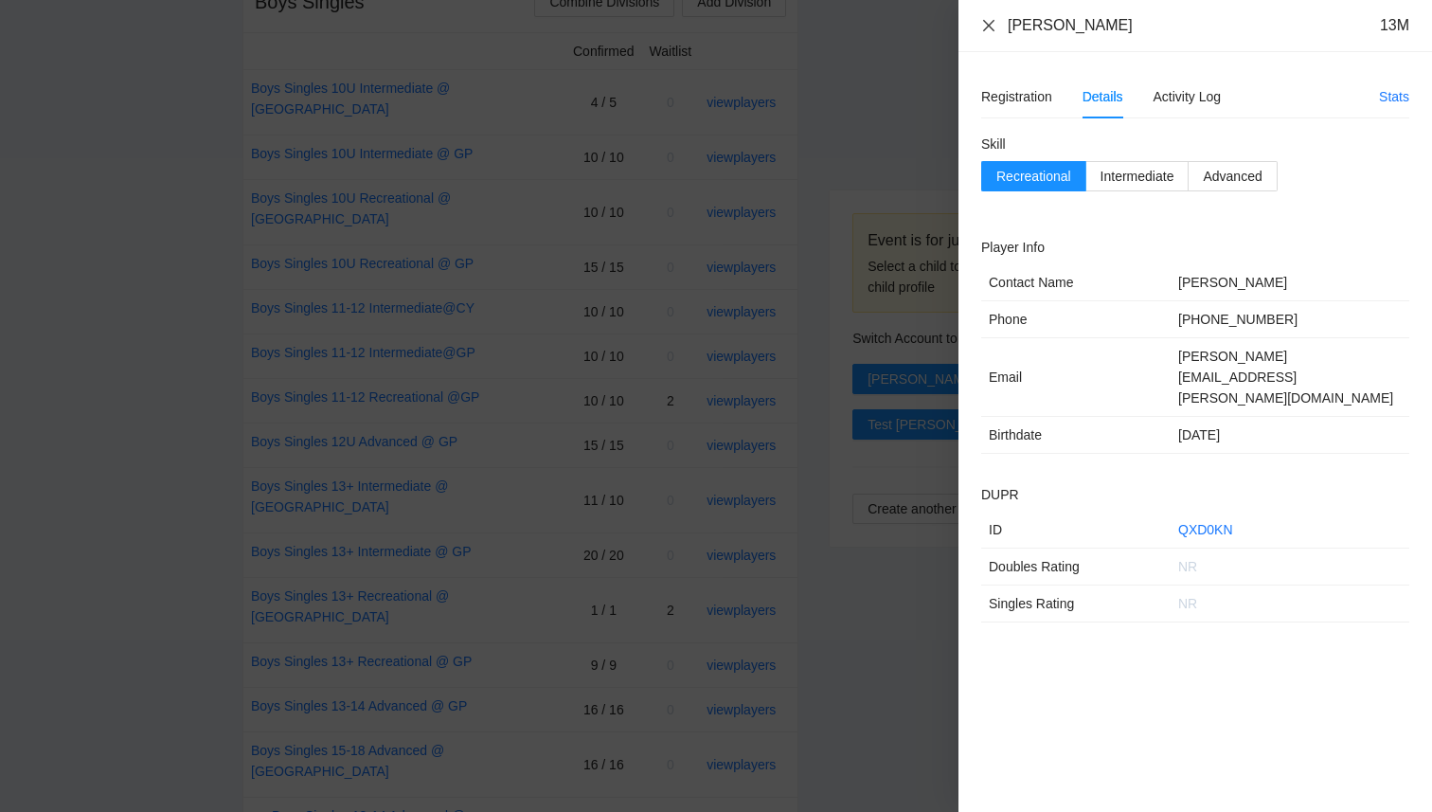
click at [991, 22] on icon "close" at bounding box center [988, 25] width 15 height 15
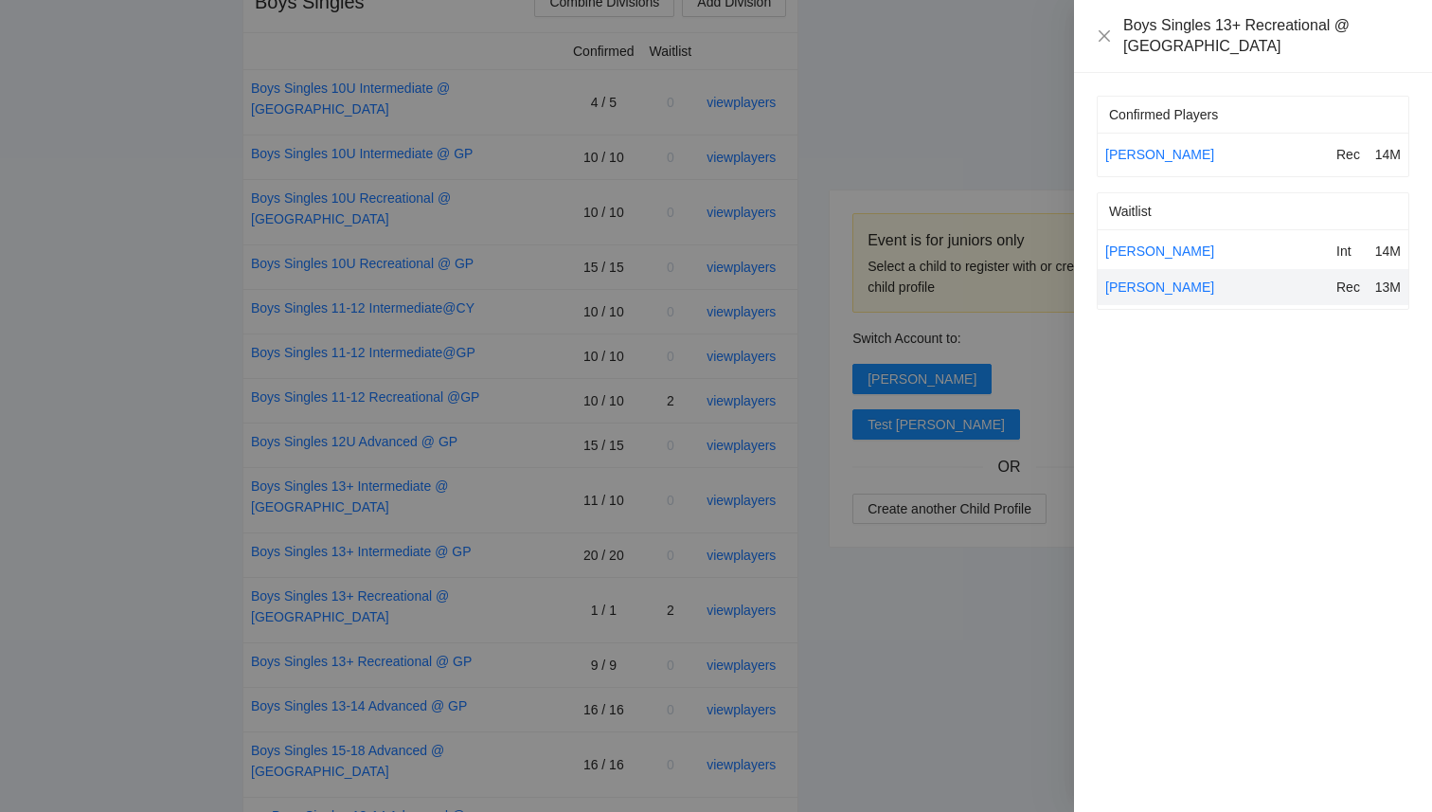
click at [954, 94] on div at bounding box center [716, 406] width 1432 height 812
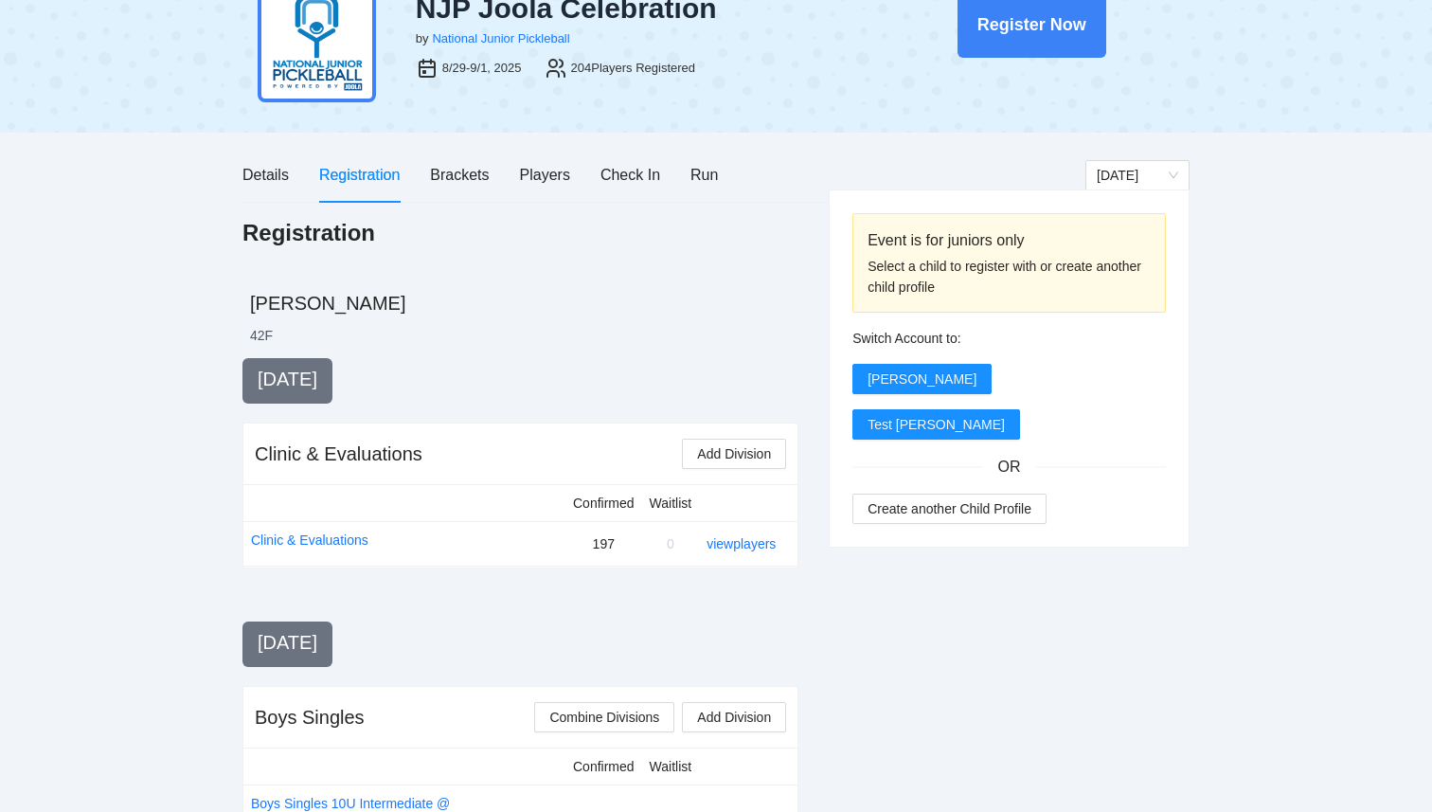
scroll to position [0, 0]
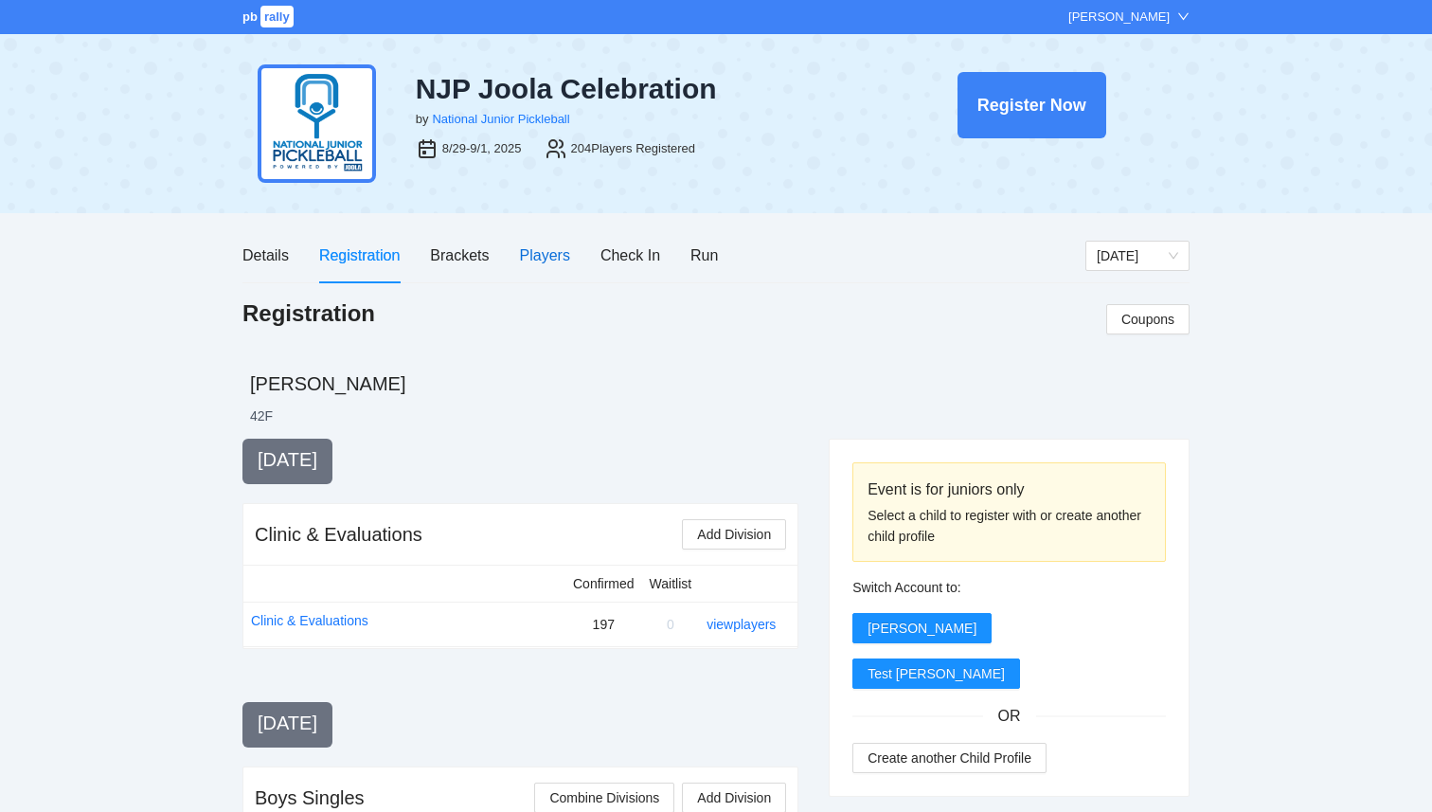
click at [543, 256] on div "Players" at bounding box center [545, 255] width 50 height 24
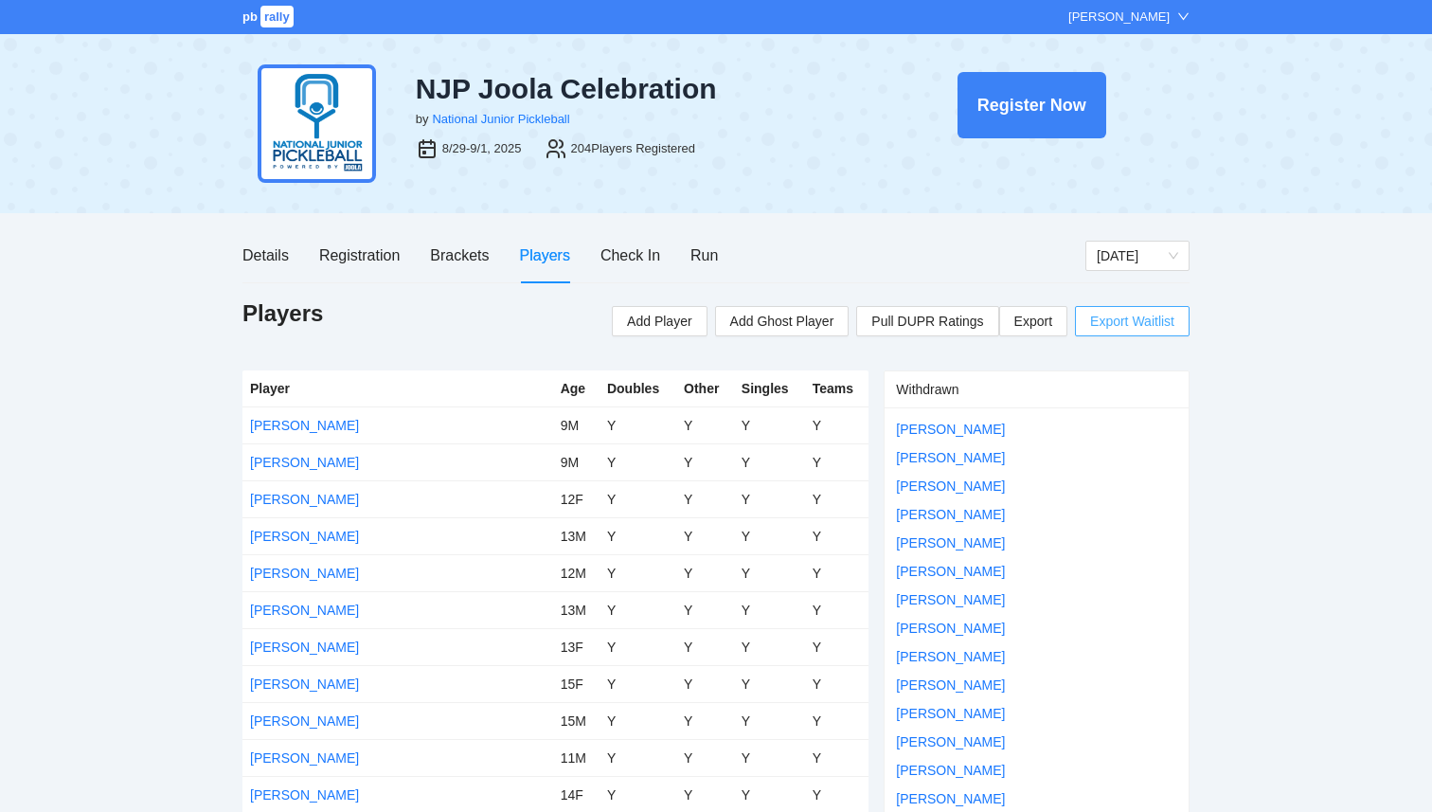
click at [1111, 330] on span "Export Waitlist" at bounding box center [1132, 321] width 84 height 28
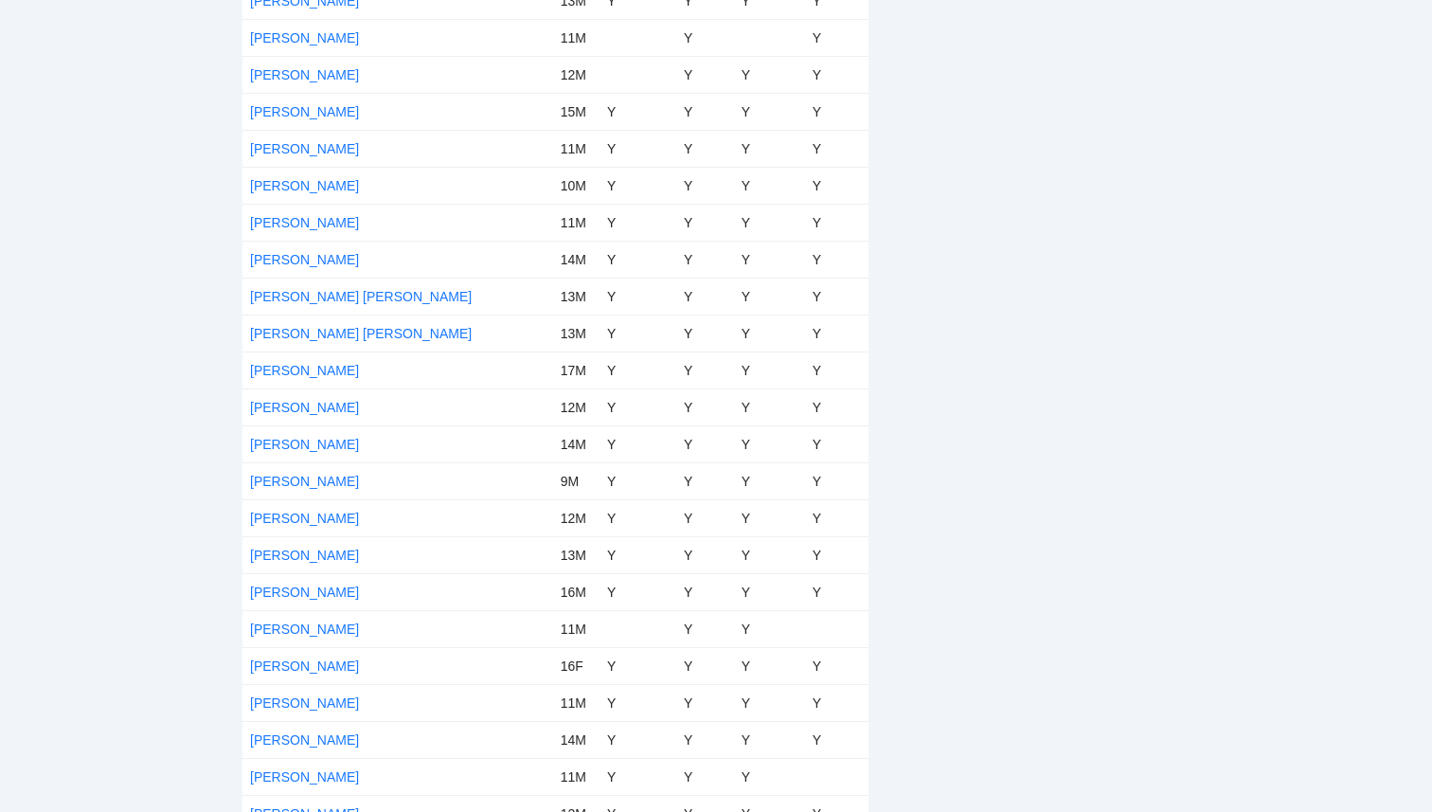
scroll to position [3808, 0]
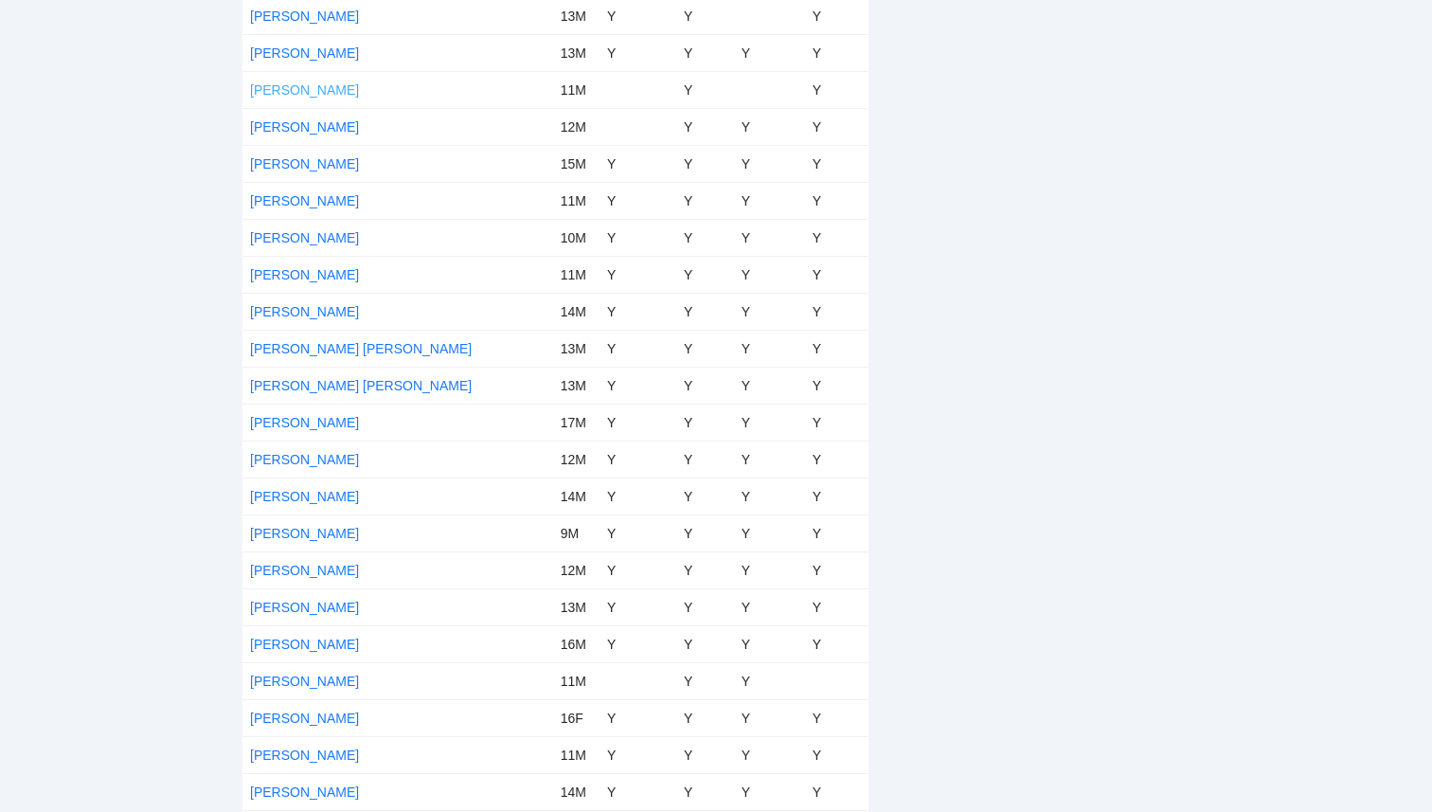
click at [283, 86] on link "[PERSON_NAME]" at bounding box center [304, 89] width 109 height 15
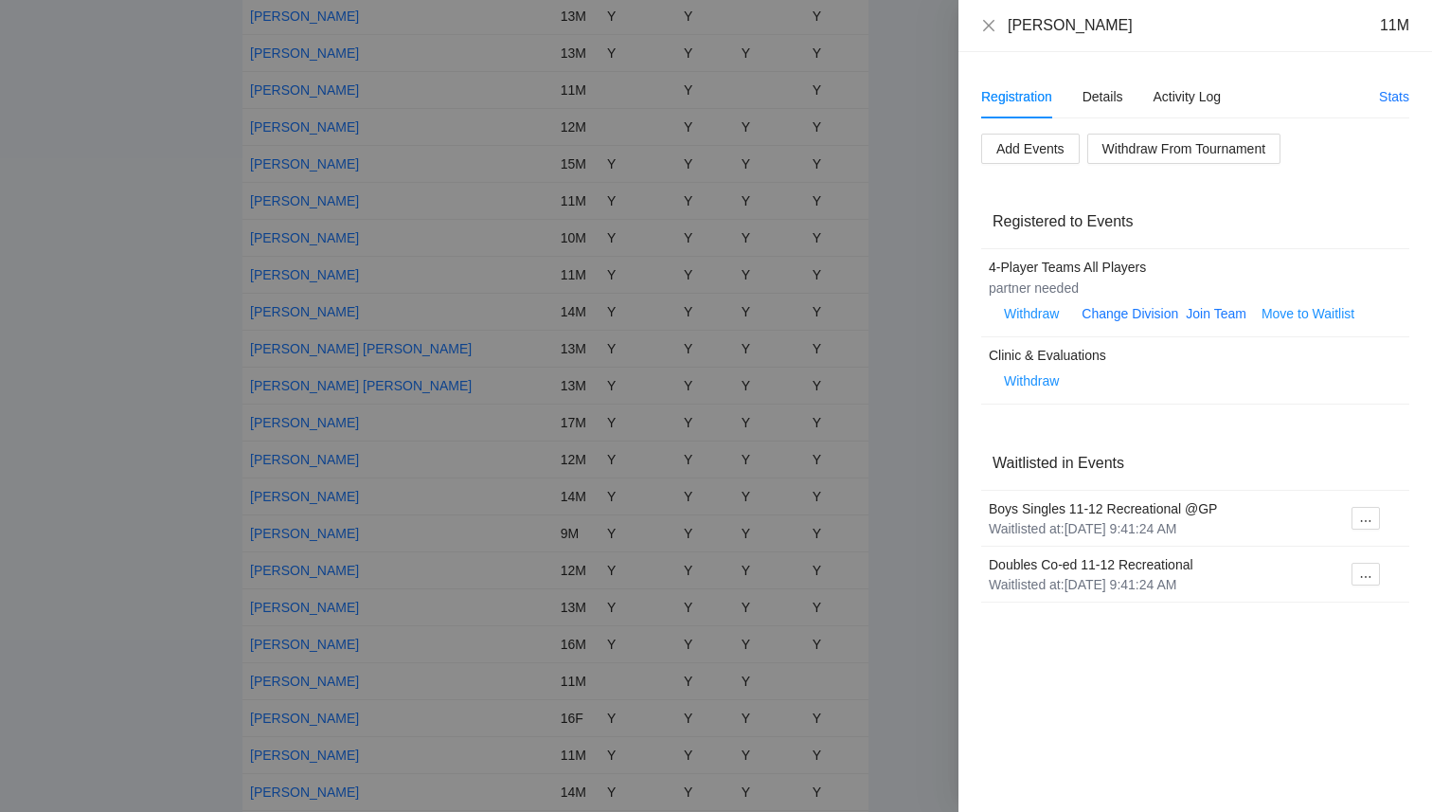
click at [888, 228] on div at bounding box center [716, 406] width 1432 height 812
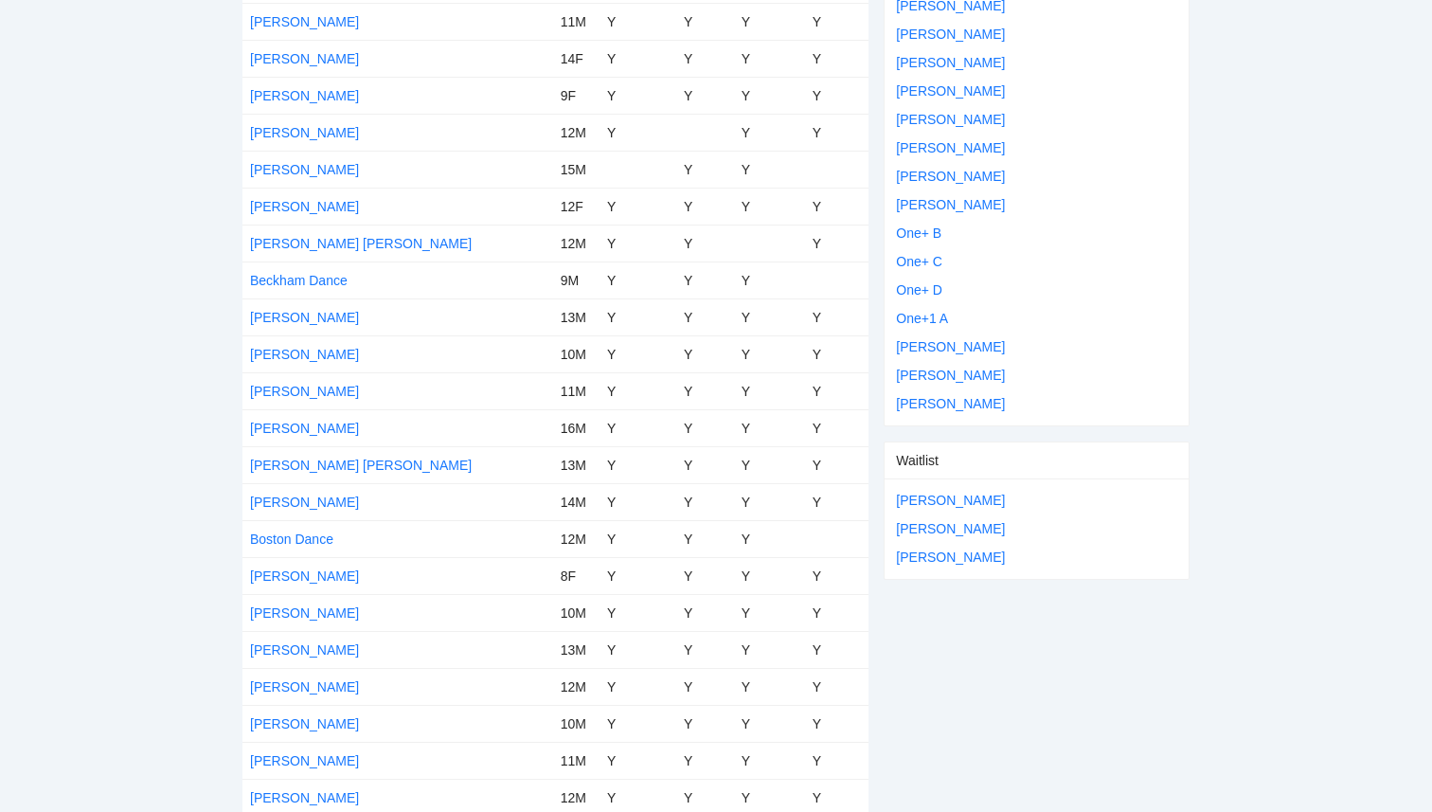
scroll to position [0, 0]
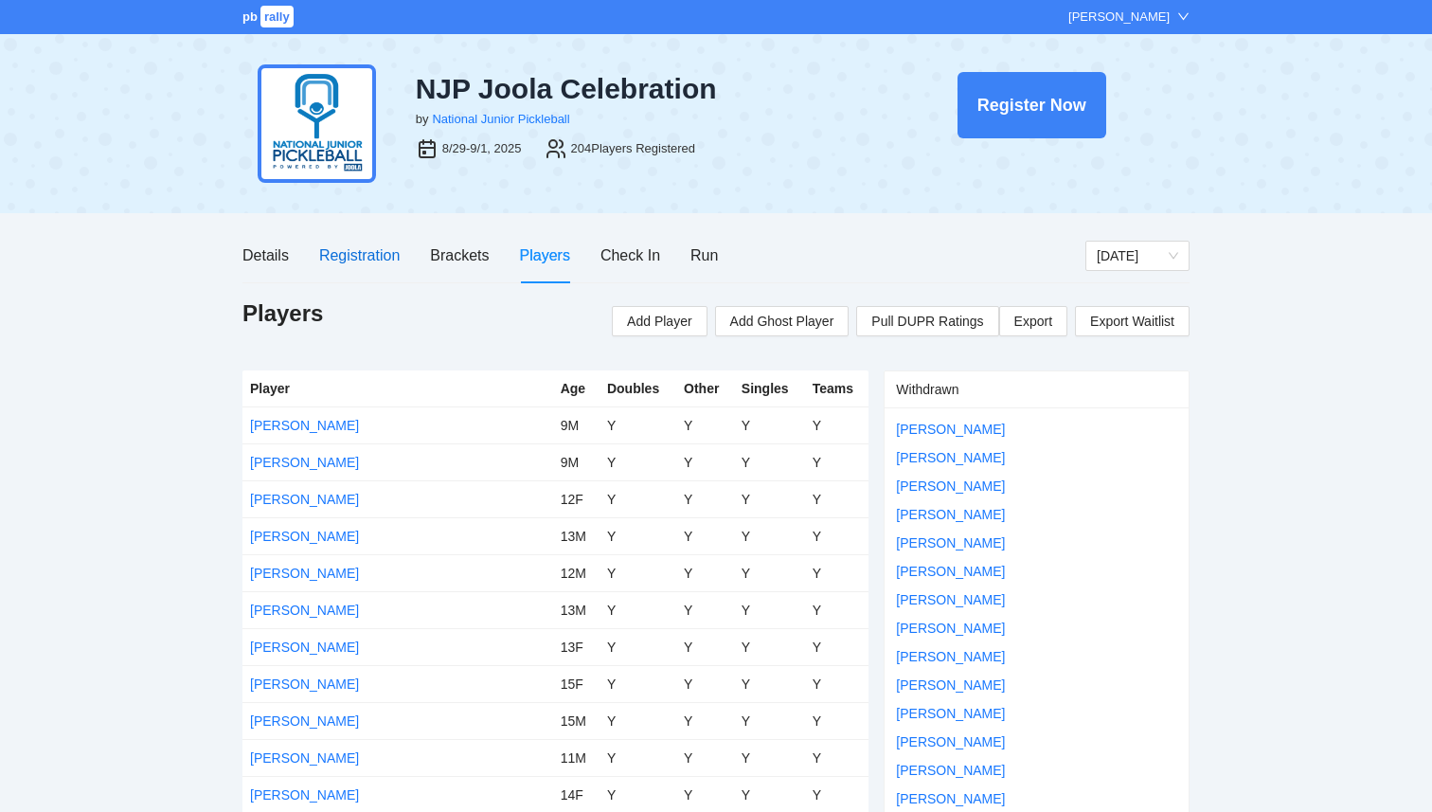
click at [348, 261] on div "Registration" at bounding box center [359, 255] width 81 height 24
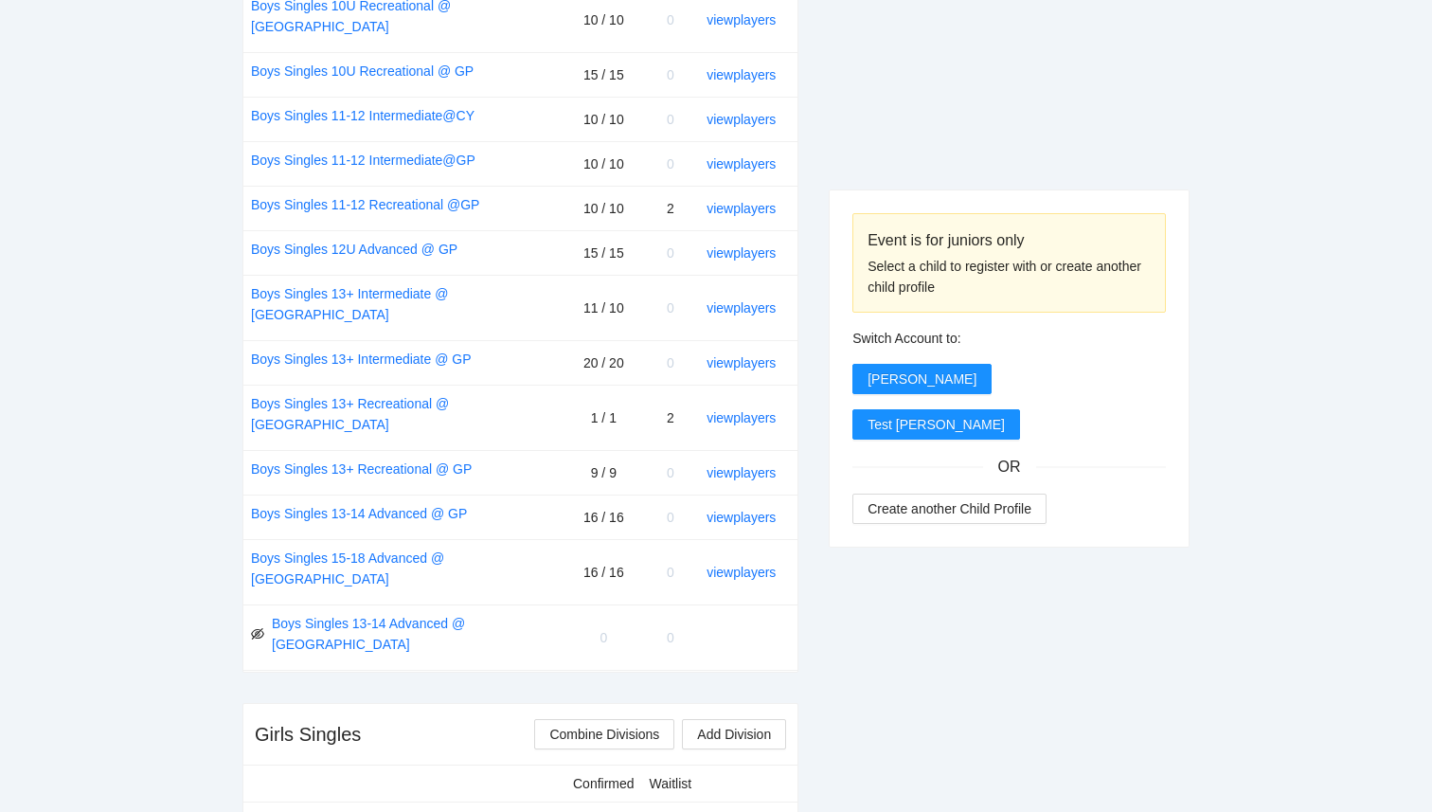
scroll to position [986, 0]
click at [747, 412] on link "view players" at bounding box center [741, 419] width 69 height 15
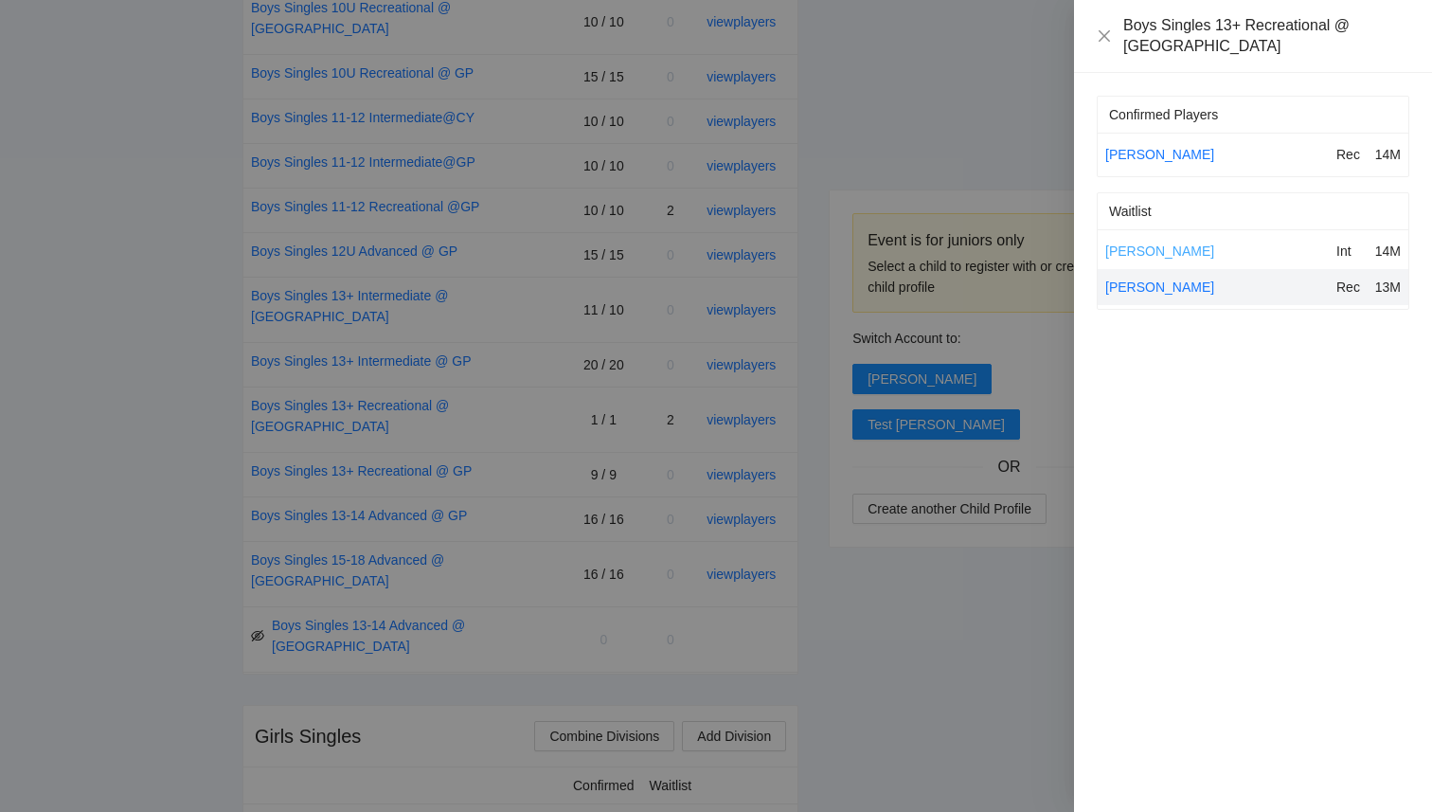
click at [1158, 243] on link "[PERSON_NAME]" at bounding box center [1159, 250] width 109 height 15
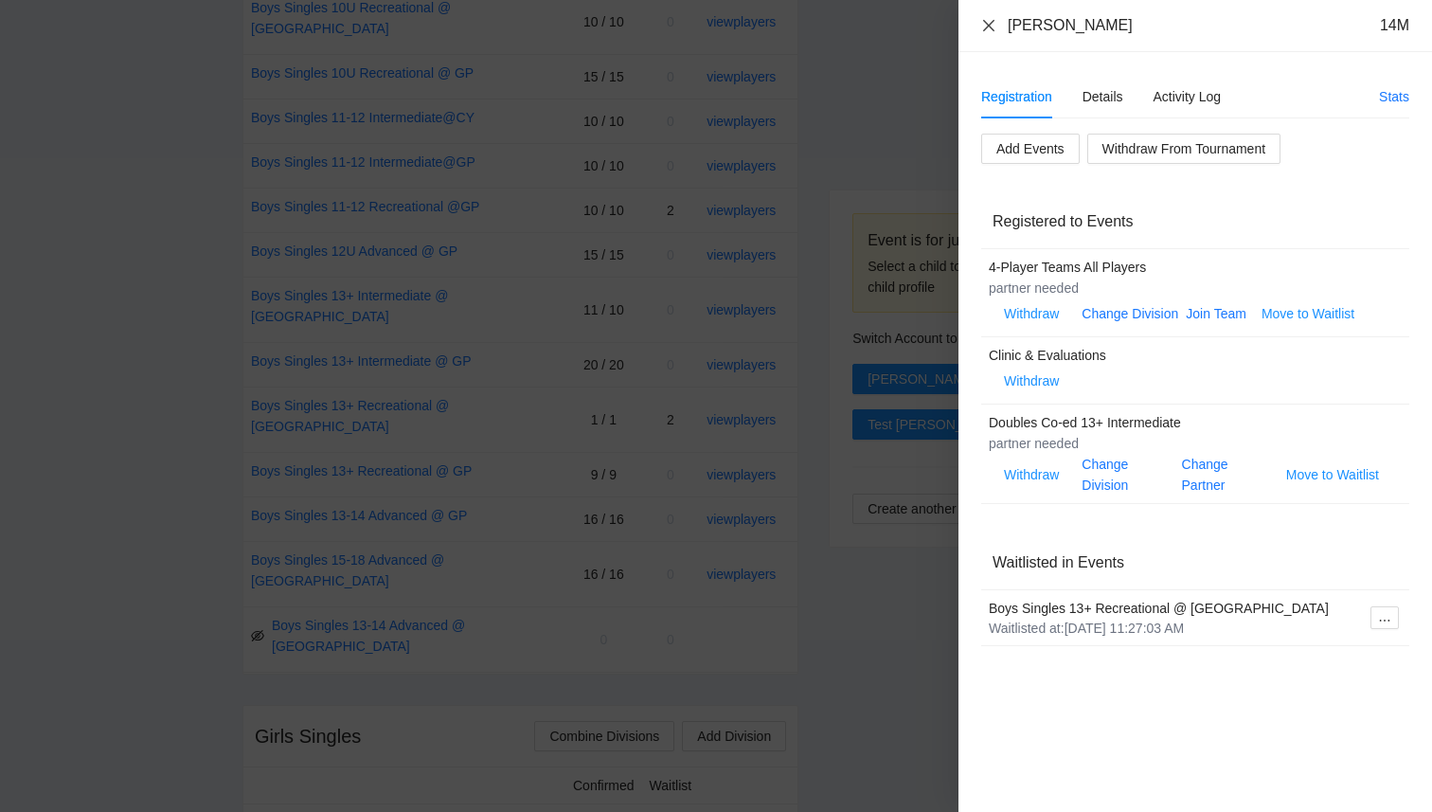
click at [987, 24] on icon "close" at bounding box center [988, 24] width 11 height 11
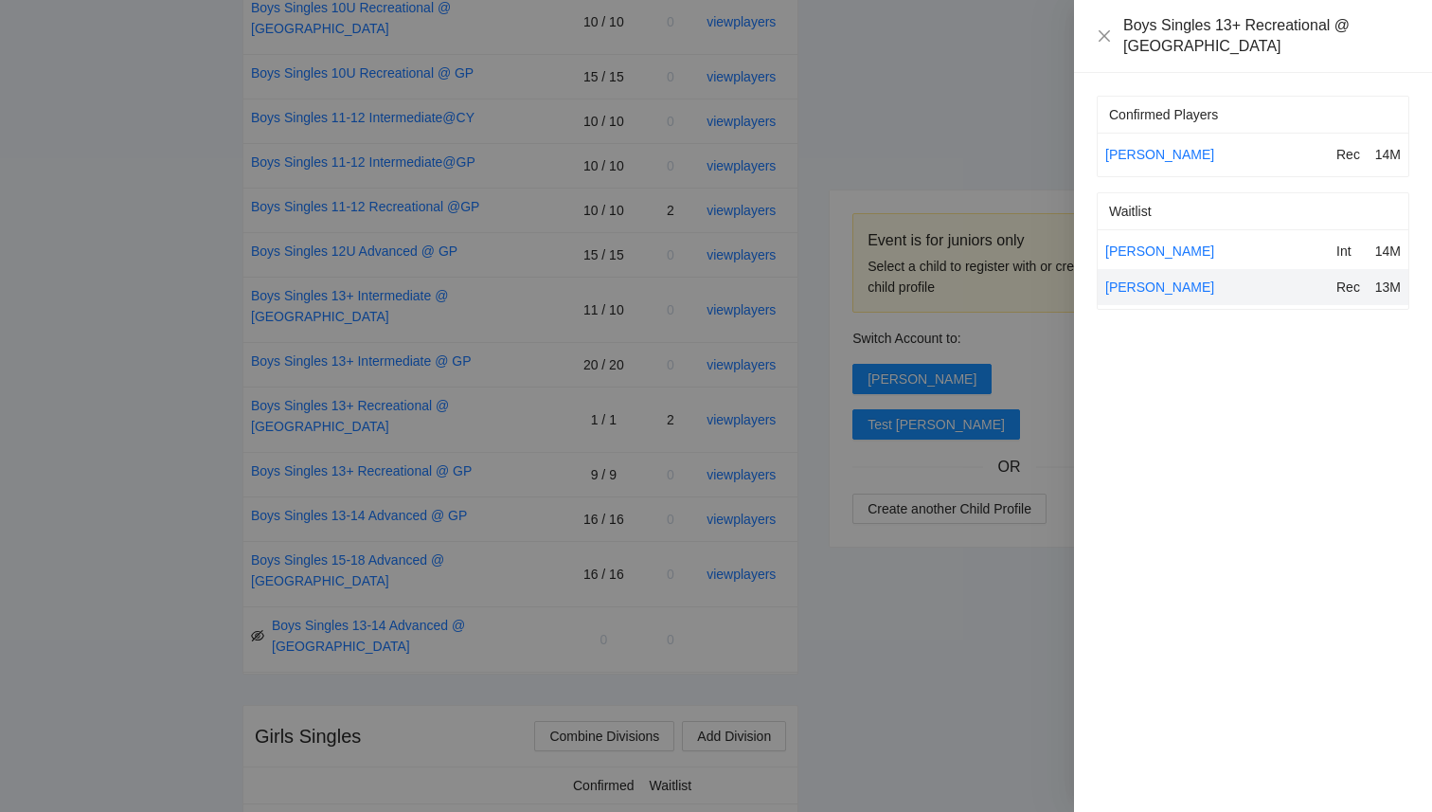
click at [992, 112] on div at bounding box center [716, 406] width 1432 height 812
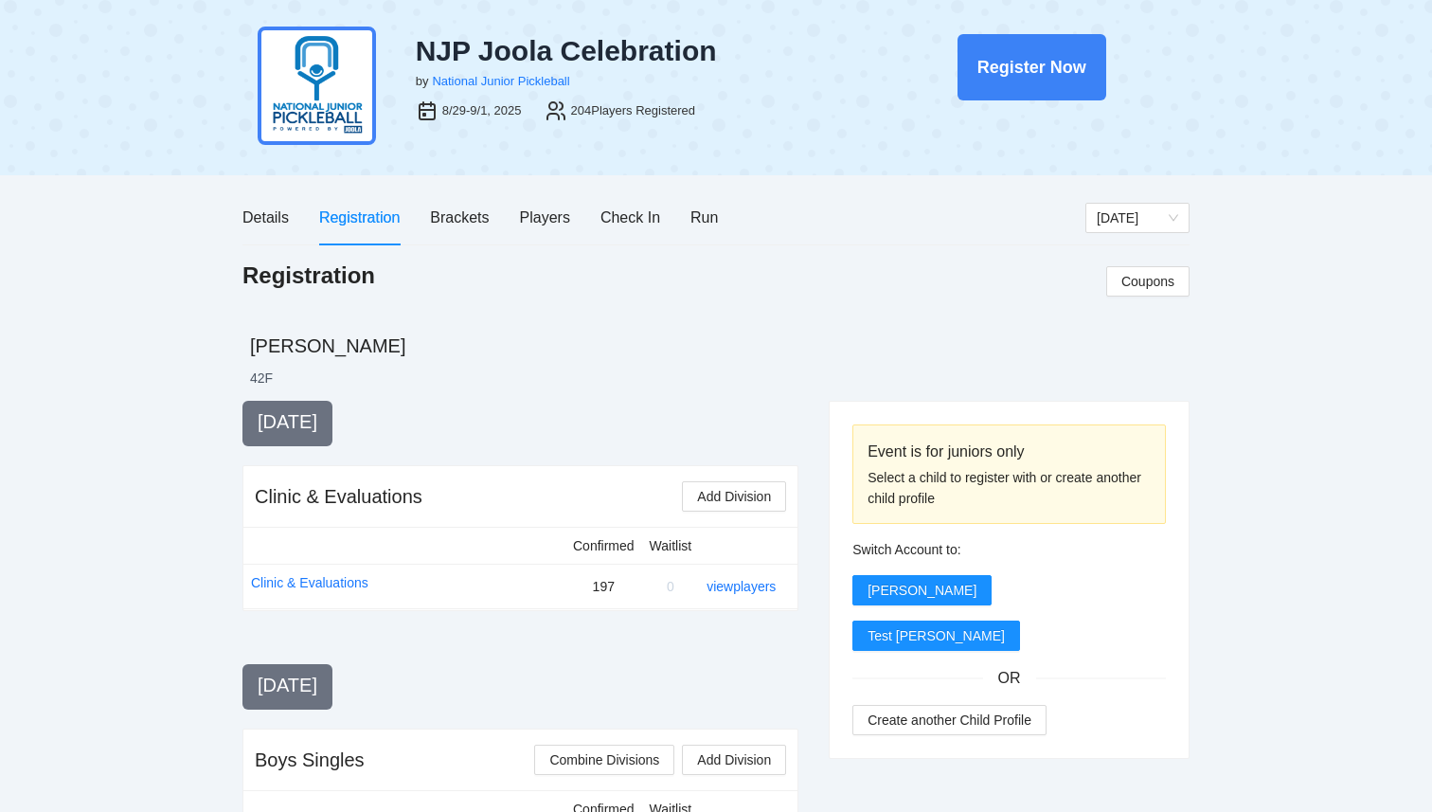
scroll to position [0, 0]
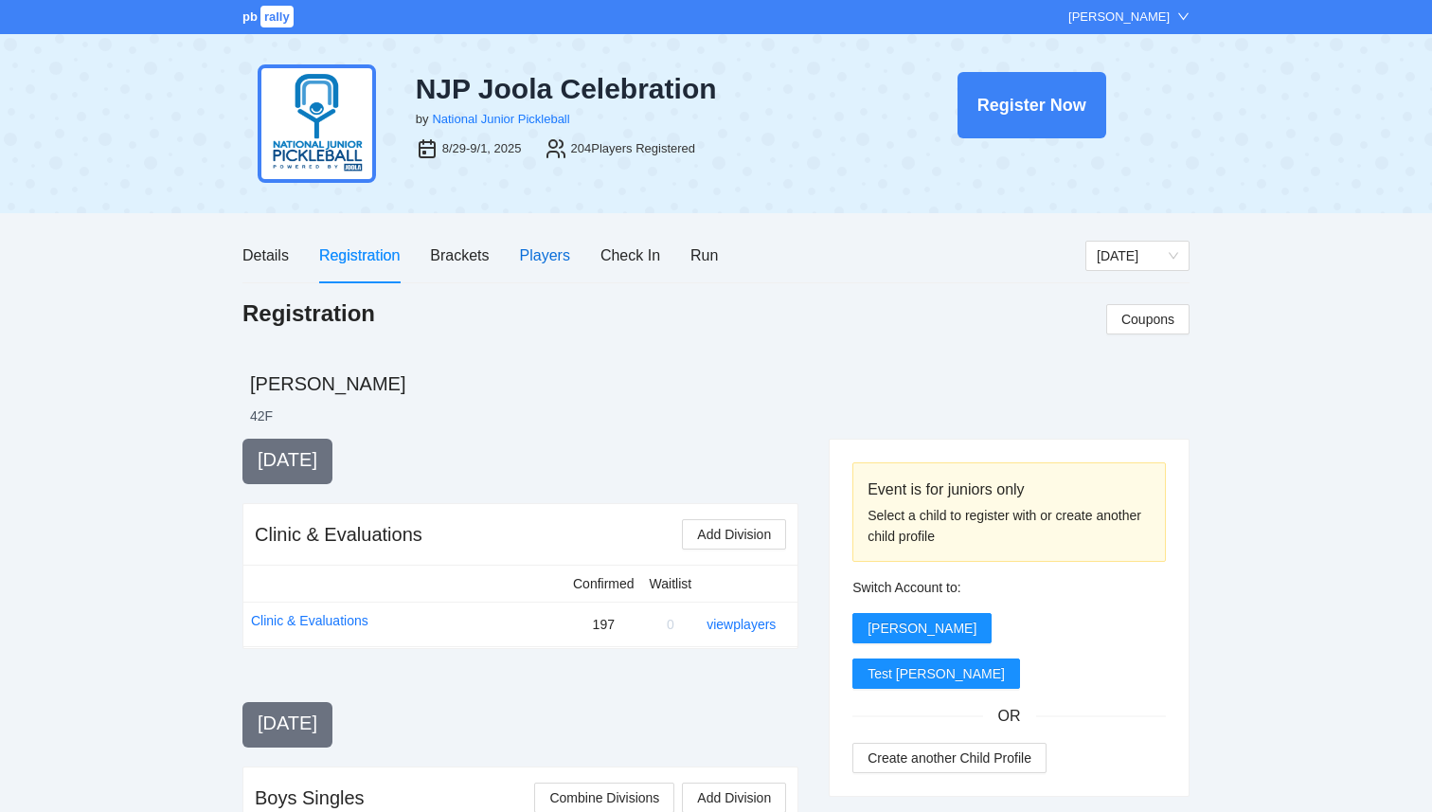
click at [543, 252] on div "Players" at bounding box center [545, 255] width 50 height 24
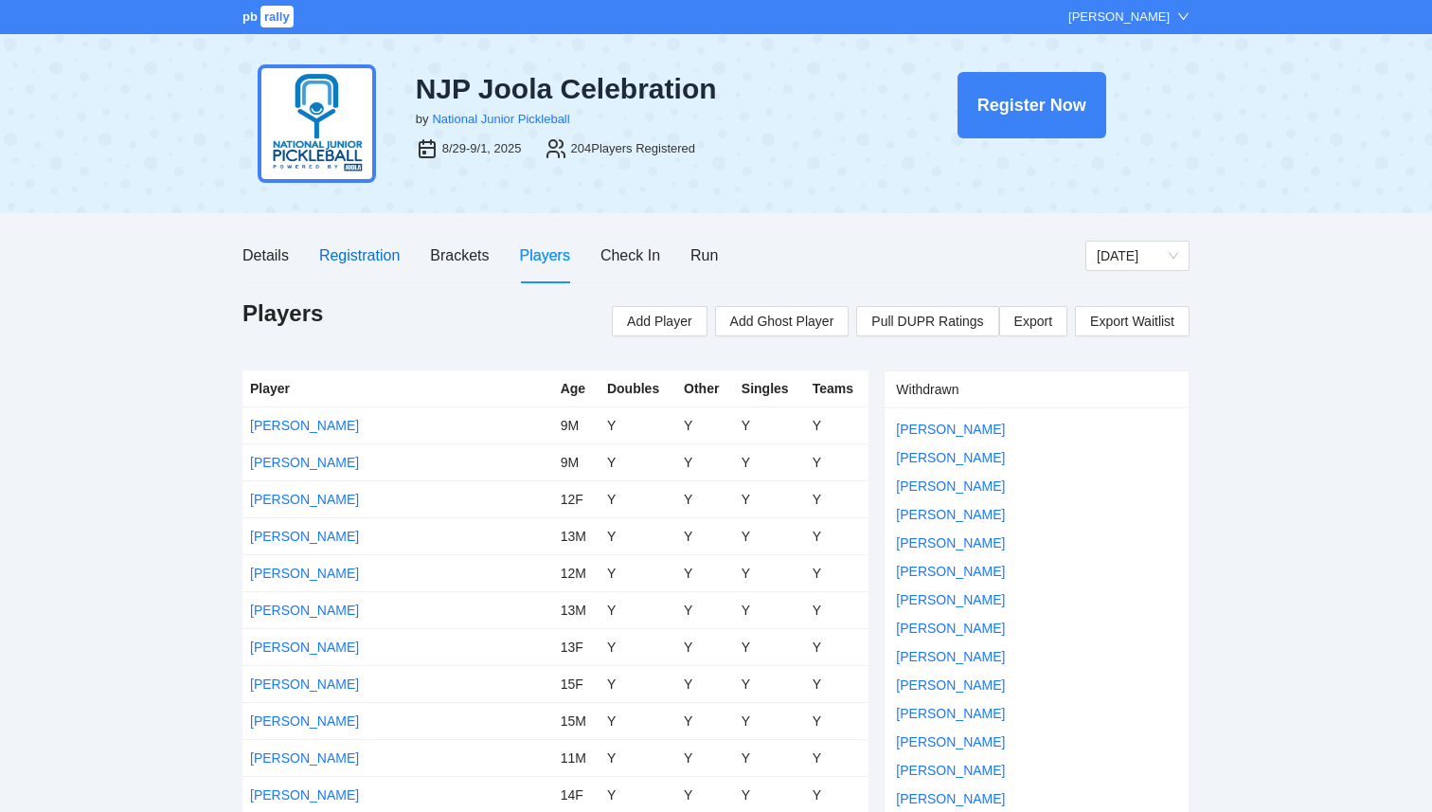
click at [373, 260] on div "Registration" at bounding box center [359, 255] width 81 height 24
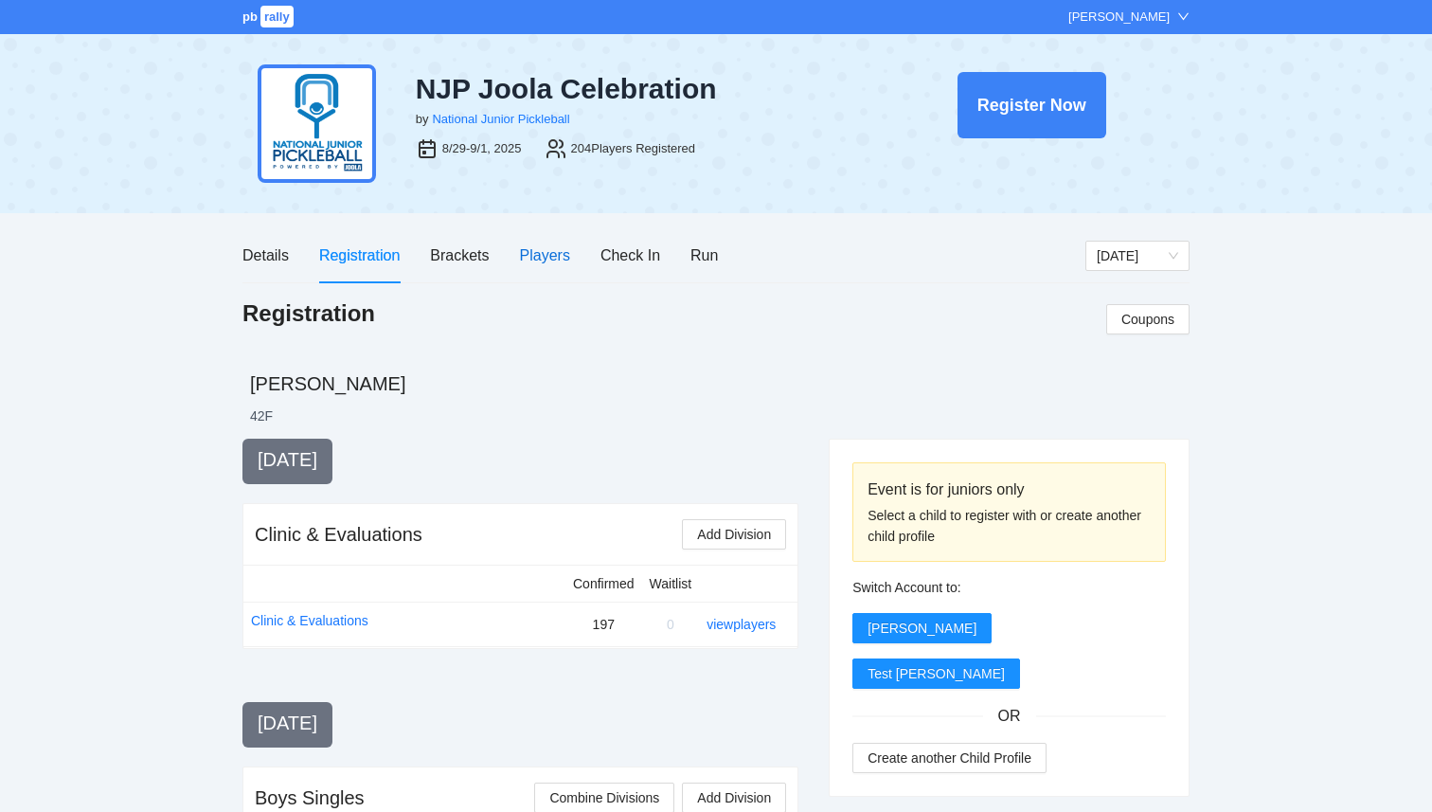
click at [554, 264] on div "Players" at bounding box center [545, 255] width 50 height 24
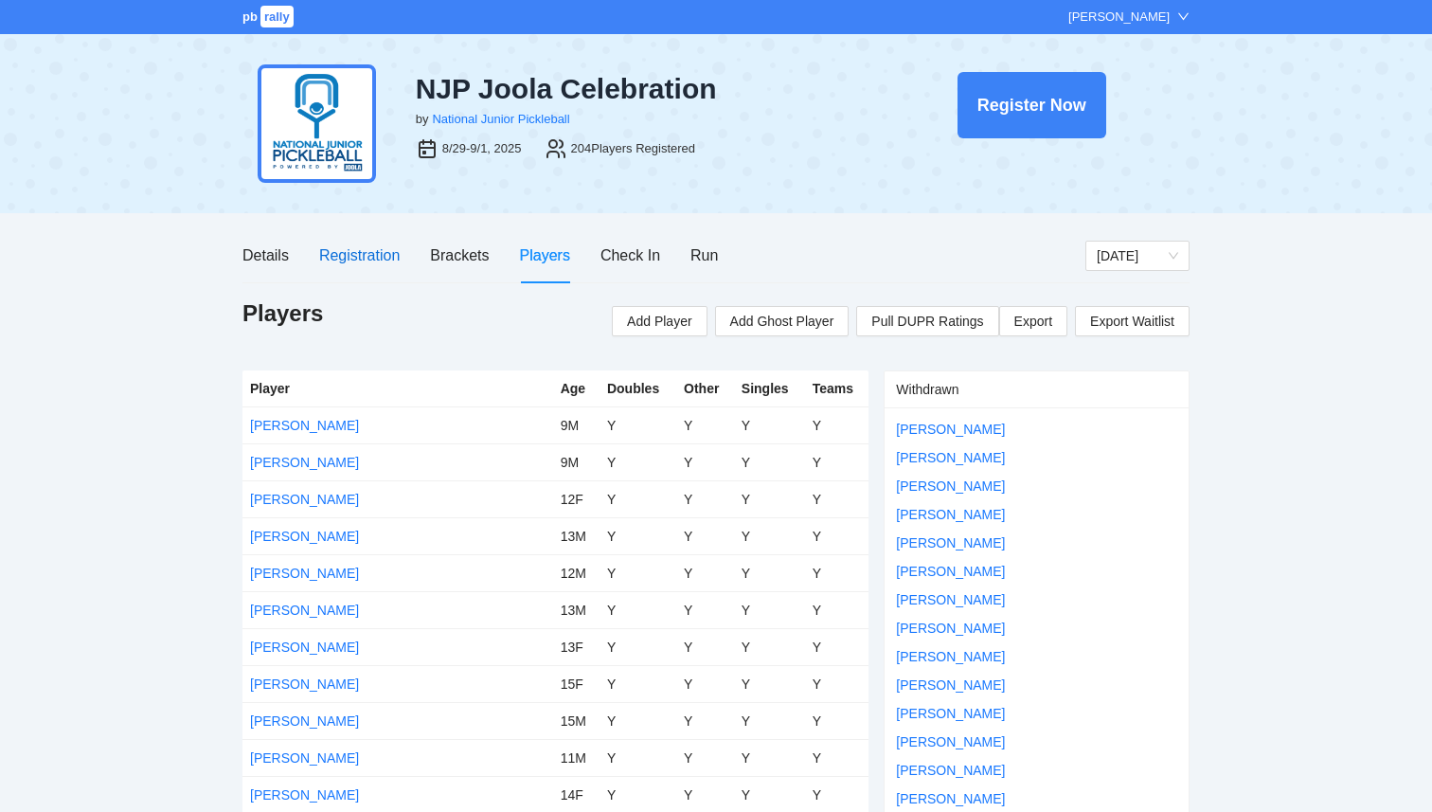
click at [364, 251] on div "Registration" at bounding box center [359, 255] width 81 height 24
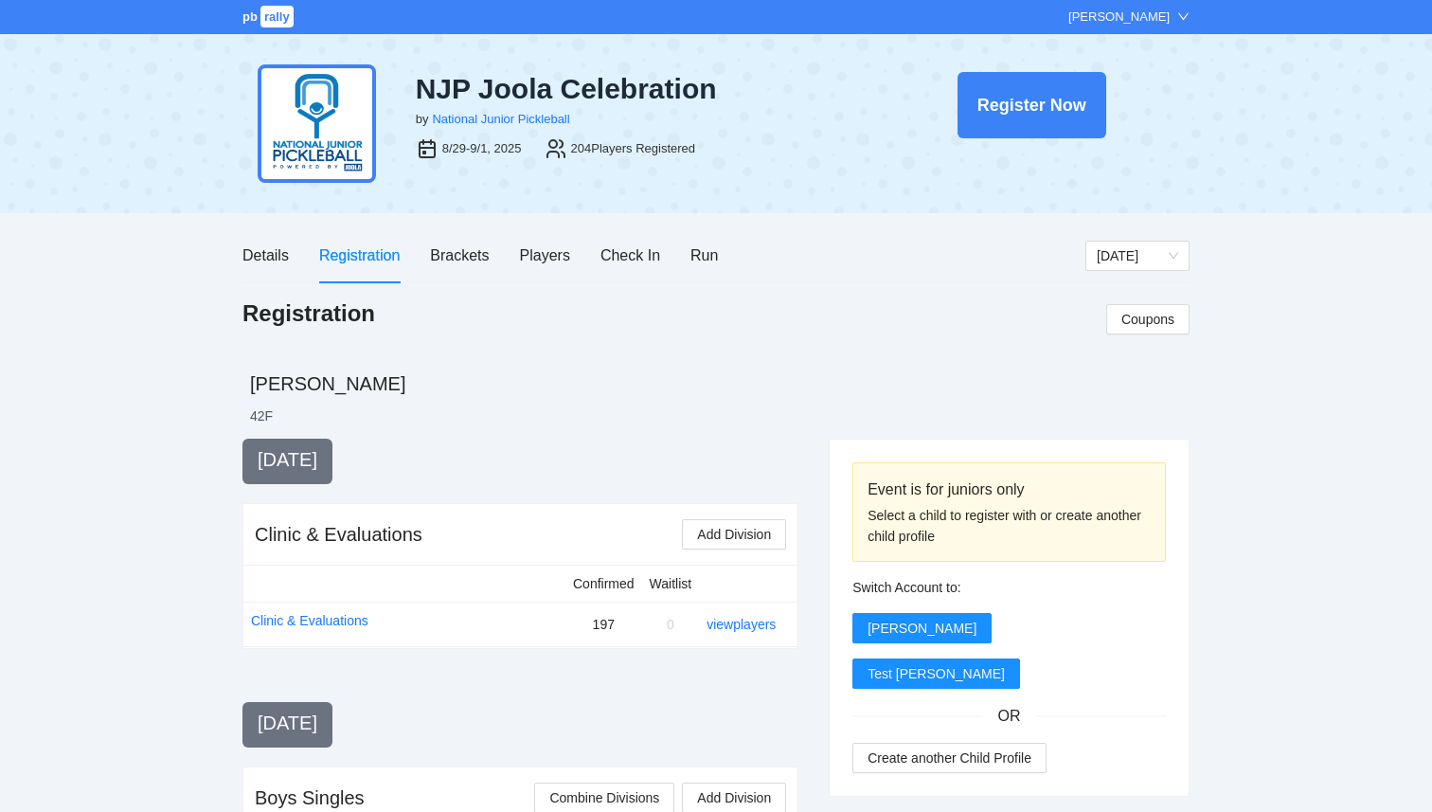
click at [284, 16] on span "rally" at bounding box center [276, 17] width 33 height 22
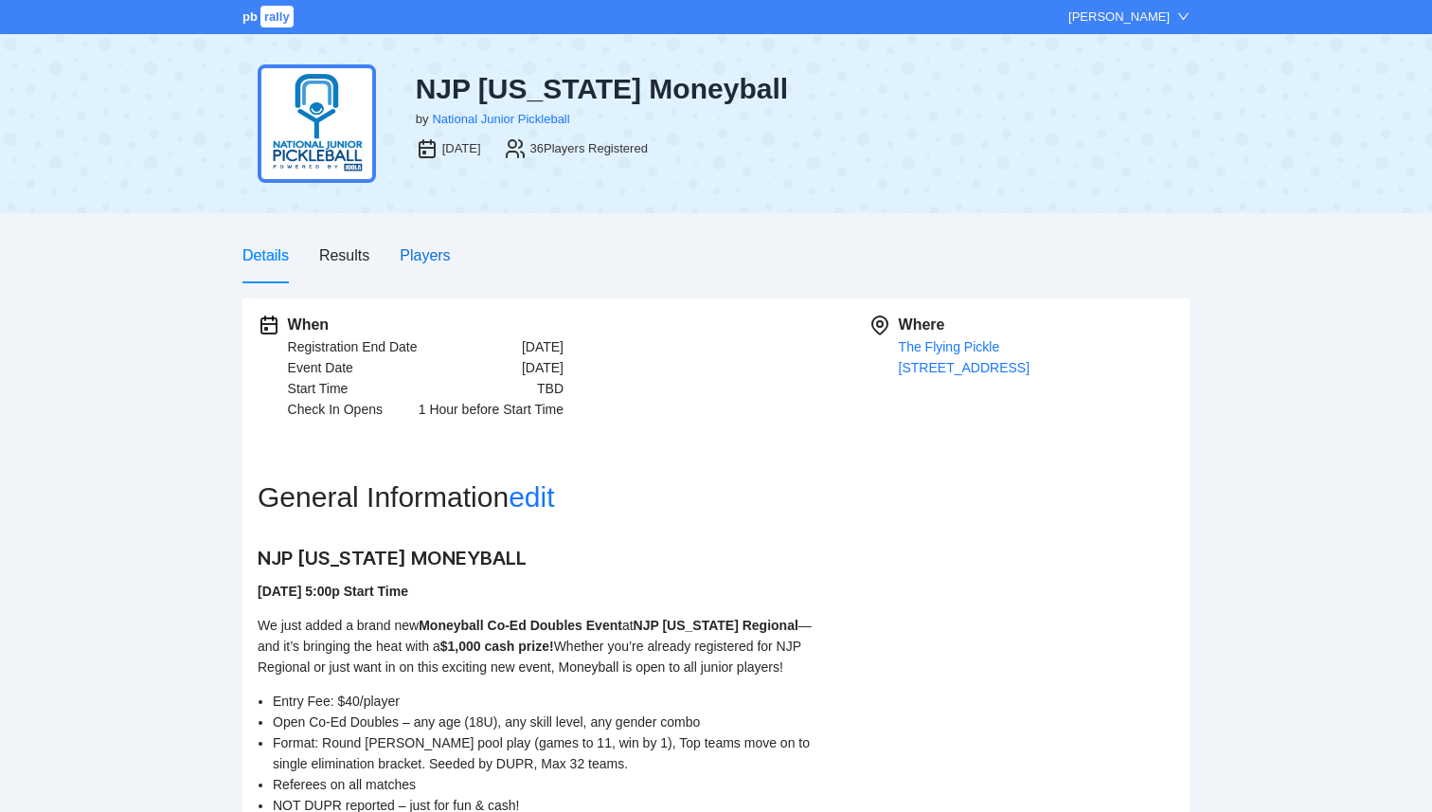
click at [420, 247] on div "Players" at bounding box center [425, 255] width 50 height 24
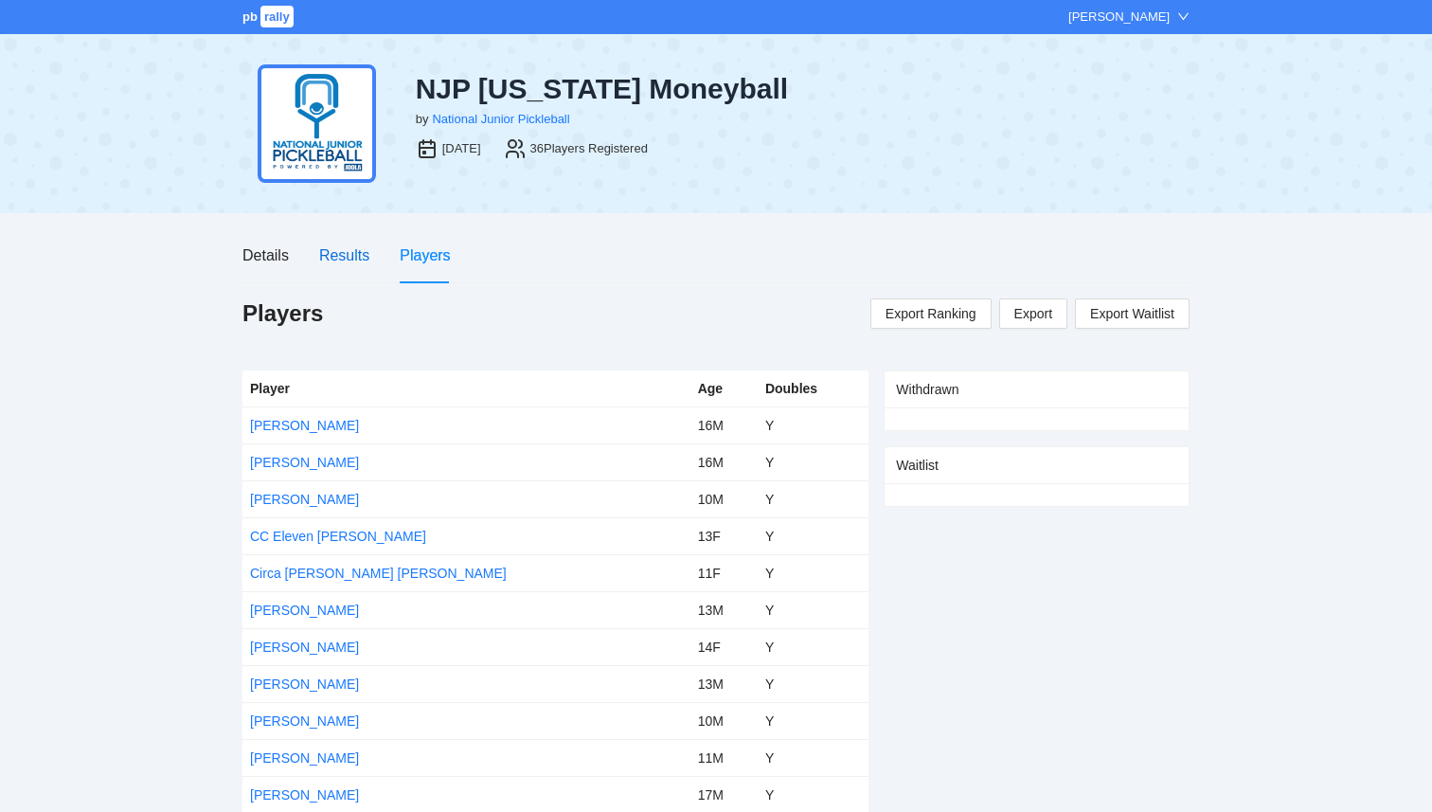
click at [340, 266] on div "Results" at bounding box center [344, 255] width 50 height 24
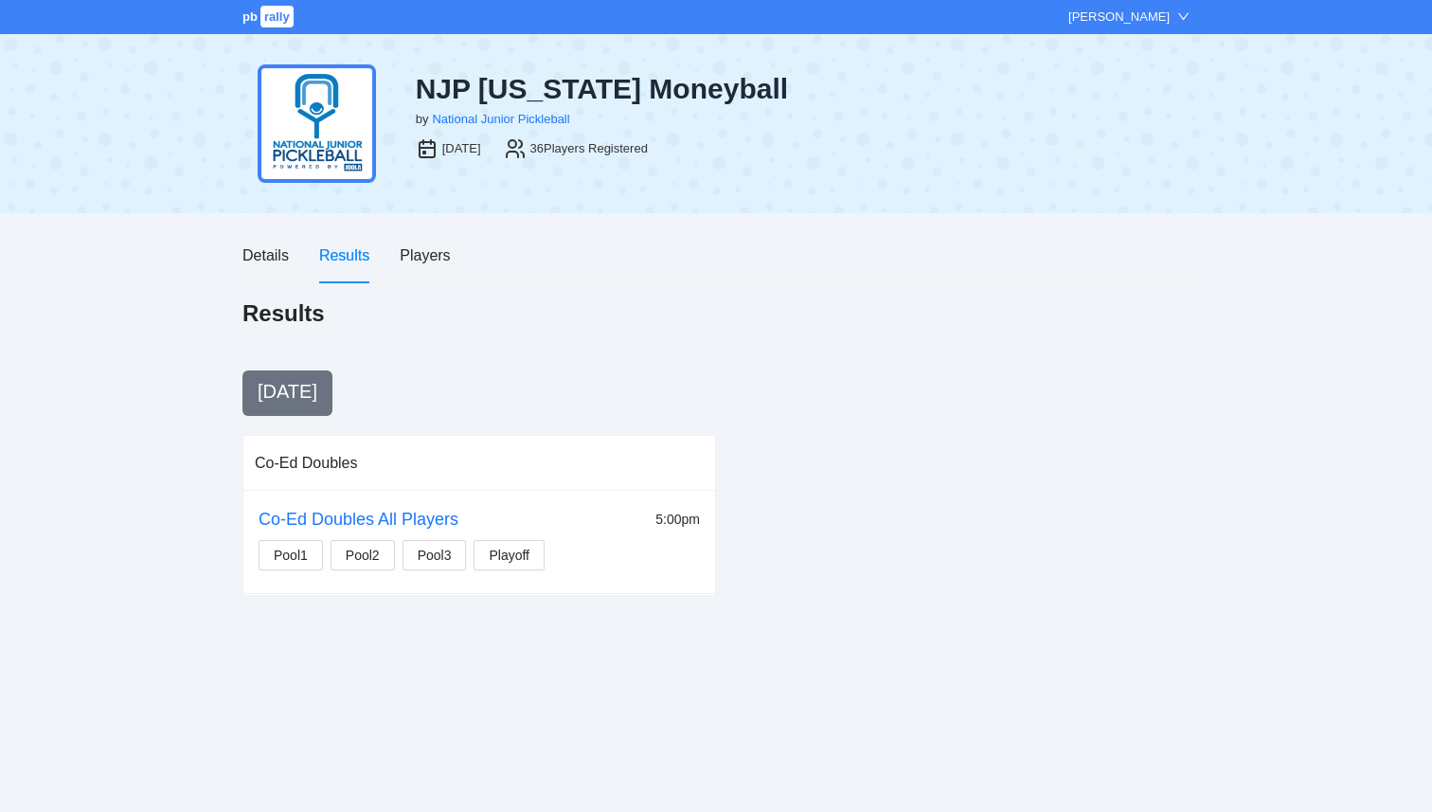
click at [689, 523] on div "5:00pm" at bounding box center [677, 519] width 45 height 21
click at [271, 260] on div "Details" at bounding box center [265, 255] width 46 height 24
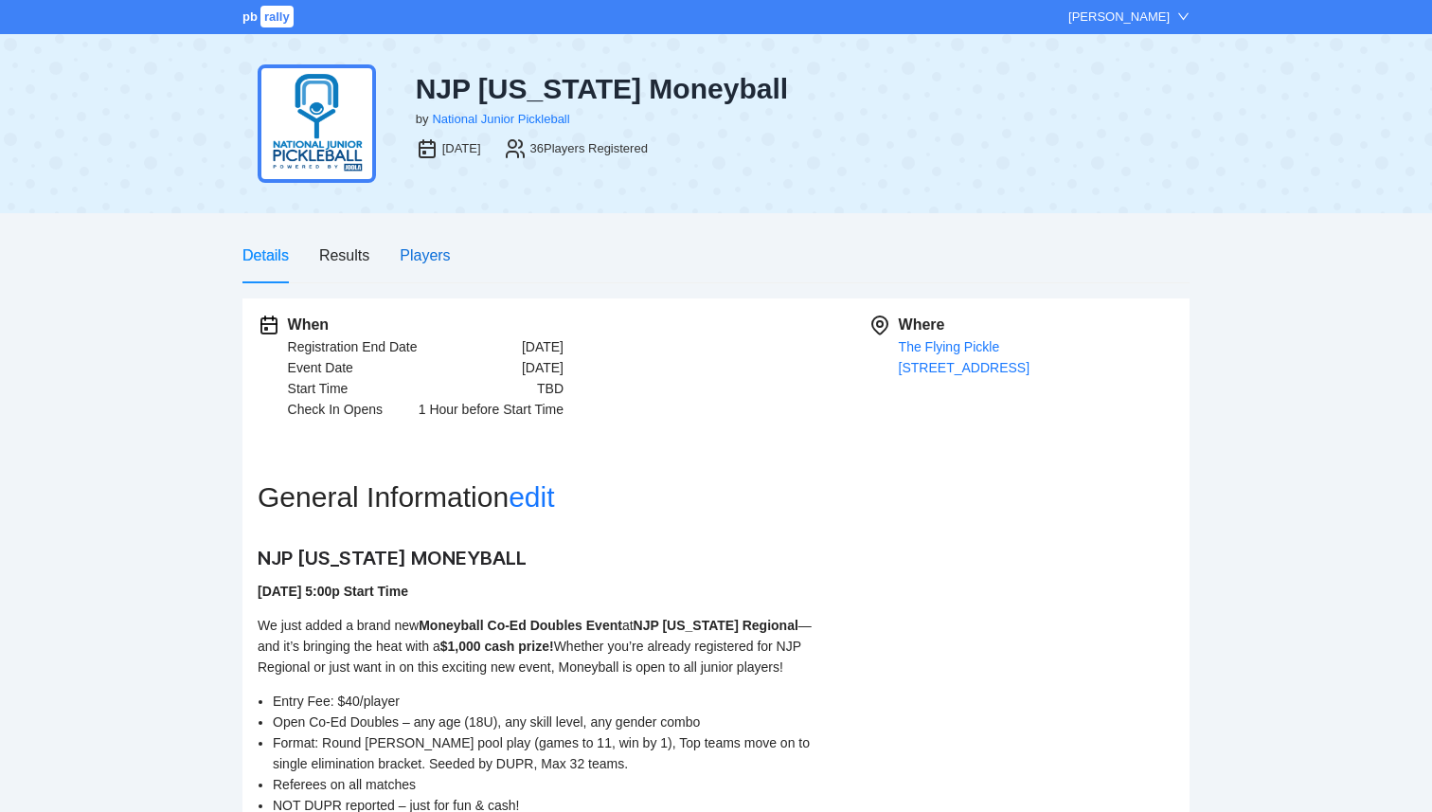
click at [434, 260] on div "Players" at bounding box center [425, 255] width 50 height 24
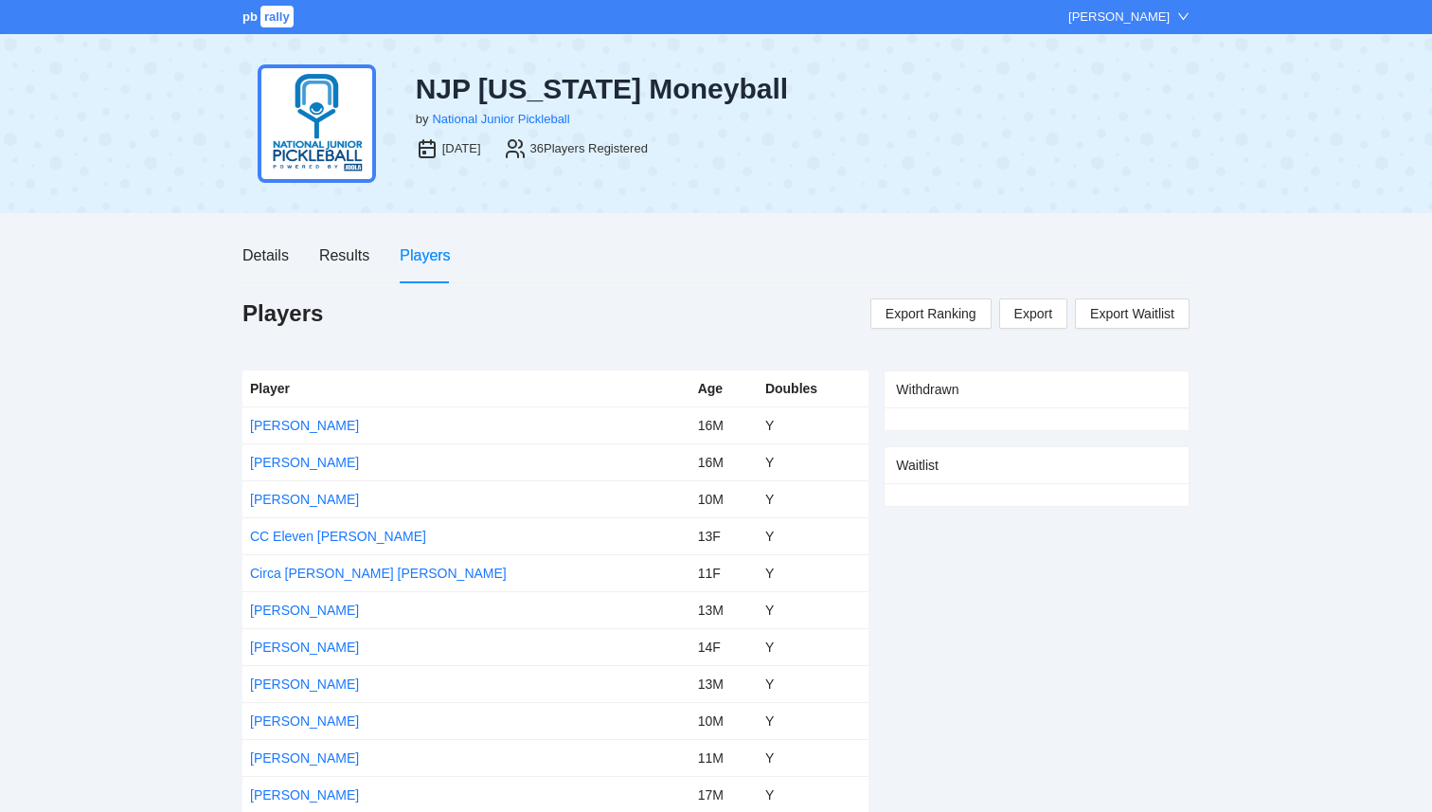
click at [272, 13] on span "rally" at bounding box center [276, 17] width 33 height 22
